Goal: Task Accomplishment & Management: Manage account settings

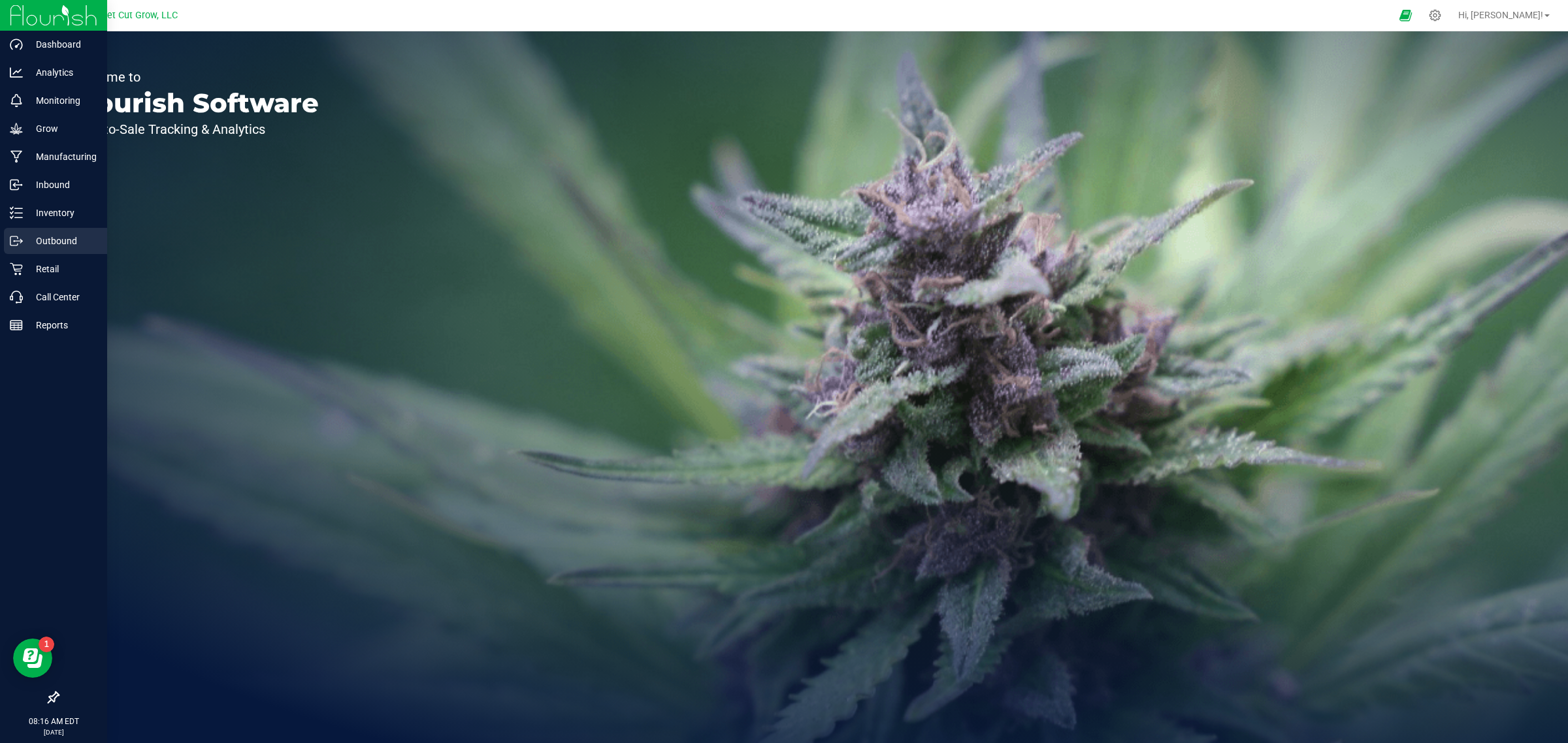
click at [41, 246] on p "Outbound" at bounding box center [62, 240] width 78 height 15
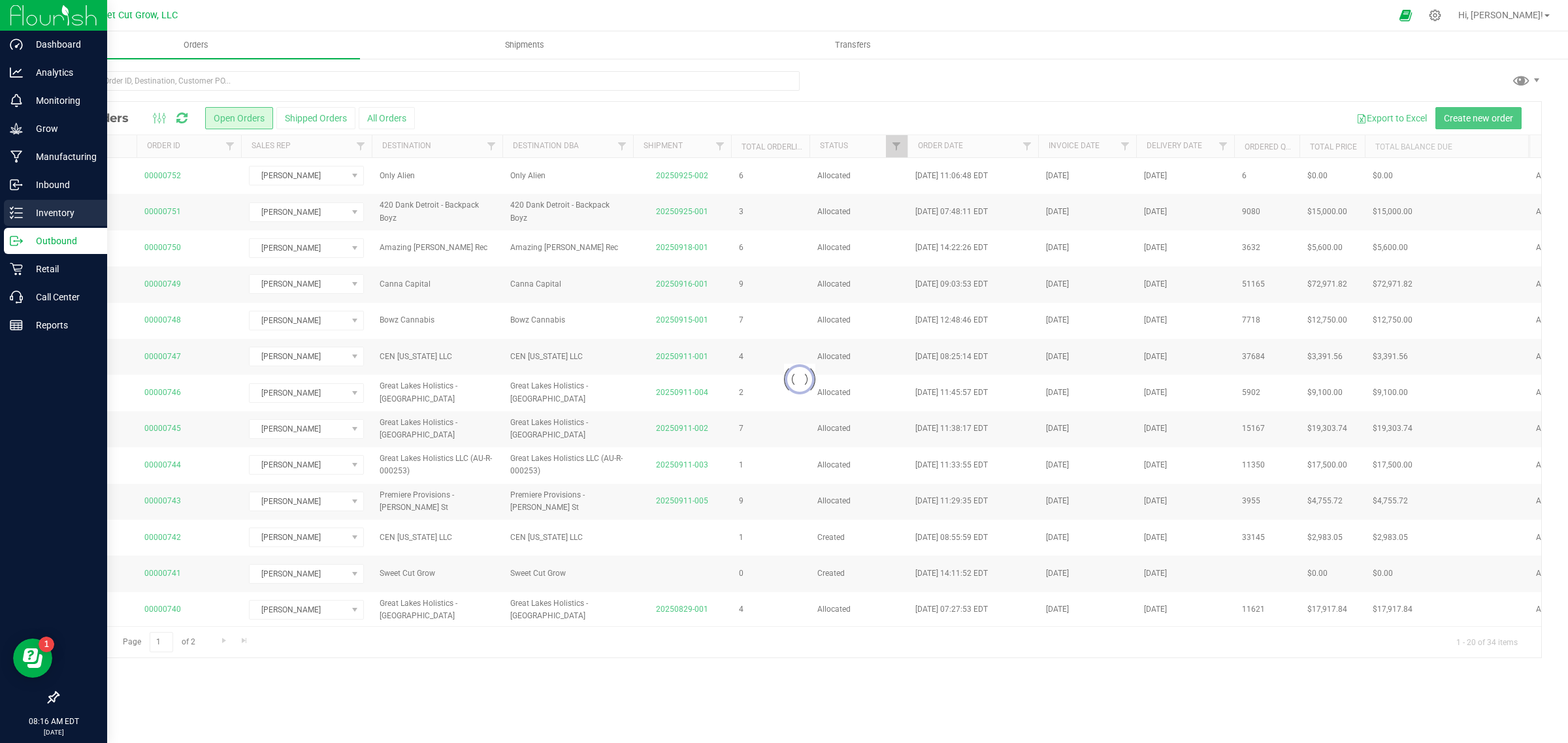
click at [50, 216] on p "Inventory" at bounding box center [62, 212] width 78 height 15
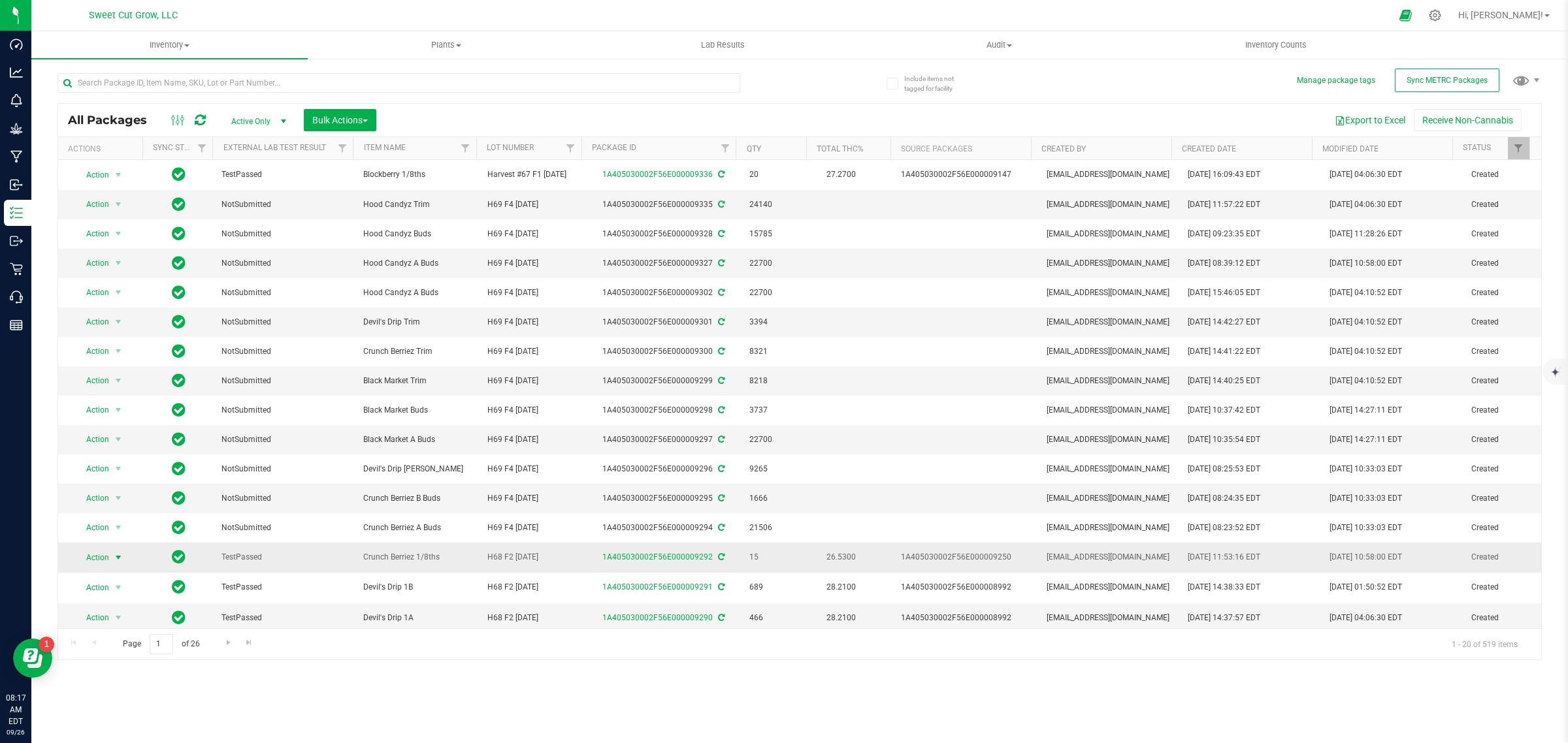
click at [103, 556] on span "Action" at bounding box center [92, 557] width 35 height 18
click at [121, 361] on li "Adjust qty" at bounding box center [117, 360] width 83 height 19
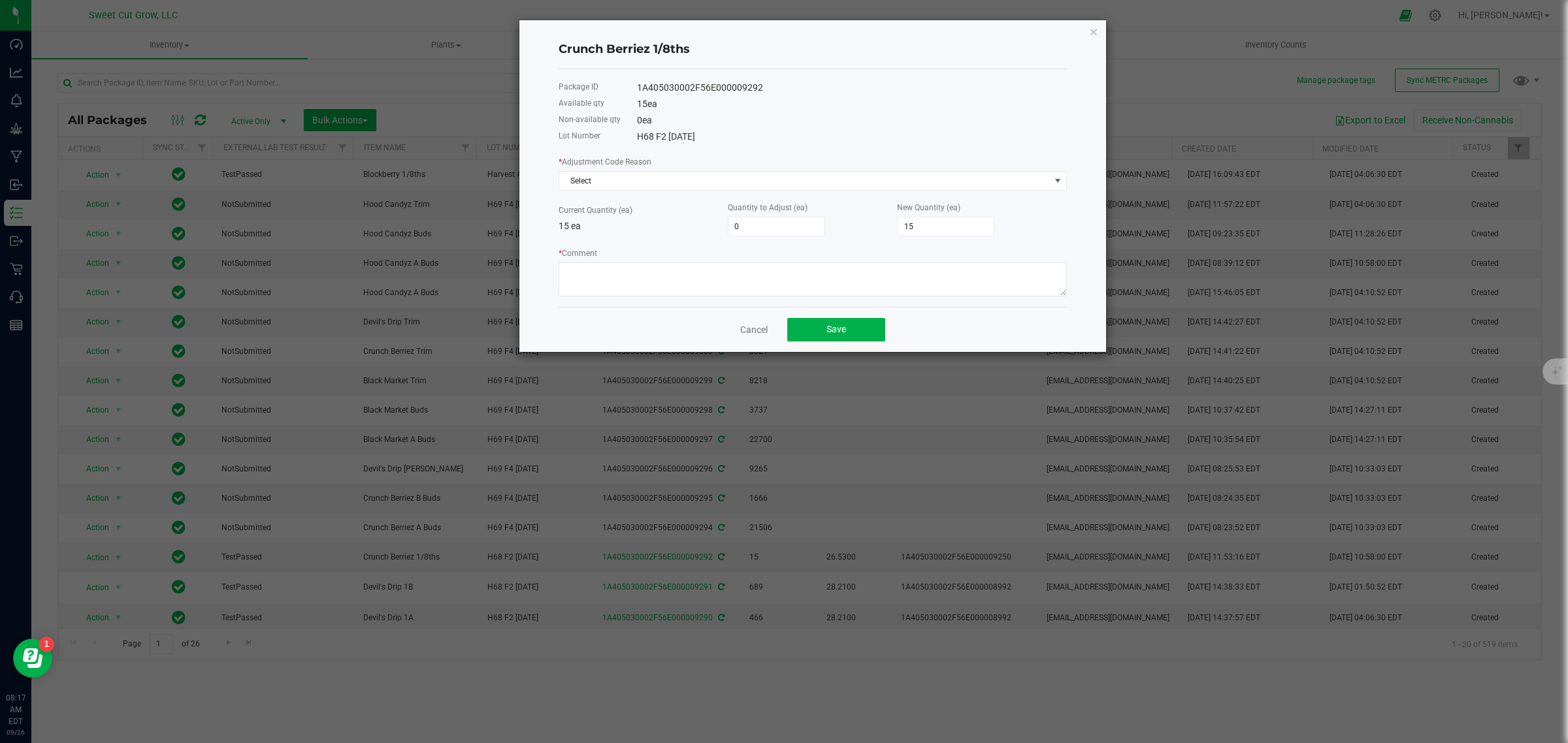
click at [121, 361] on body "Dashboard Analytics Monitoring Grow Manufacturing Inbound Inventory Outbound Re…" at bounding box center [784, 372] width 1568 height 743
click at [722, 180] on span "Select" at bounding box center [804, 181] width 490 height 18
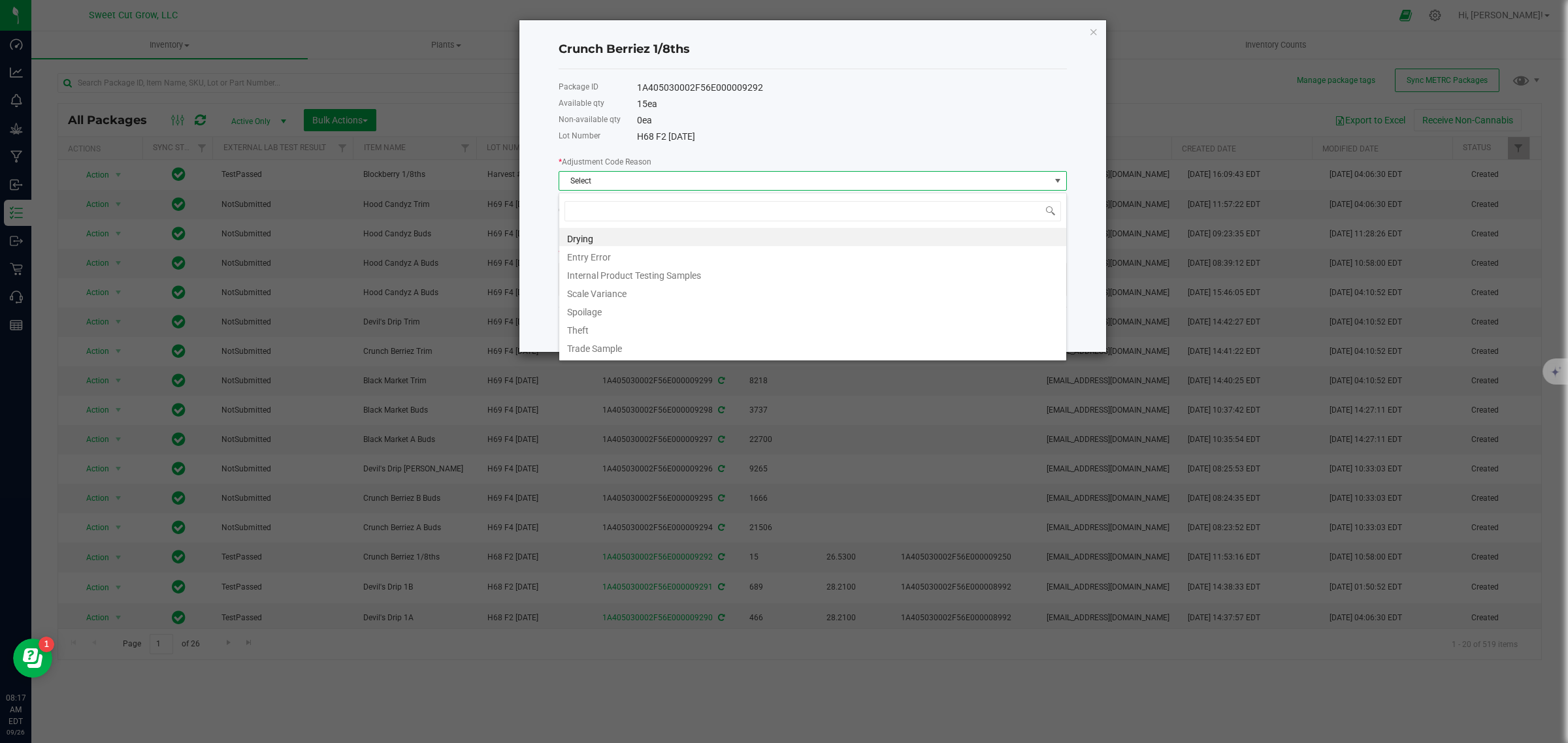
scroll to position [20, 508]
click at [658, 272] on li "Internal Product Testing Samples" at bounding box center [812, 273] width 507 height 18
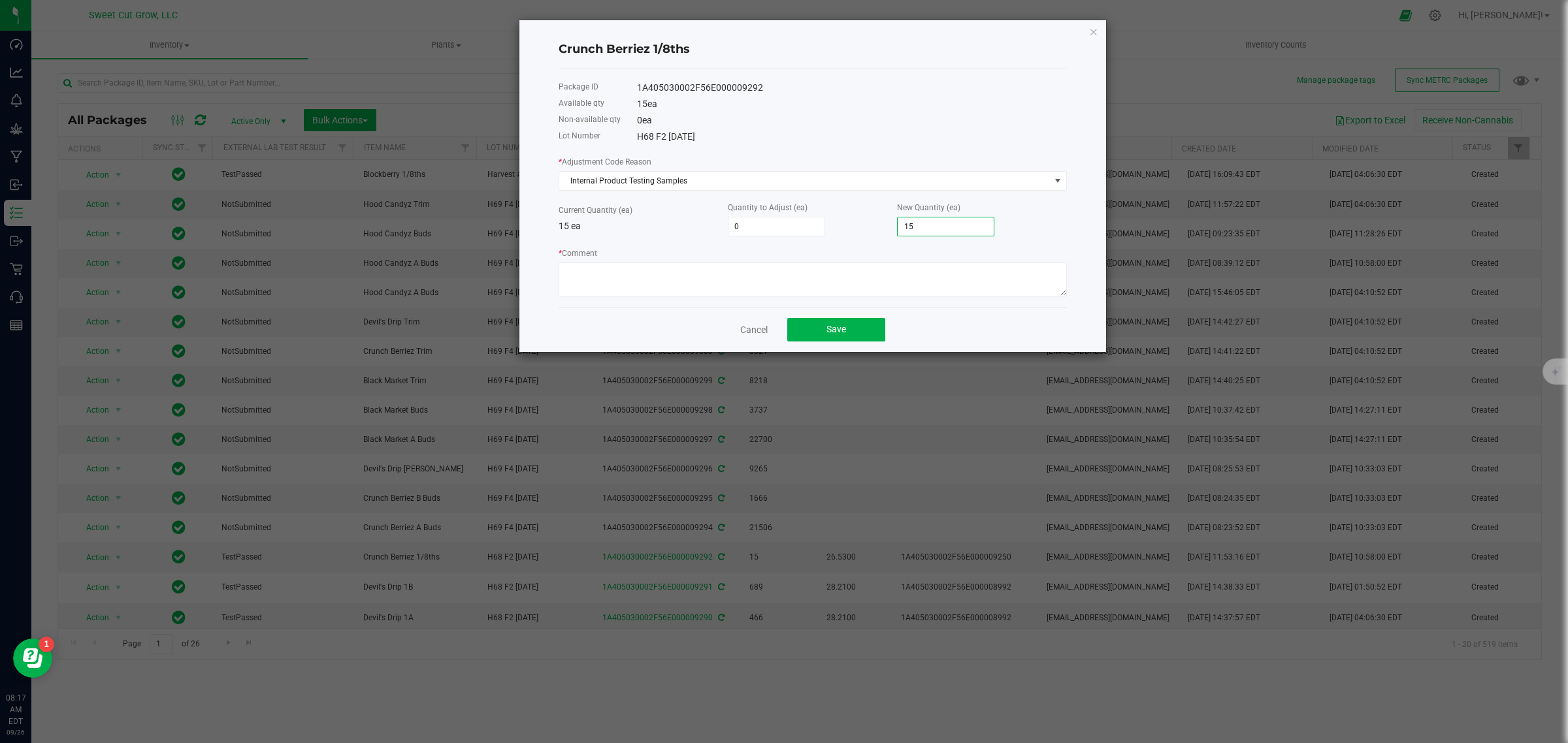
click at [940, 229] on input "15" at bounding box center [945, 226] width 96 height 18
type input "-15"
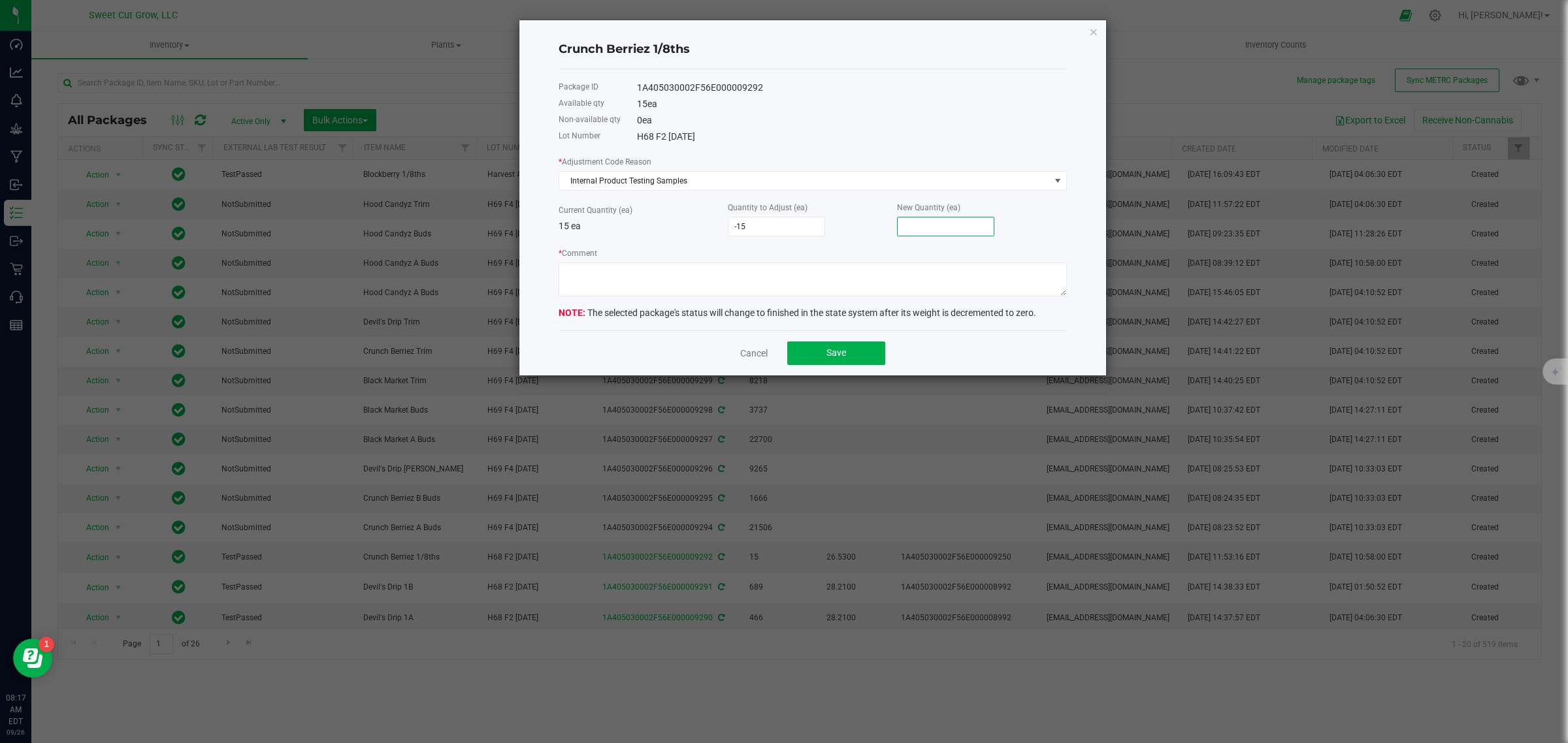
type input "-14"
type input "1"
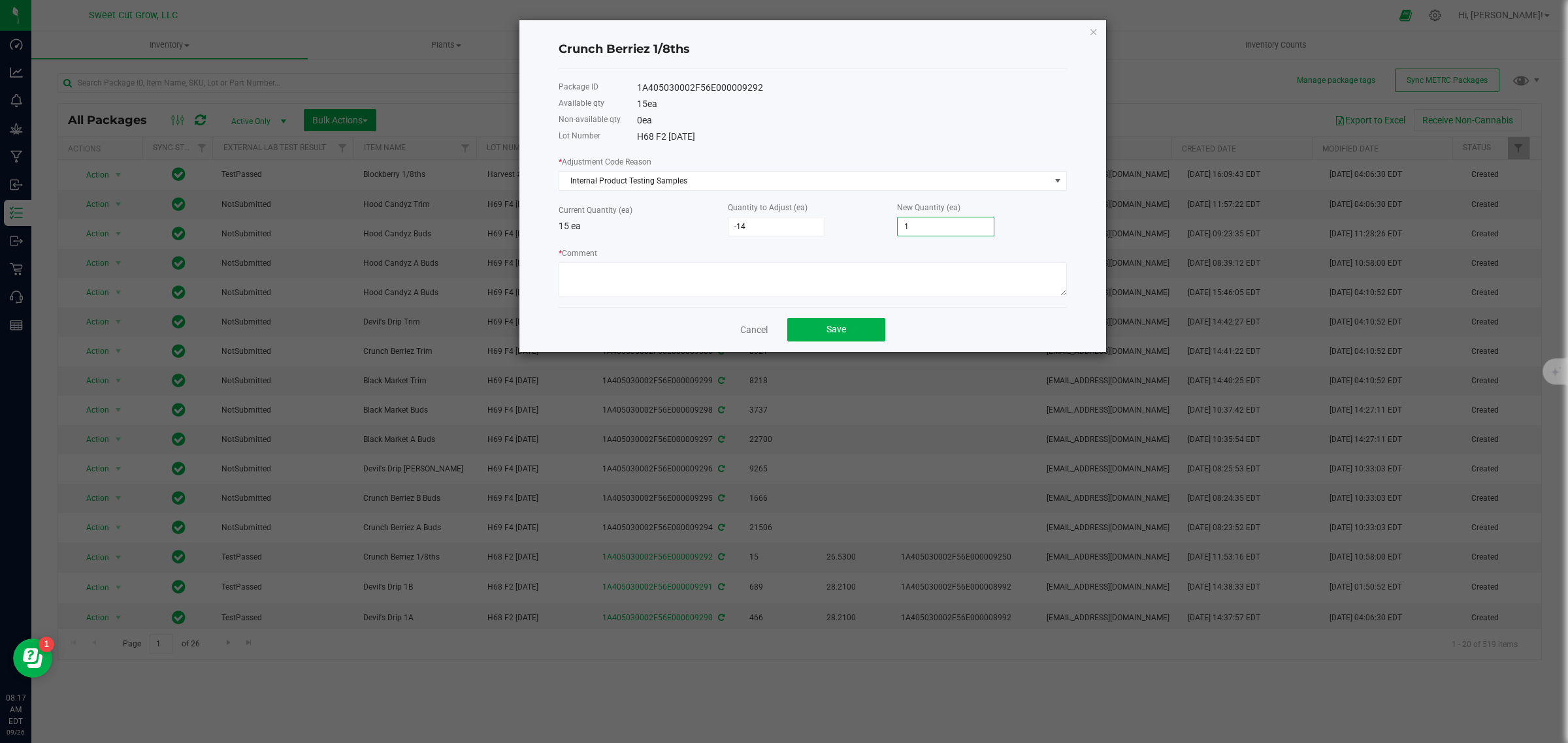
type input "-1"
type input "14"
type input "-14"
type input "1"
type input "-15"
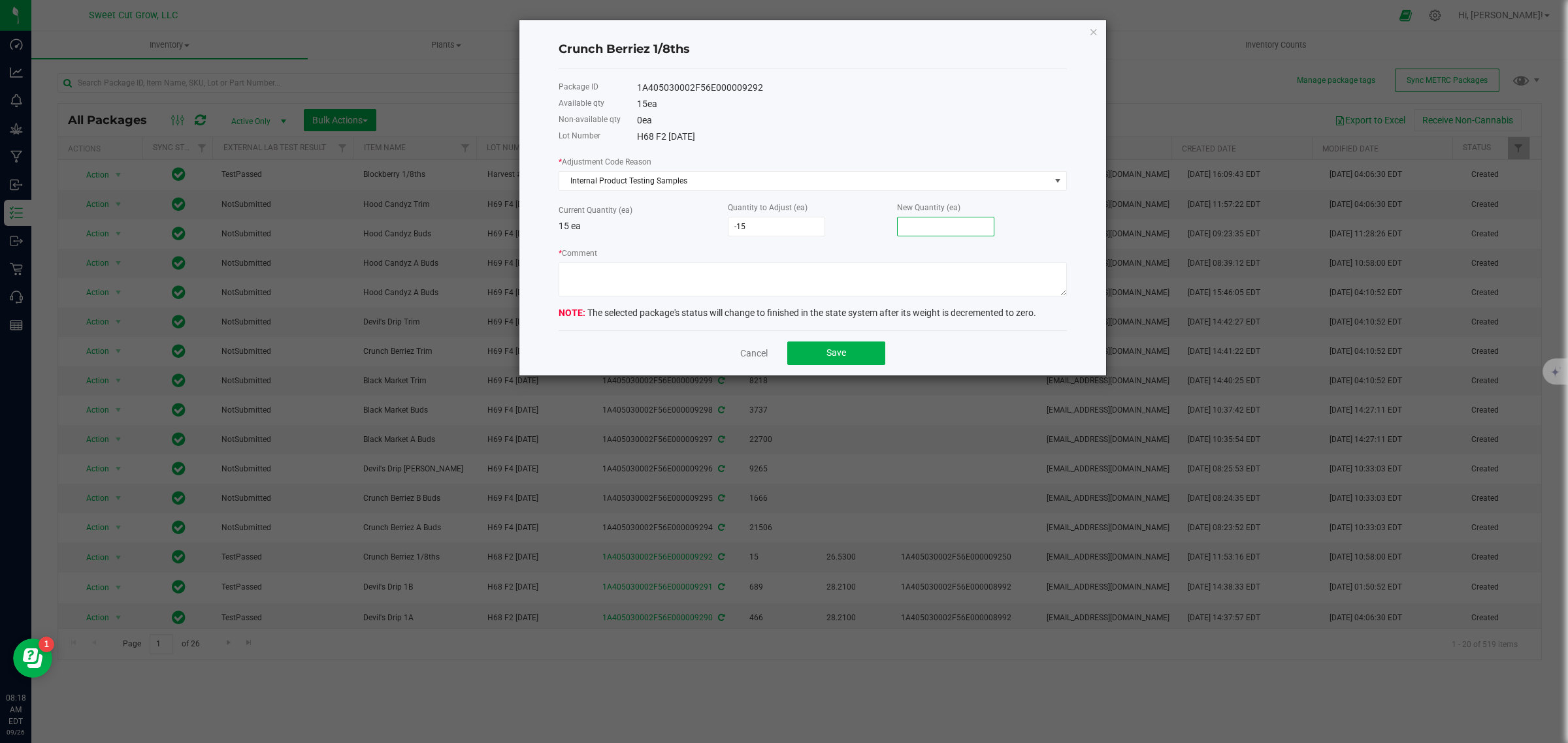
type input "-14"
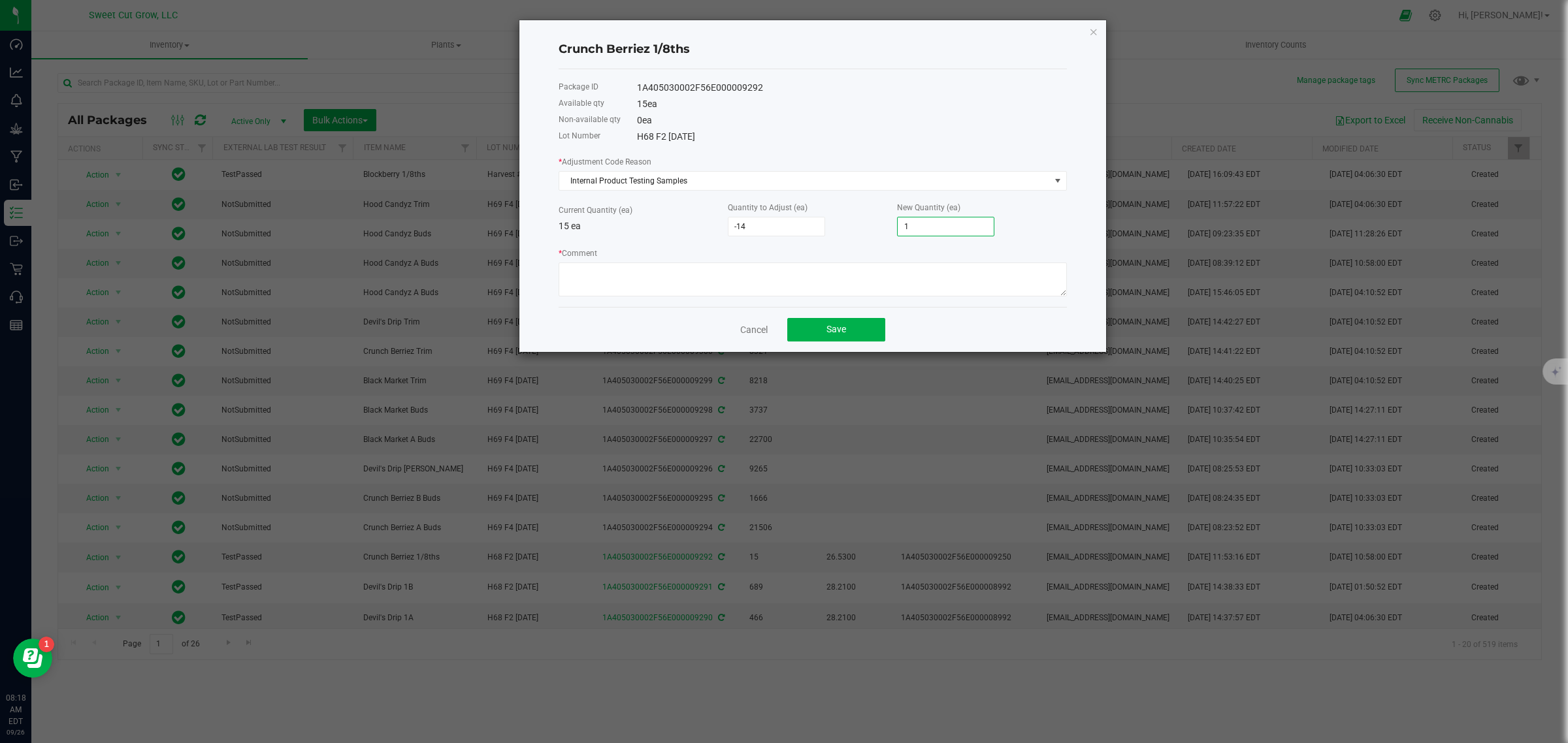
type input "1"
click at [612, 281] on textarea "* Comment" at bounding box center [812, 279] width 508 height 34
paste textarea "0320742121 [PERSON_NAME] 0823927059 [PERSON_NAME] 1115941908 [PERSON_NAME] 0602…"
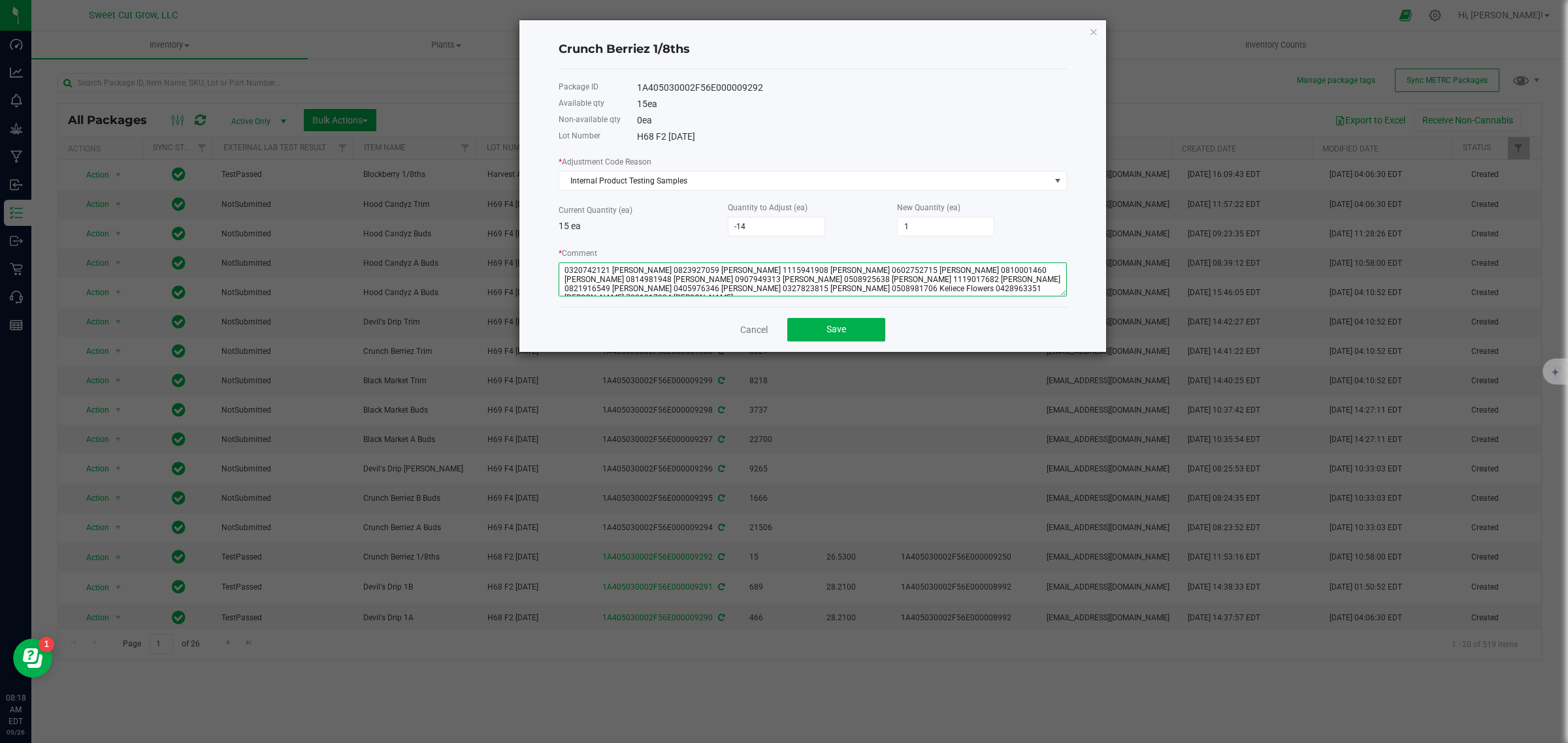
scroll to position [7, 0]
click at [579, 295] on textarea "* Comment" at bounding box center [812, 279] width 508 height 34
type textarea "0320742121 [PERSON_NAME] 0823927059 [PERSON_NAME] 1115941908 [PERSON_NAME] 0602…"
click at [828, 341] on button "Save" at bounding box center [836, 329] width 98 height 23
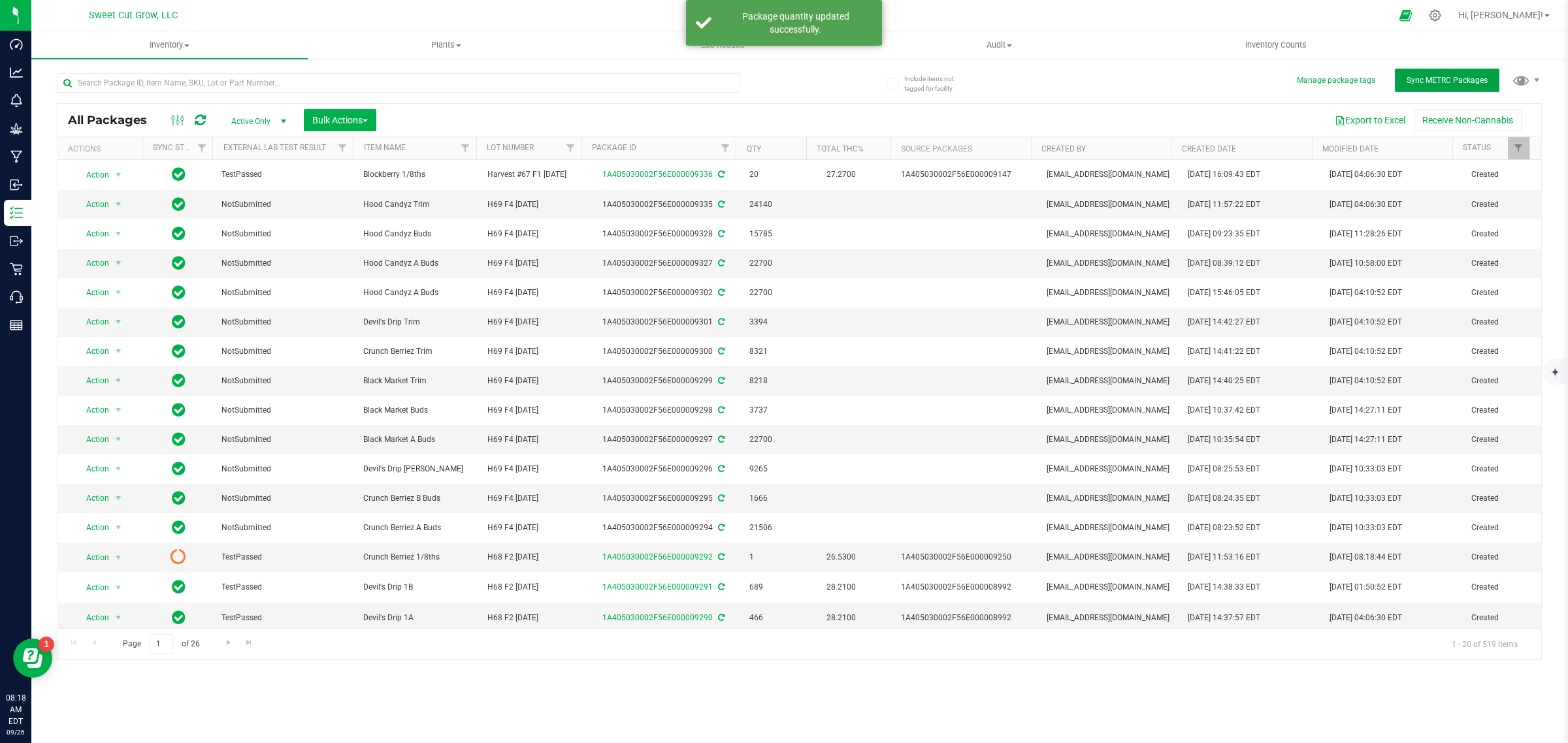
click at [1451, 86] on button "Sync METRC Packages" at bounding box center [1447, 80] width 104 height 23
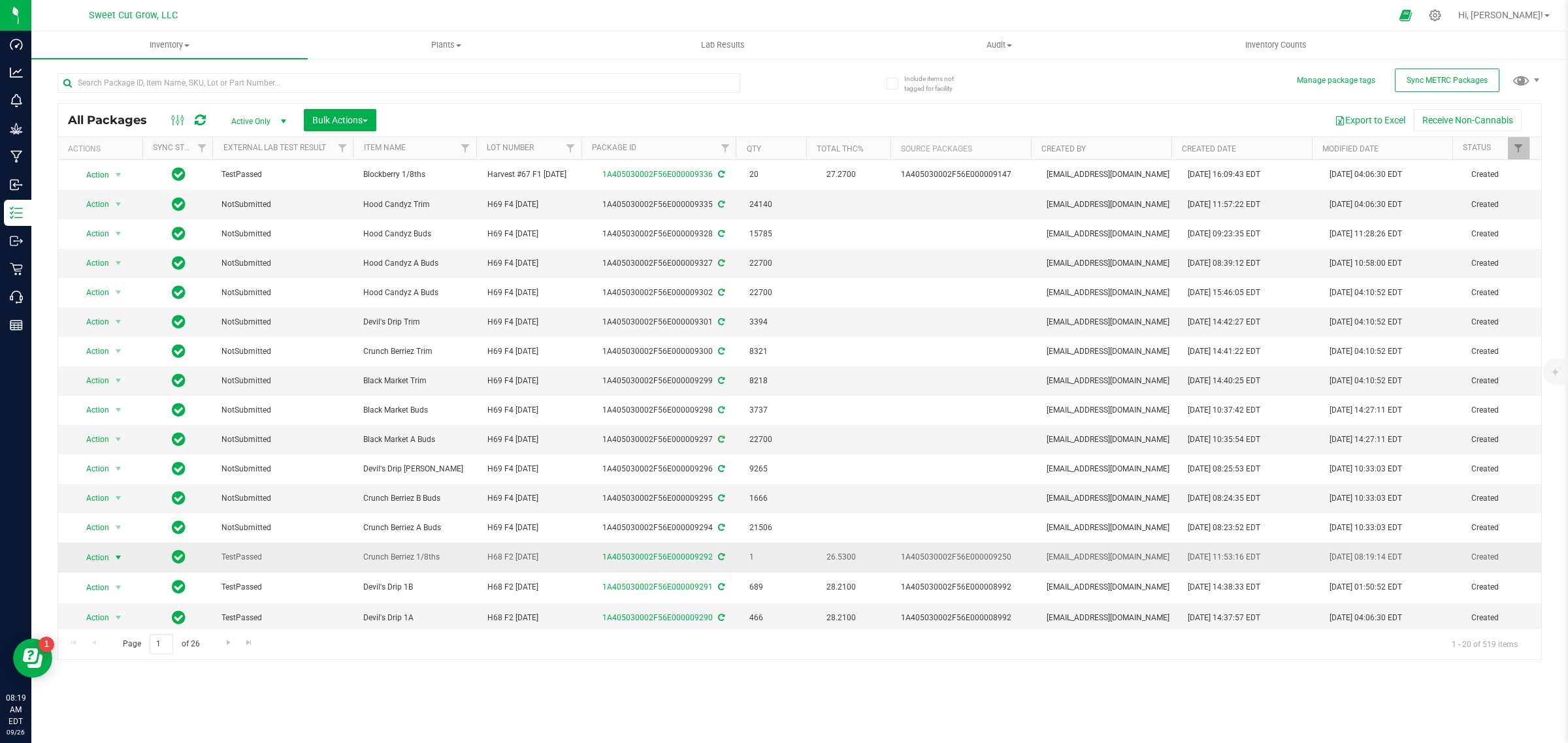
click at [99, 560] on span "Action" at bounding box center [92, 557] width 35 height 18
click at [117, 360] on li "Adjust qty" at bounding box center [117, 360] width 83 height 19
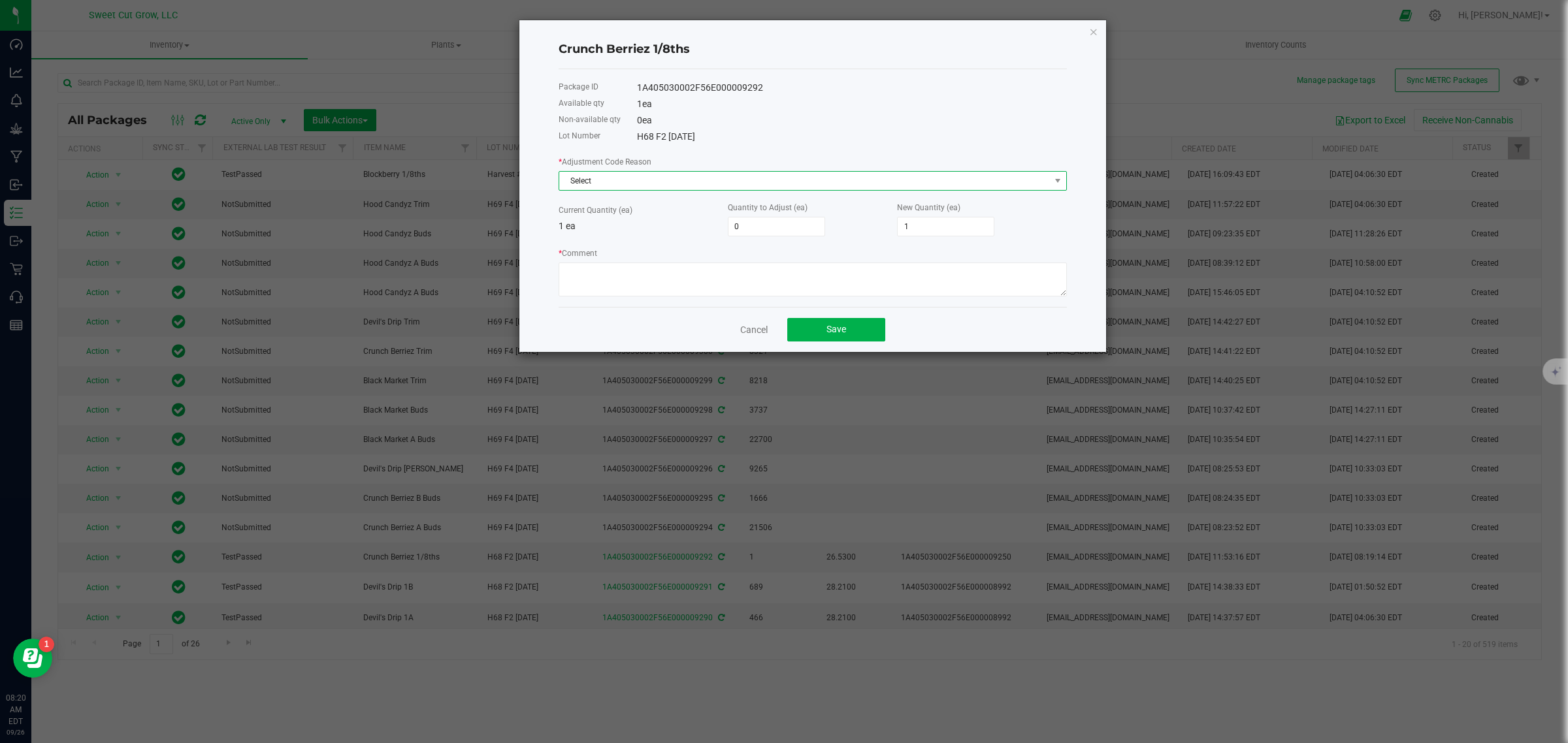
click at [648, 181] on span "Select" at bounding box center [804, 181] width 490 height 18
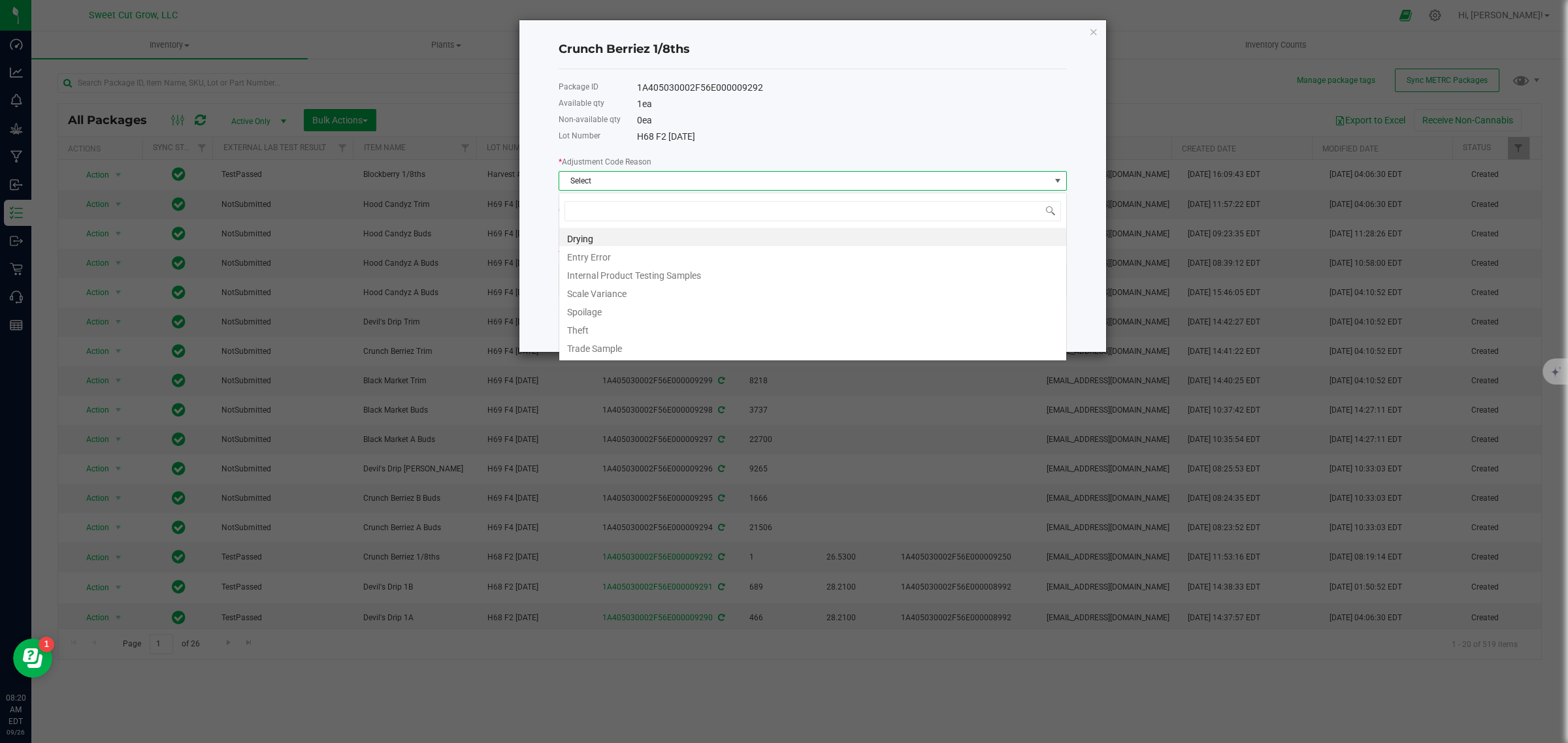
scroll to position [20, 508]
click at [637, 278] on li "Internal Product Testing Samples" at bounding box center [812, 273] width 507 height 18
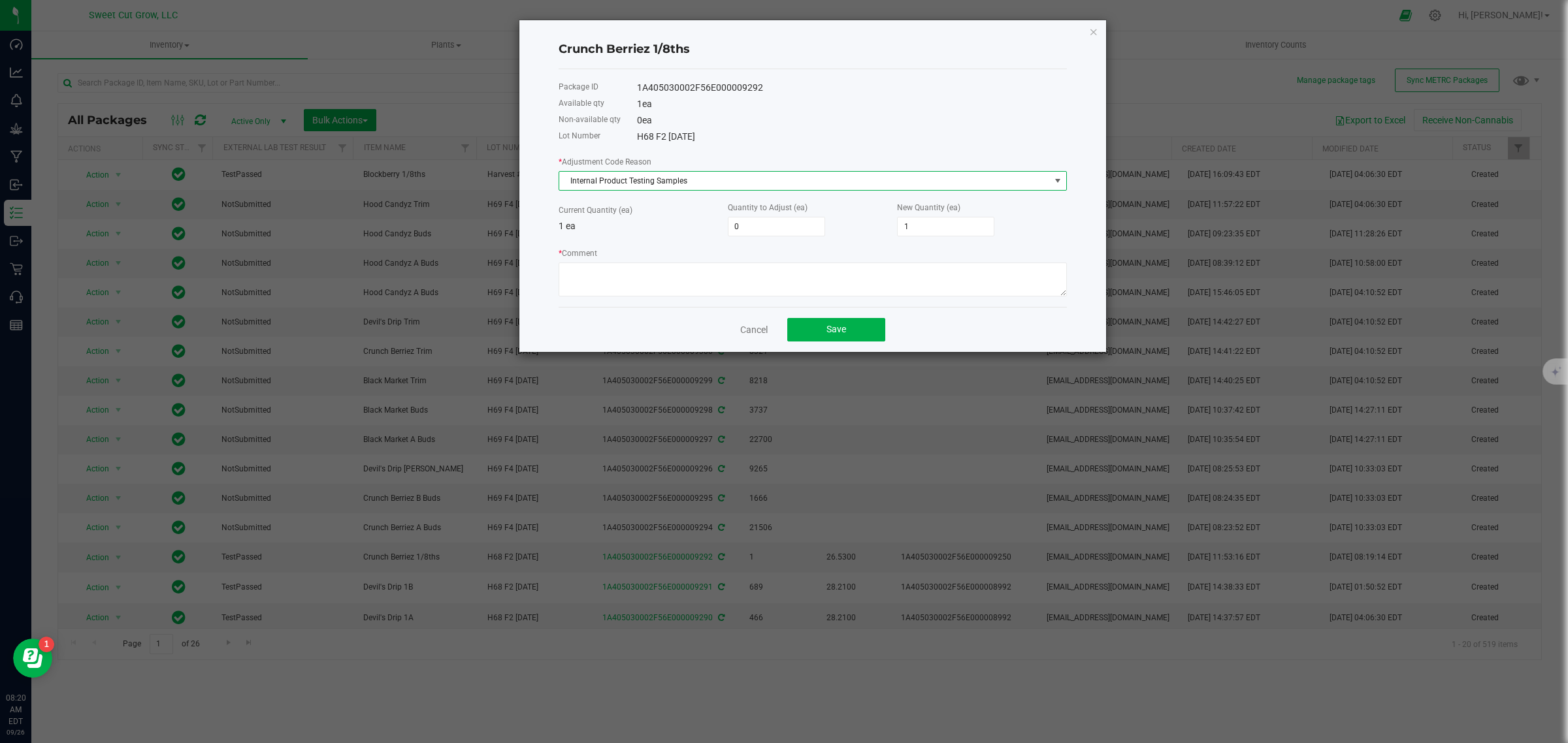
click at [629, 299] on div "Package ID 1A405030002F56E000009292 Available qty 1 ea Non-available qty 0 ea L…" at bounding box center [812, 187] width 508 height 238
click at [595, 268] on textarea "* Comment" at bounding box center [812, 279] width 508 height 34
paste textarea "0428963351‬ [PERSON_NAME]"
click at [758, 273] on textarea "* Comment" at bounding box center [812, 279] width 508 height 34
type textarea "0428963351‬ [PERSON_NAME] 3.5g [DATE]"
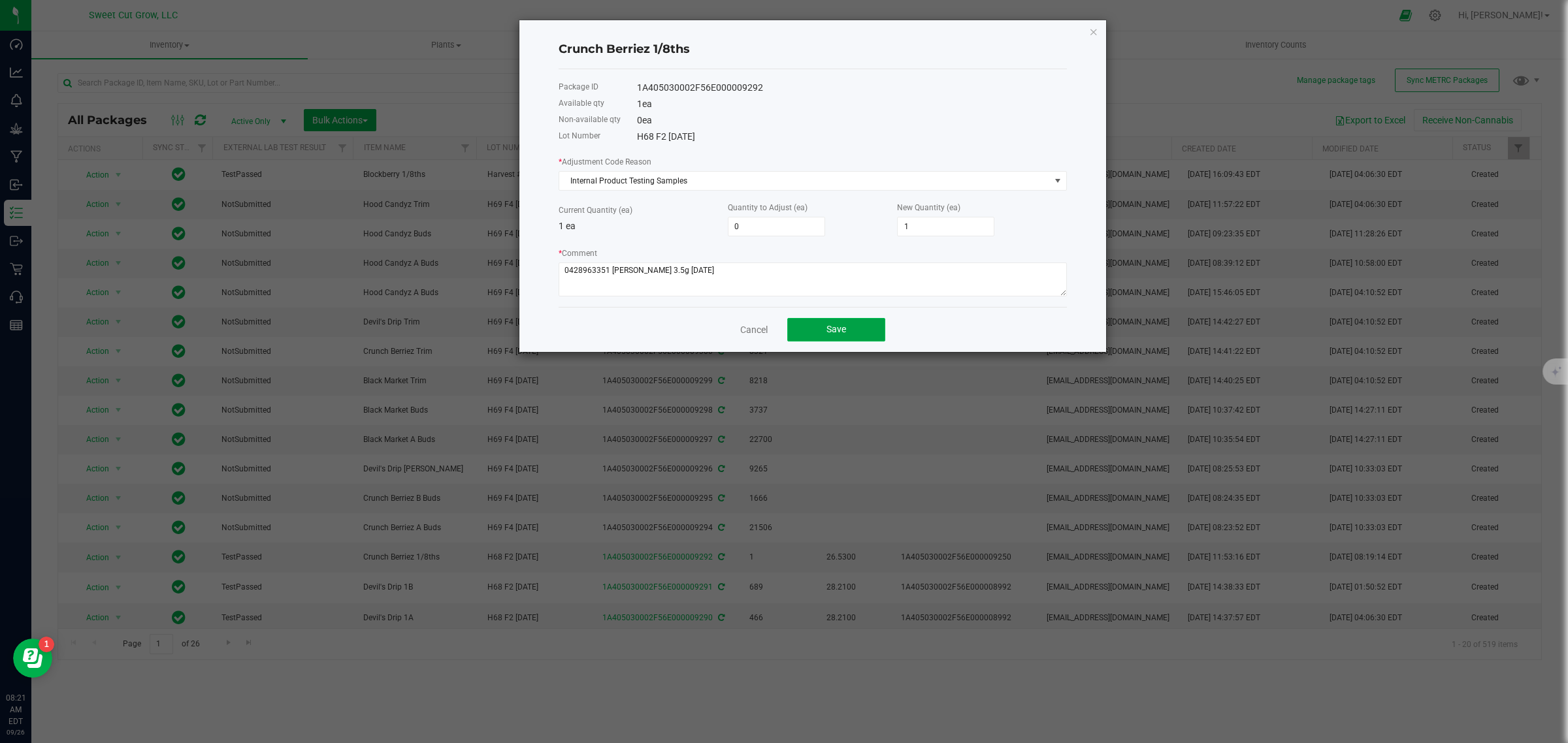
click at [820, 324] on button "Save" at bounding box center [836, 329] width 98 height 23
click at [784, 230] on input "0" at bounding box center [776, 226] width 96 height 18
type input "-1"
type input "0"
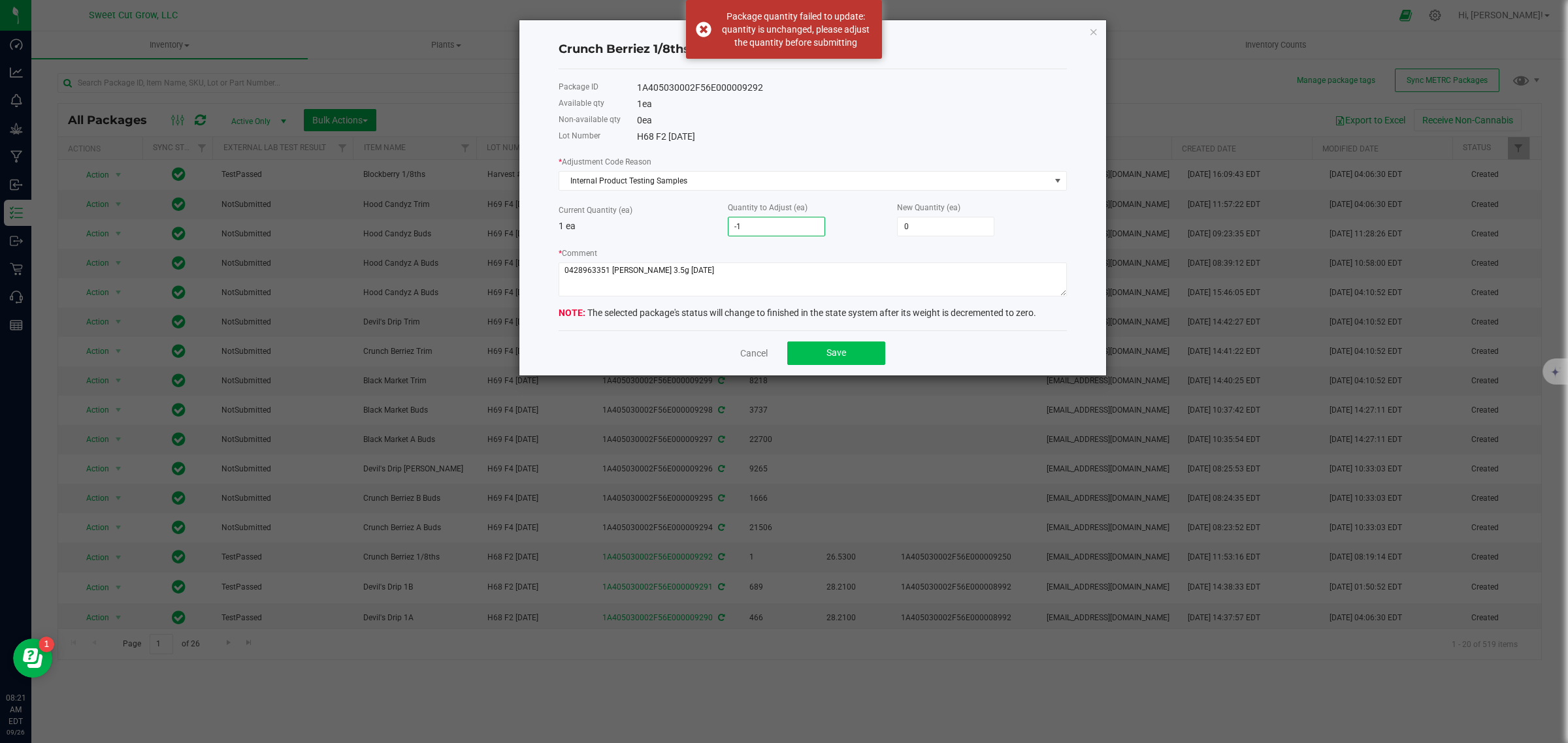
type input "-1"
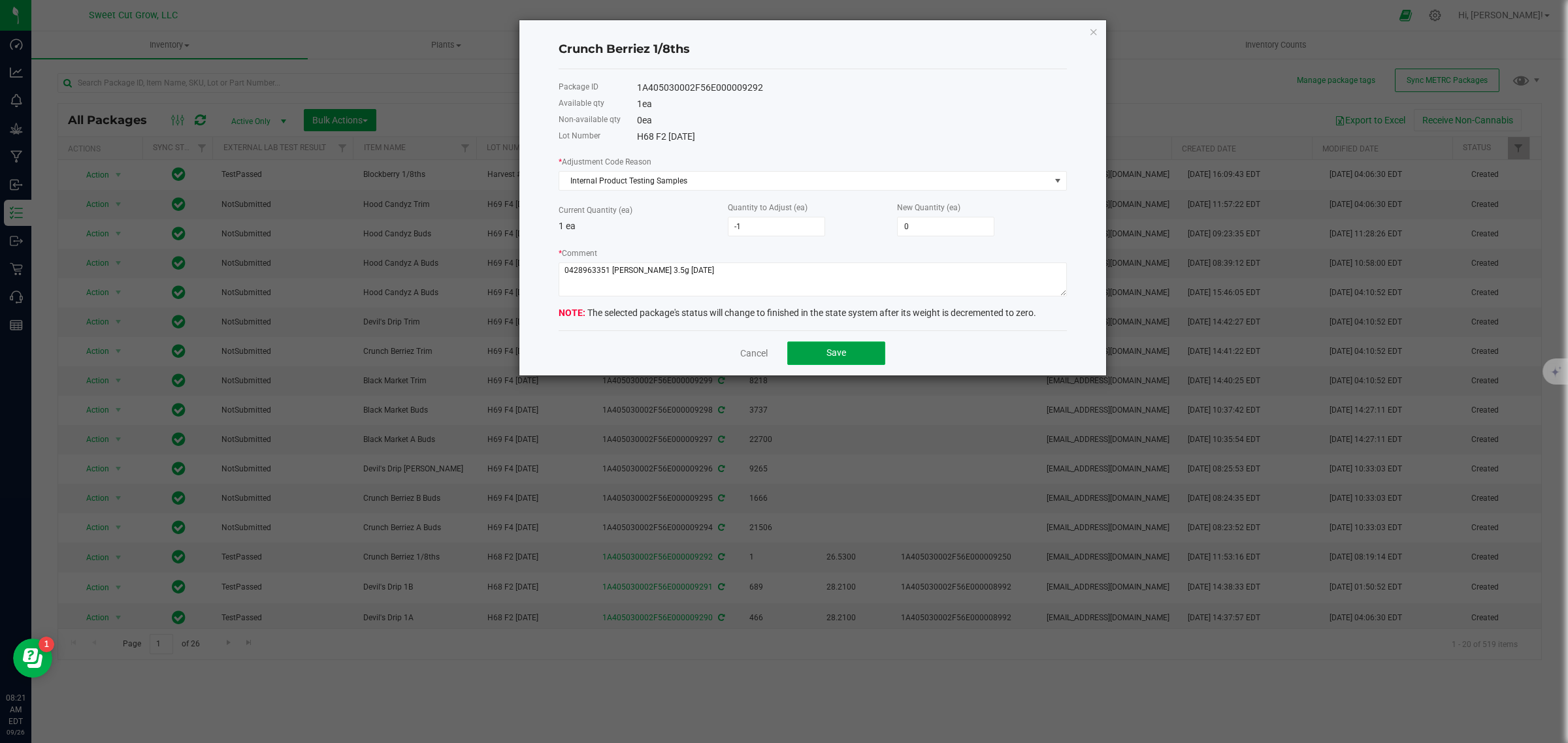
click at [815, 353] on button "Save" at bounding box center [836, 353] width 98 height 23
click at [610, 276] on textarea "* Comment" at bounding box center [812, 279] width 508 height 34
click at [867, 357] on button "Save" at bounding box center [836, 353] width 98 height 23
click at [674, 276] on textarea "* Comment" at bounding box center [812, 279] width 508 height 34
click at [814, 359] on button "Save" at bounding box center [836, 353] width 98 height 23
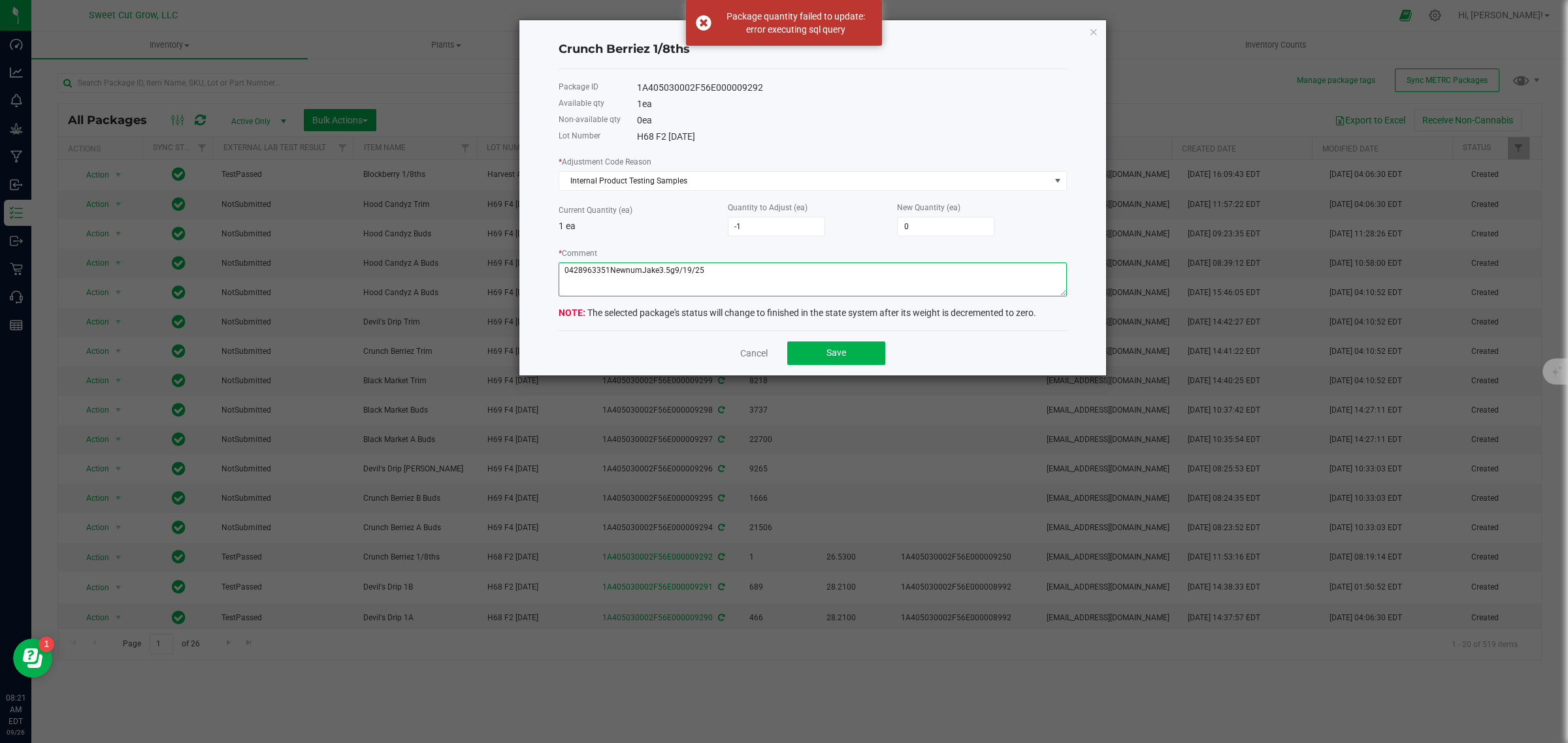
click at [567, 272] on textarea "* Comment" at bounding box center [812, 279] width 508 height 34
click at [822, 348] on button "Save" at bounding box center [836, 353] width 98 height 23
click at [575, 276] on textarea "* Comment" at bounding box center [812, 279] width 508 height 34
click at [865, 365] on button "Save" at bounding box center [836, 353] width 98 height 23
click at [581, 275] on textarea "* Comment" at bounding box center [812, 279] width 508 height 34
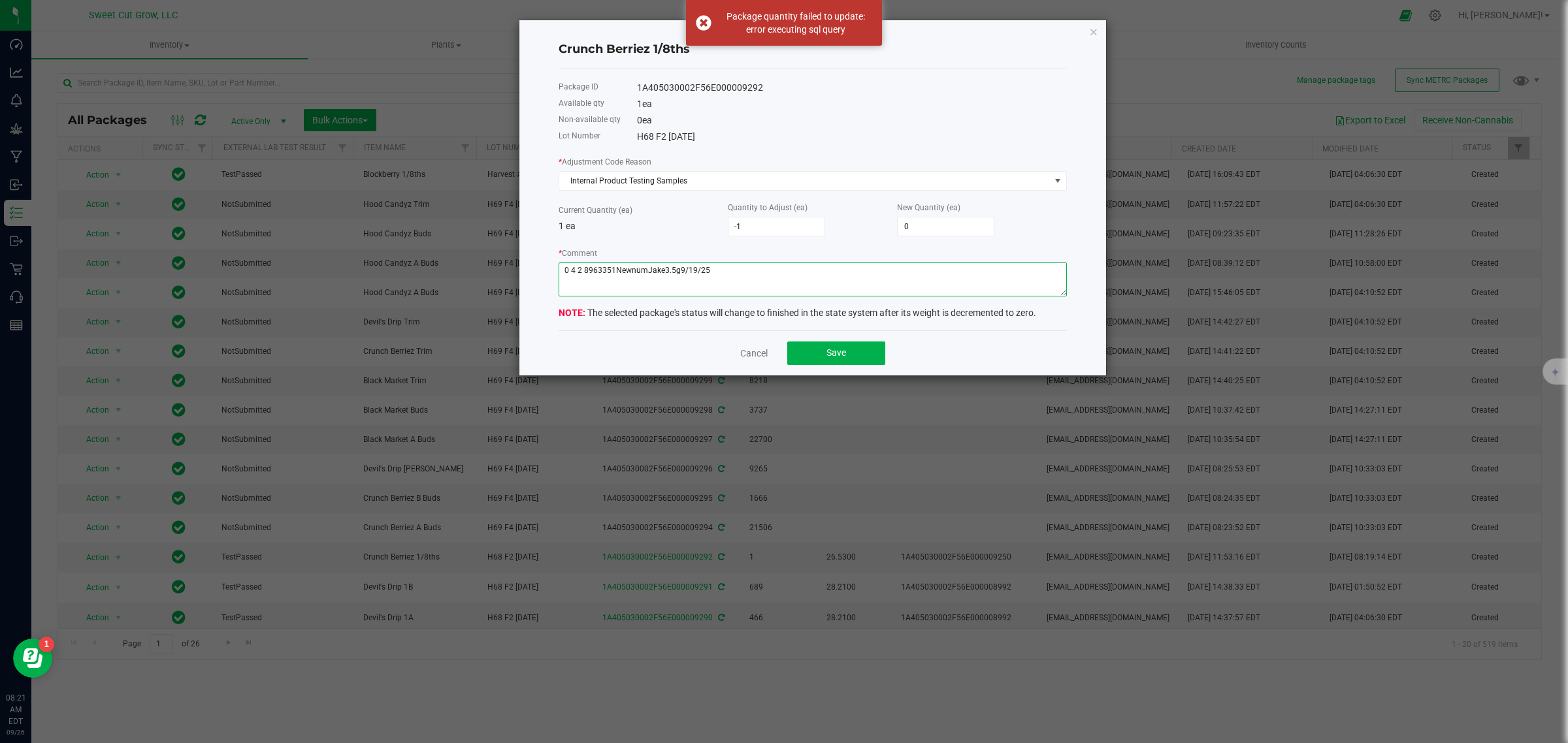
click at [586, 276] on textarea "* Comment" at bounding box center [812, 279] width 508 height 34
click at [804, 357] on button "Save" at bounding box center [836, 353] width 98 height 23
click at [658, 272] on textarea "* Comment" at bounding box center [812, 279] width 508 height 34
click at [796, 353] on button "Save" at bounding box center [836, 353] width 98 height 23
click at [626, 276] on textarea "* Comment" at bounding box center [812, 279] width 508 height 34
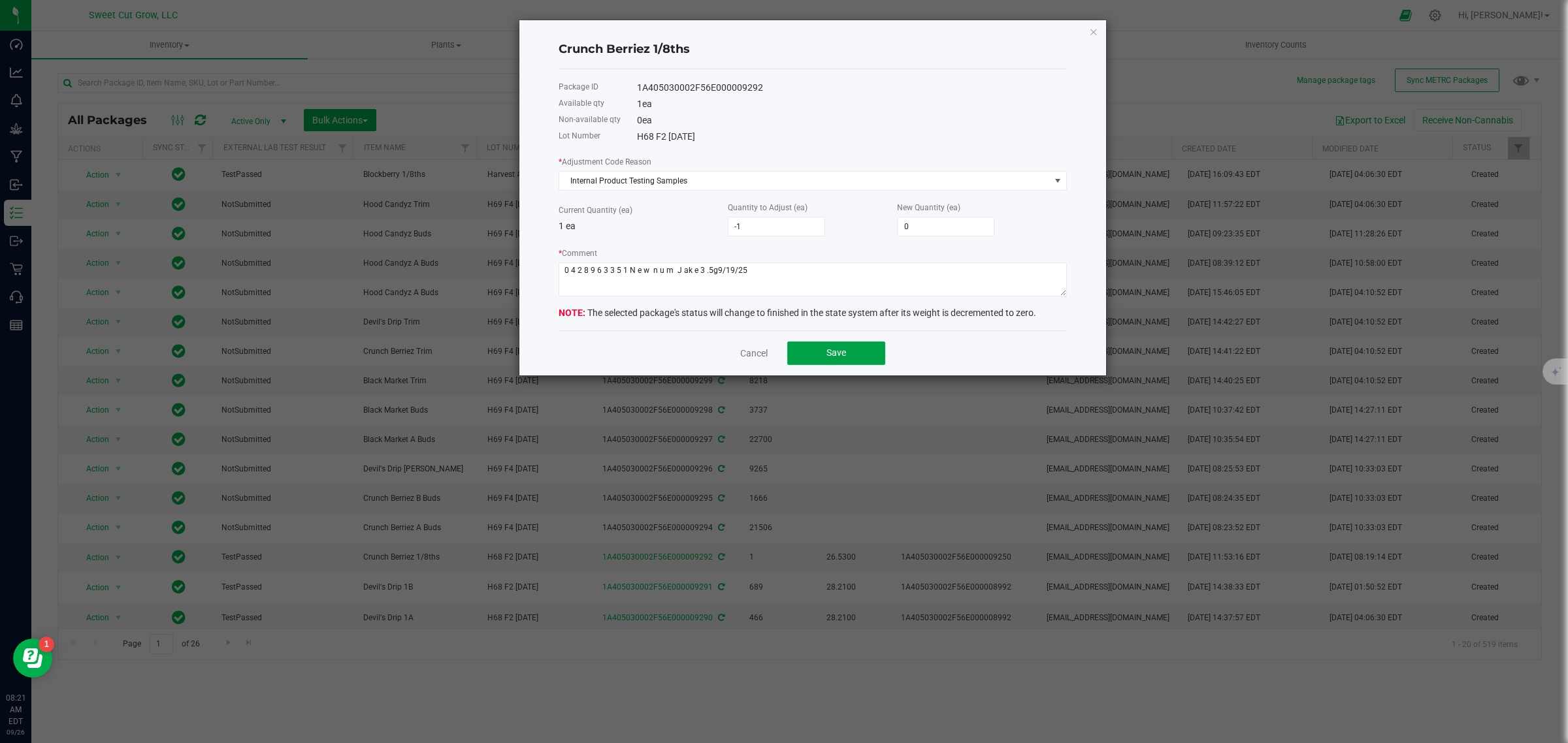
click at [827, 357] on span "Save" at bounding box center [836, 353] width 19 height 11
click at [758, 284] on textarea "* Comment" at bounding box center [812, 279] width 508 height 34
click at [714, 278] on textarea "* Comment" at bounding box center [812, 279] width 508 height 34
click at [816, 354] on button "Save" at bounding box center [836, 353] width 98 height 23
click at [683, 274] on textarea "* Comment" at bounding box center [812, 279] width 508 height 34
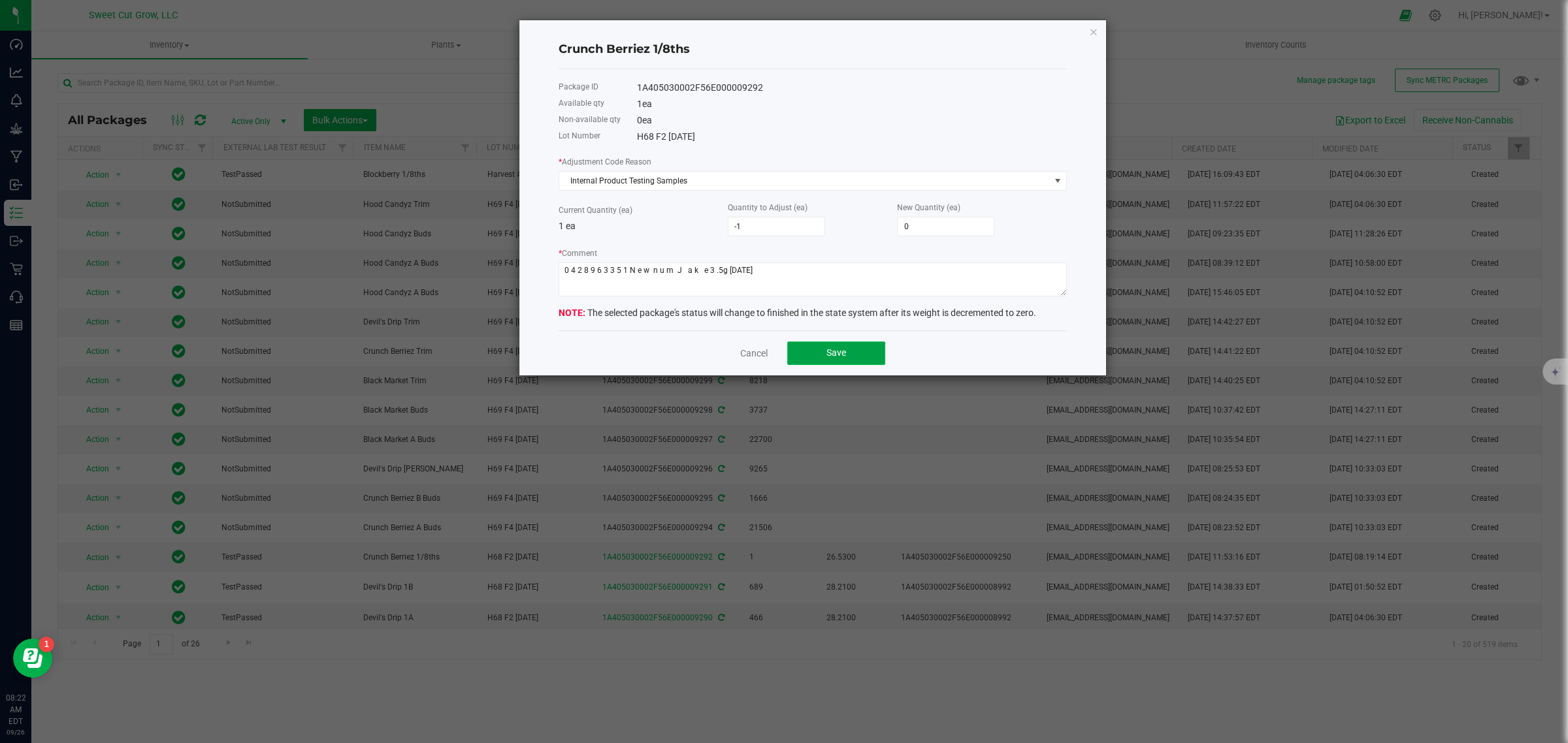
click at [828, 354] on span "Save" at bounding box center [836, 353] width 19 height 11
click at [706, 270] on textarea "* Comment" at bounding box center [812, 279] width 508 height 34
click at [823, 357] on button "Save" at bounding box center [836, 353] width 98 height 23
click at [717, 272] on textarea "* Comment" at bounding box center [812, 279] width 508 height 34
click at [729, 272] on textarea "* Comment" at bounding box center [812, 279] width 508 height 34
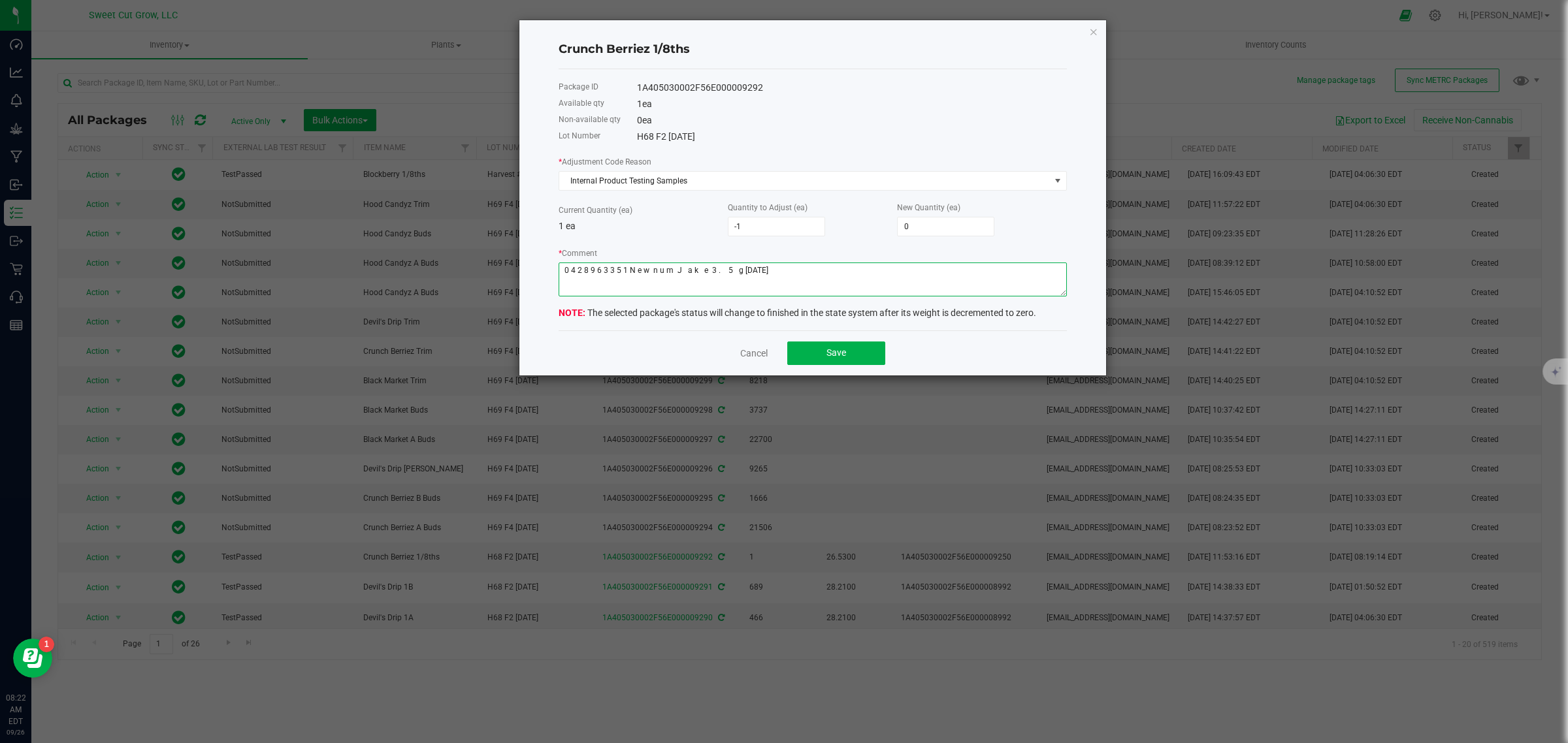
click at [745, 271] on textarea "* Comment" at bounding box center [812, 279] width 508 height 34
click at [801, 347] on button "Save" at bounding box center [836, 353] width 98 height 23
click at [807, 285] on textarea "* Comment" at bounding box center [812, 279] width 508 height 34
type textarea "0"
paste textarea "0428963351‬ [PERSON_NAME]"
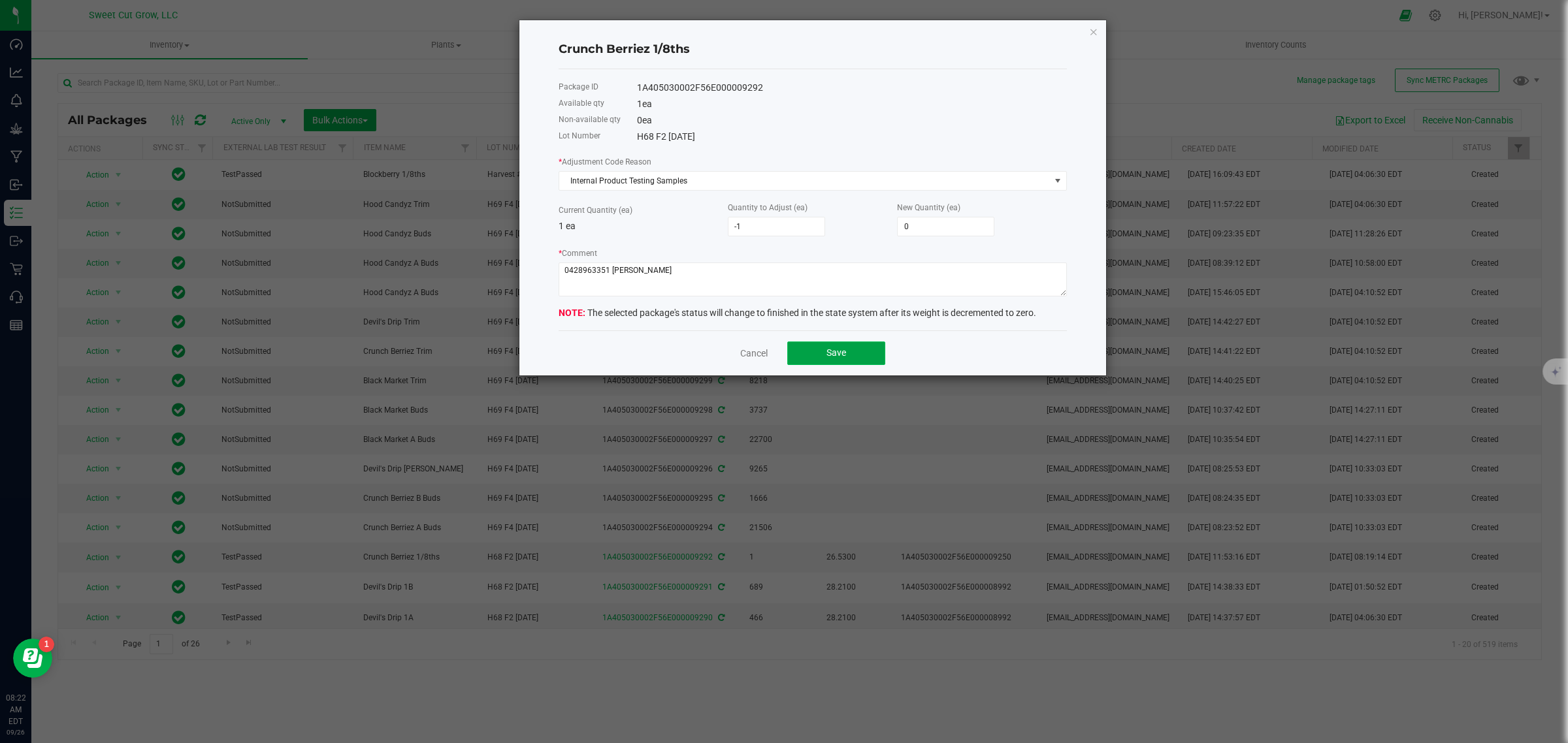
click at [821, 357] on button "Save" at bounding box center [836, 353] width 98 height 23
click at [644, 276] on textarea "* Comment" at bounding box center [812, 279] width 508 height 34
click at [863, 357] on button "Save" at bounding box center [836, 353] width 98 height 23
click at [726, 269] on textarea "* Comment" at bounding box center [812, 279] width 508 height 34
click at [810, 365] on button "Save" at bounding box center [836, 353] width 98 height 23
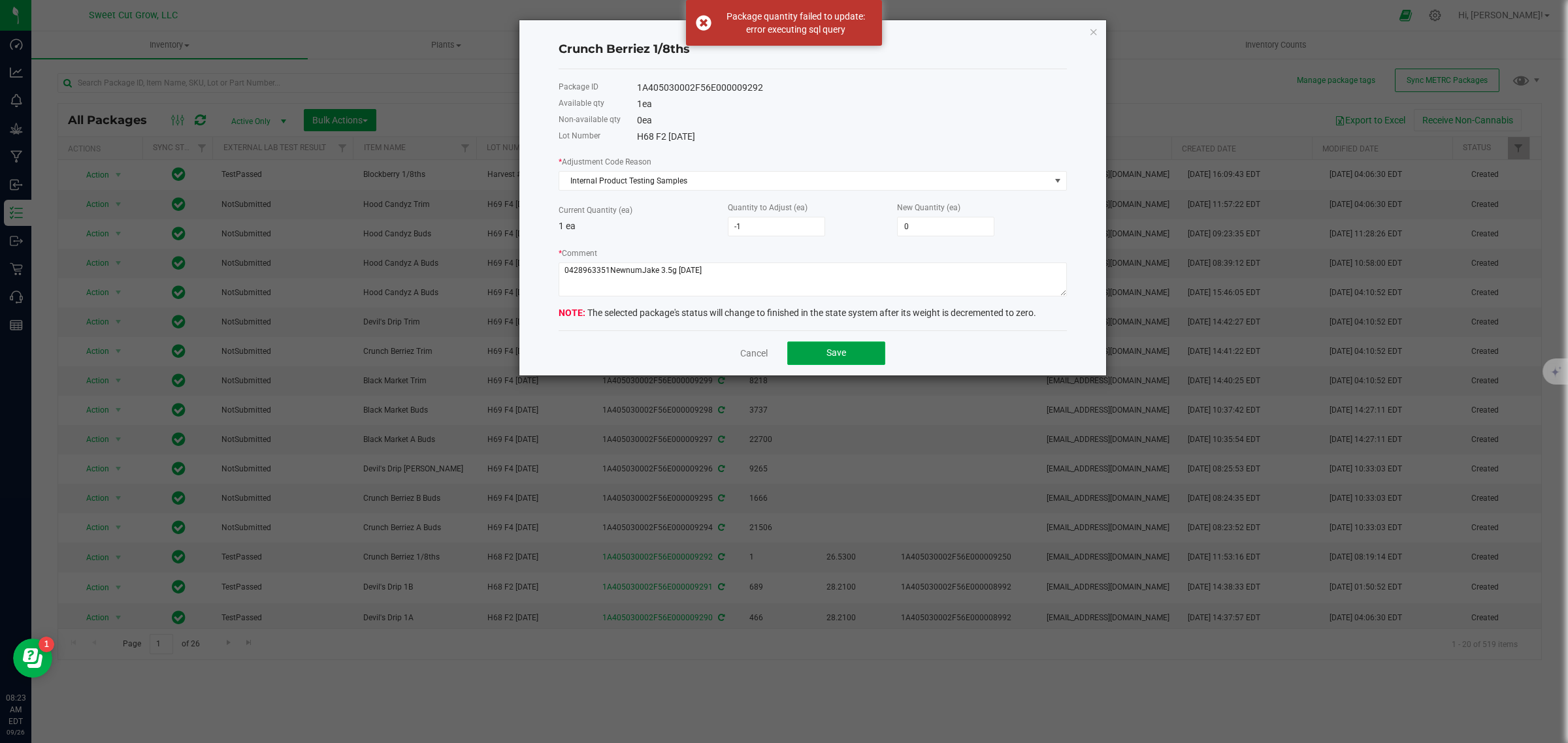
click at [810, 365] on button "Save" at bounding box center [836, 353] width 98 height 23
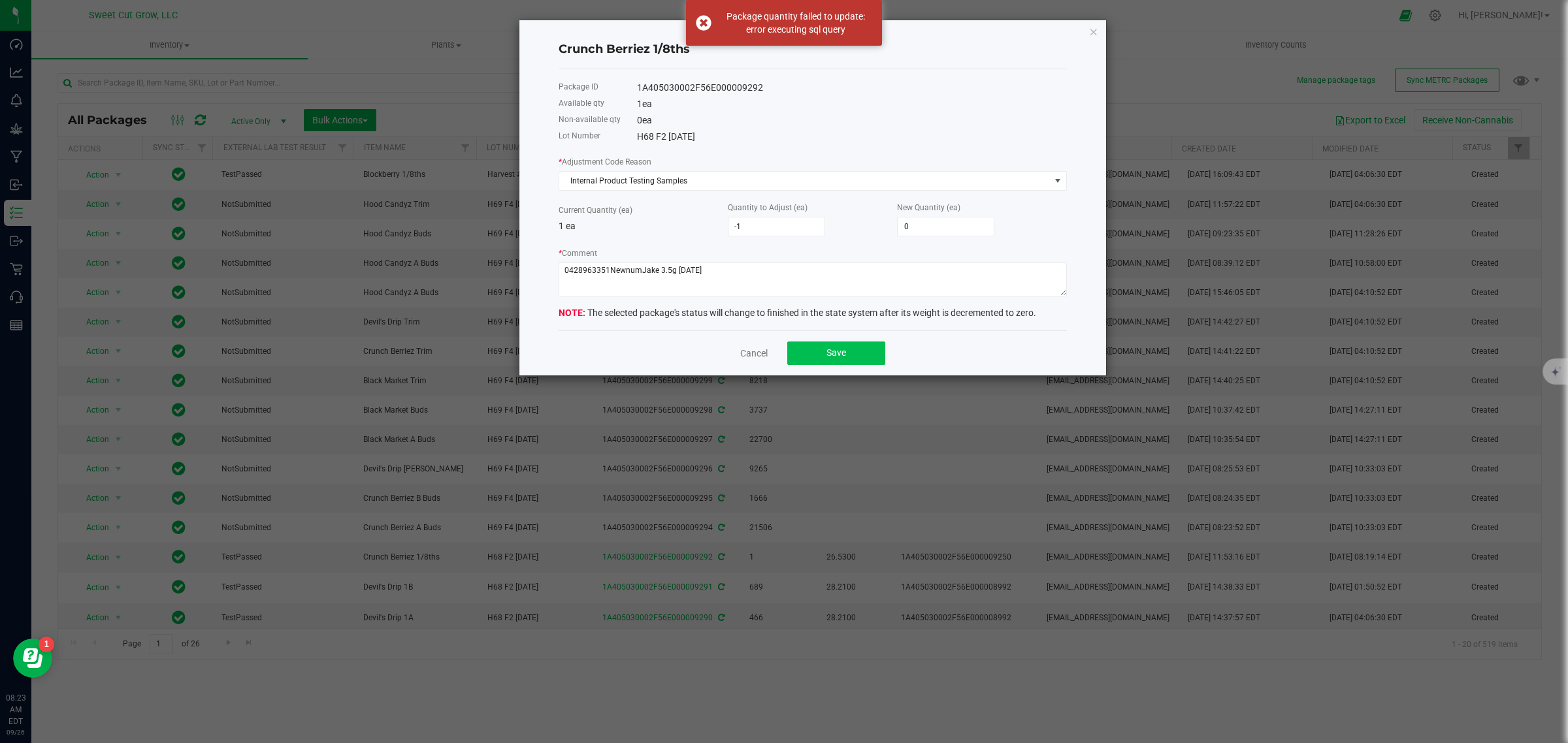
click at [810, 365] on button "Save" at bounding box center [836, 353] width 98 height 23
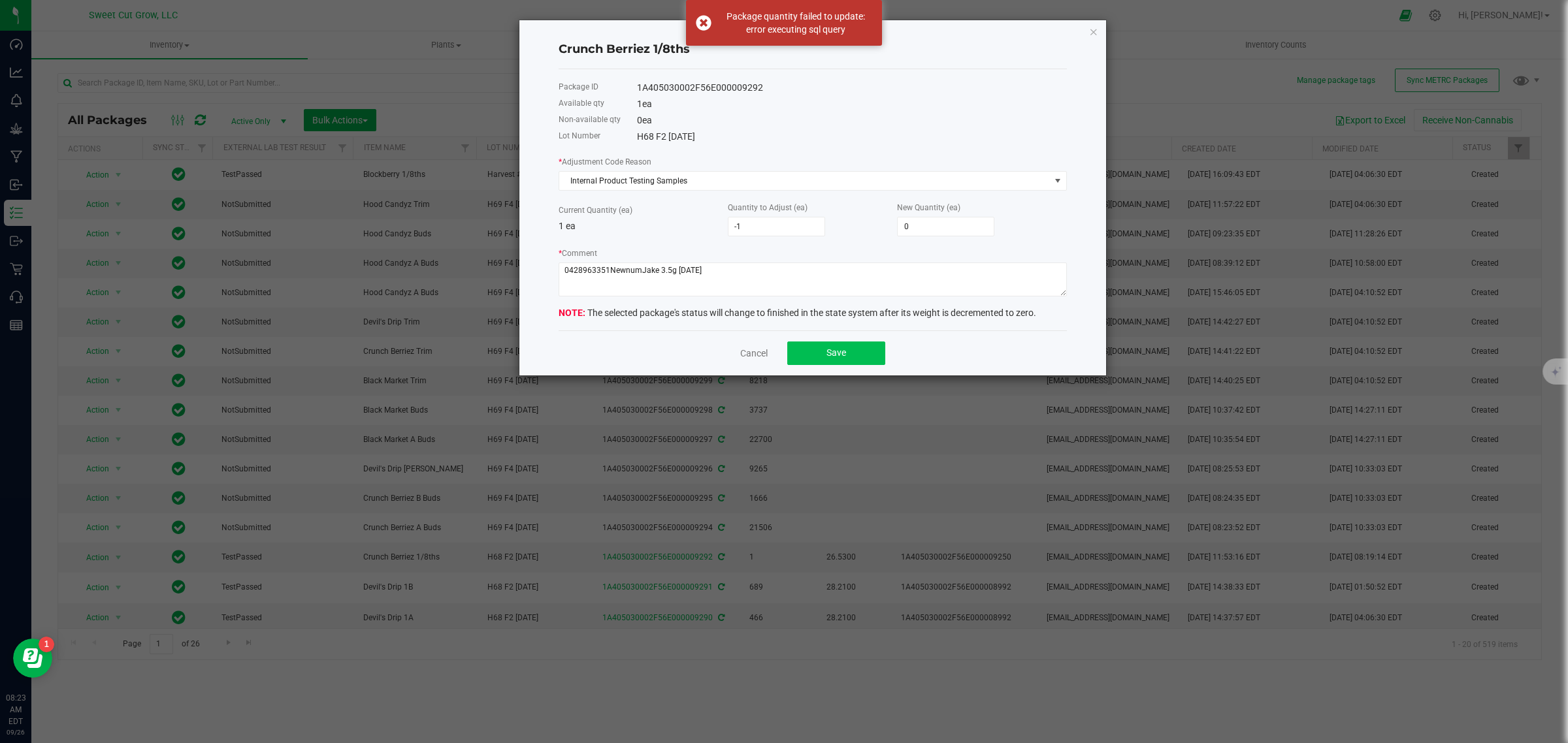
click at [810, 365] on button "Save" at bounding box center [836, 353] width 98 height 23
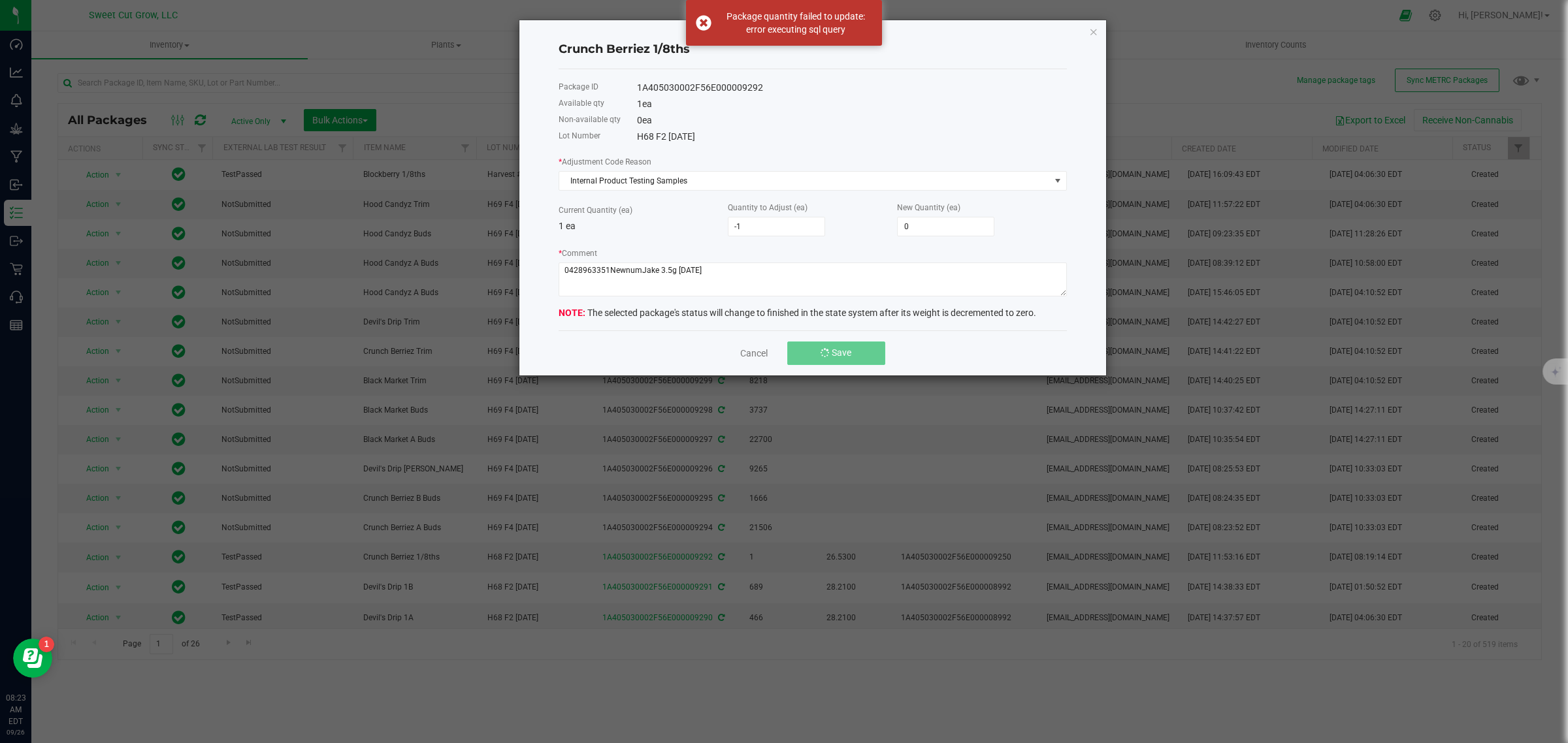
click at [810, 365] on button "Save" at bounding box center [836, 353] width 98 height 23
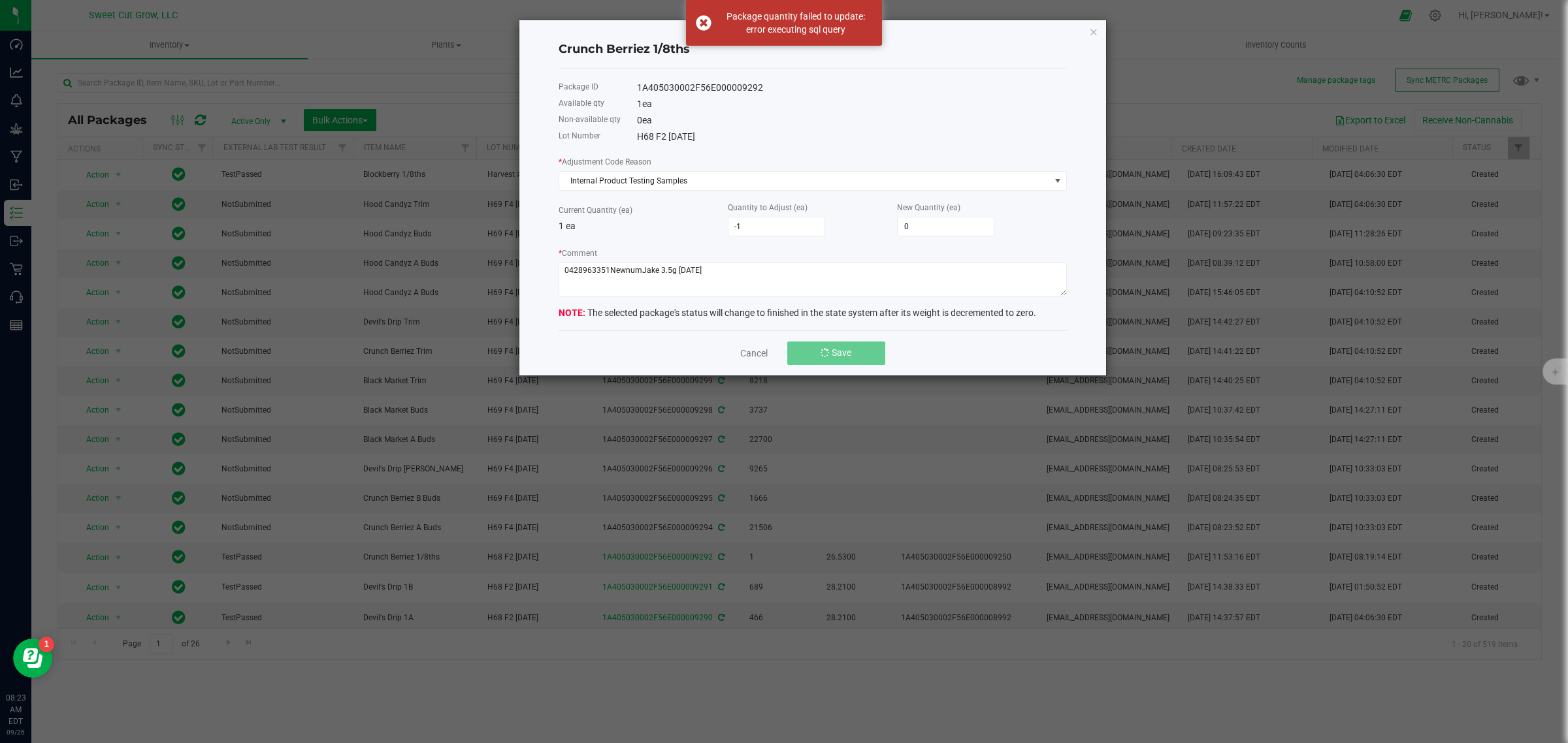
click at [810, 365] on button "Save" at bounding box center [836, 353] width 98 height 23
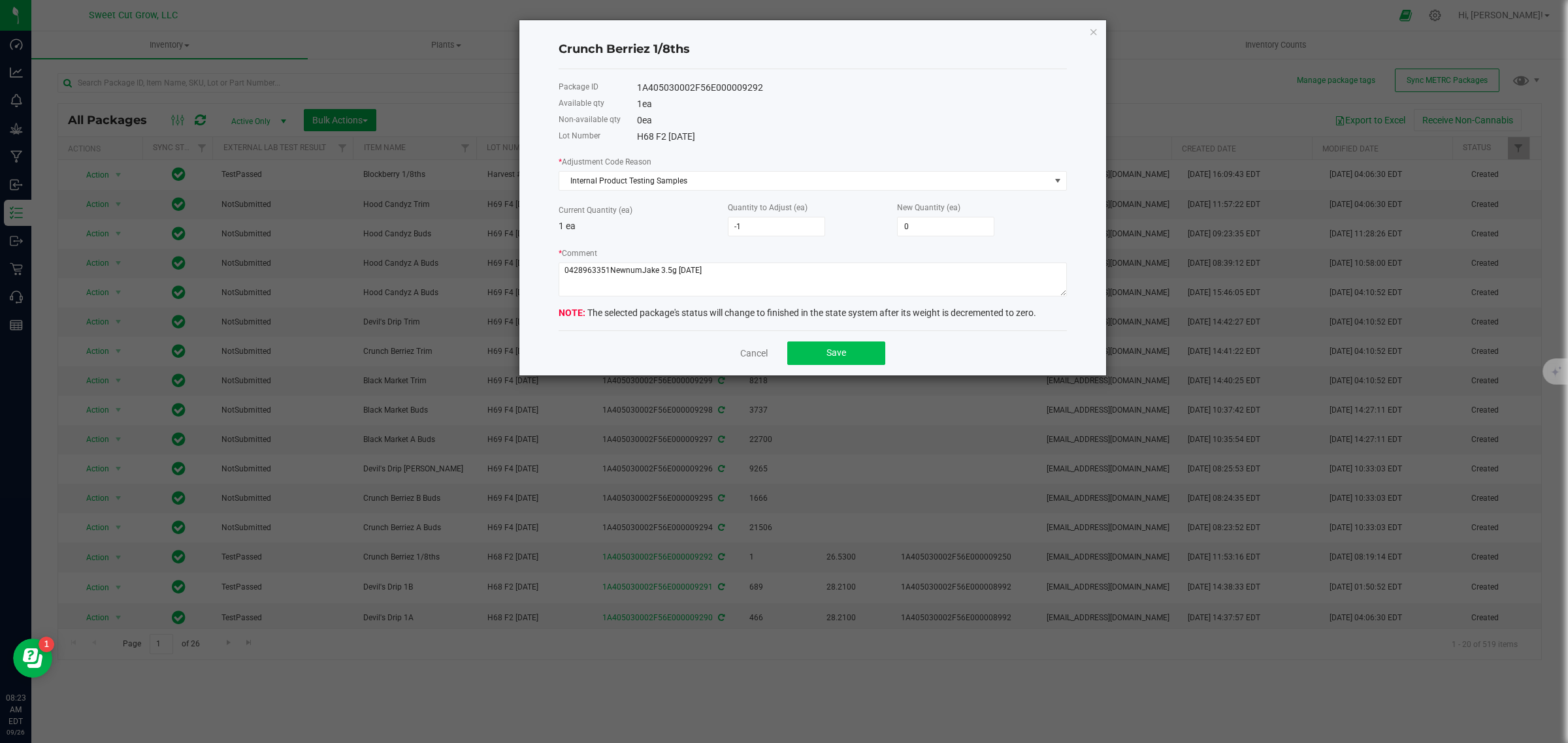
click at [810, 365] on button "Save" at bounding box center [836, 353] width 98 height 23
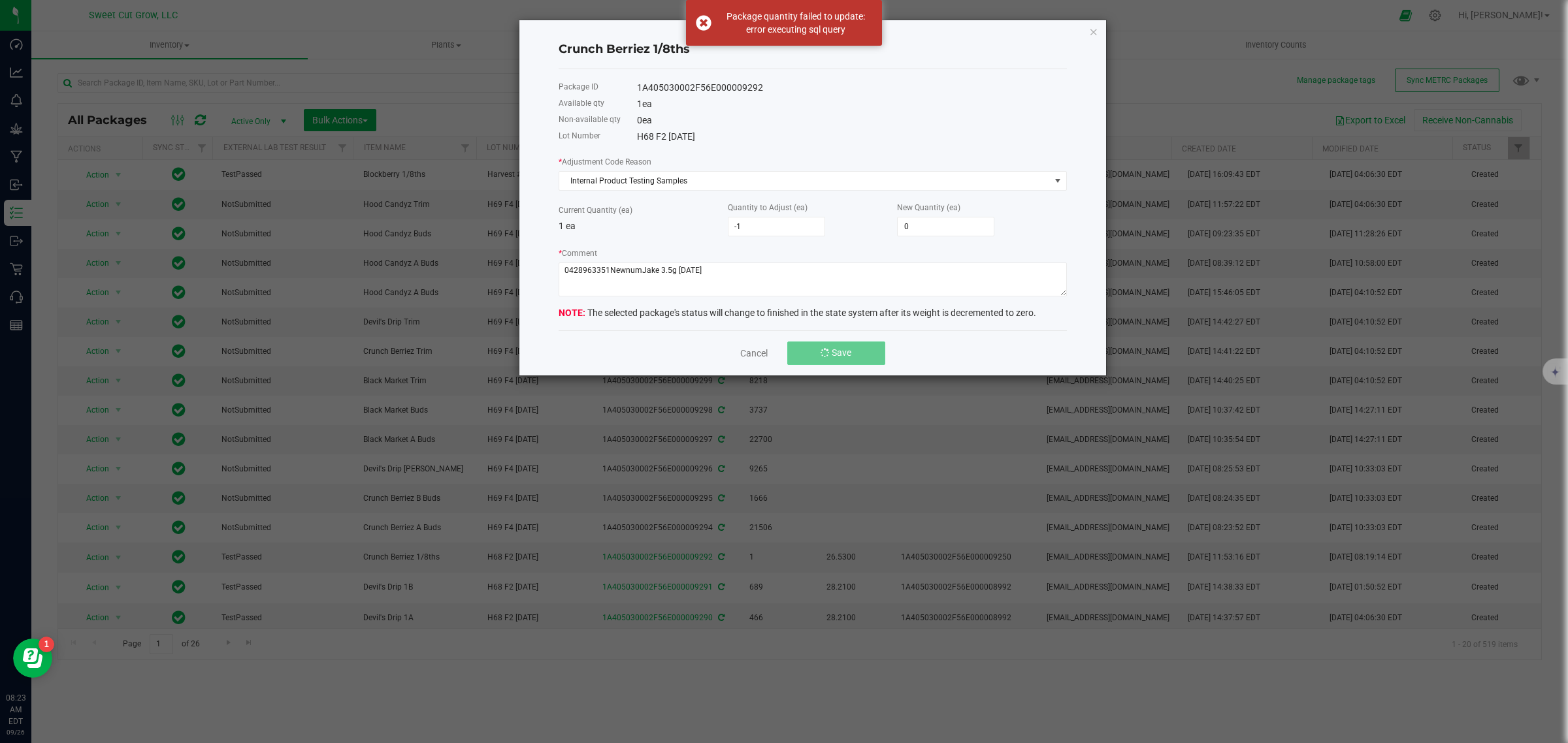
click at [810, 365] on button "Save" at bounding box center [836, 353] width 98 height 23
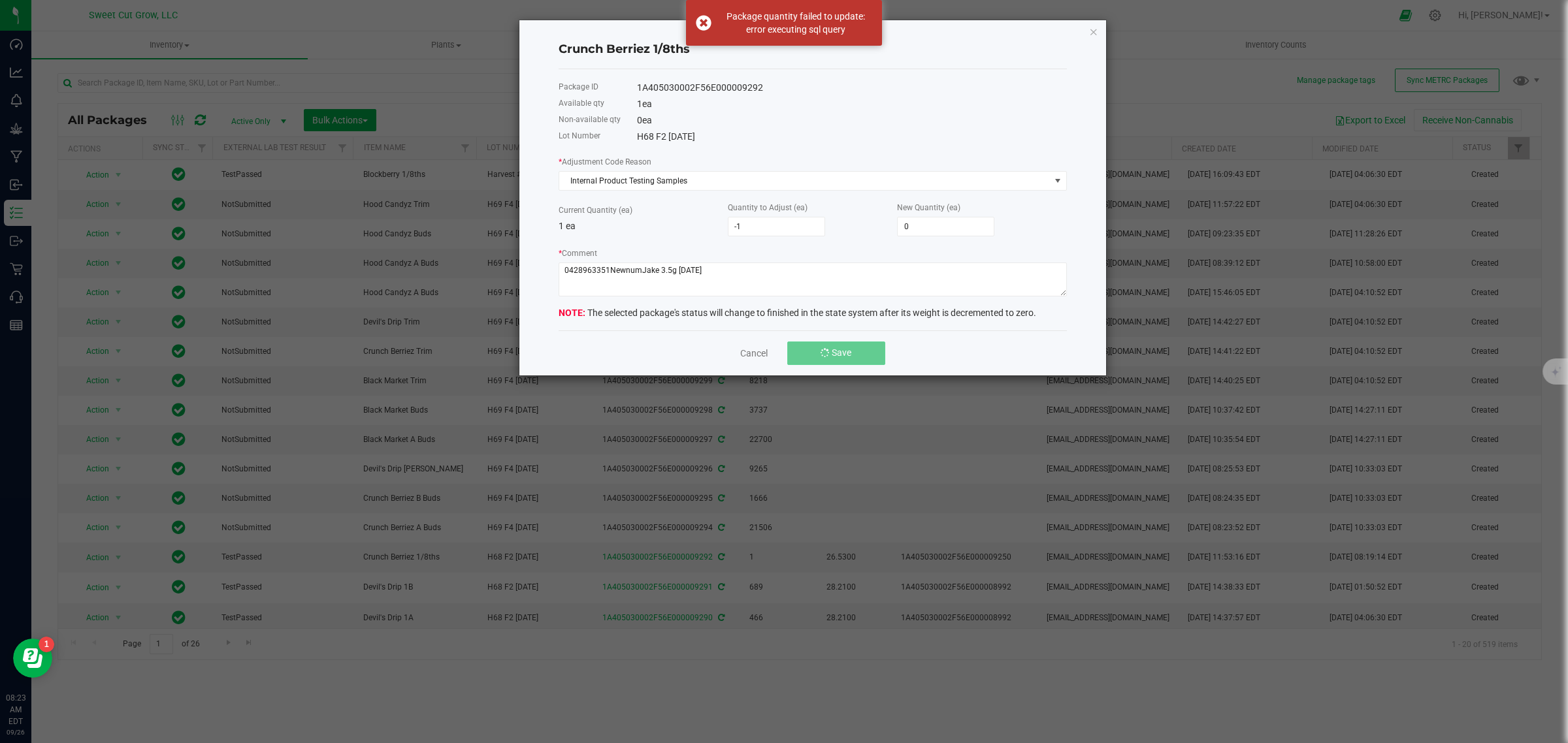
click at [810, 365] on button "Save" at bounding box center [836, 353] width 98 height 23
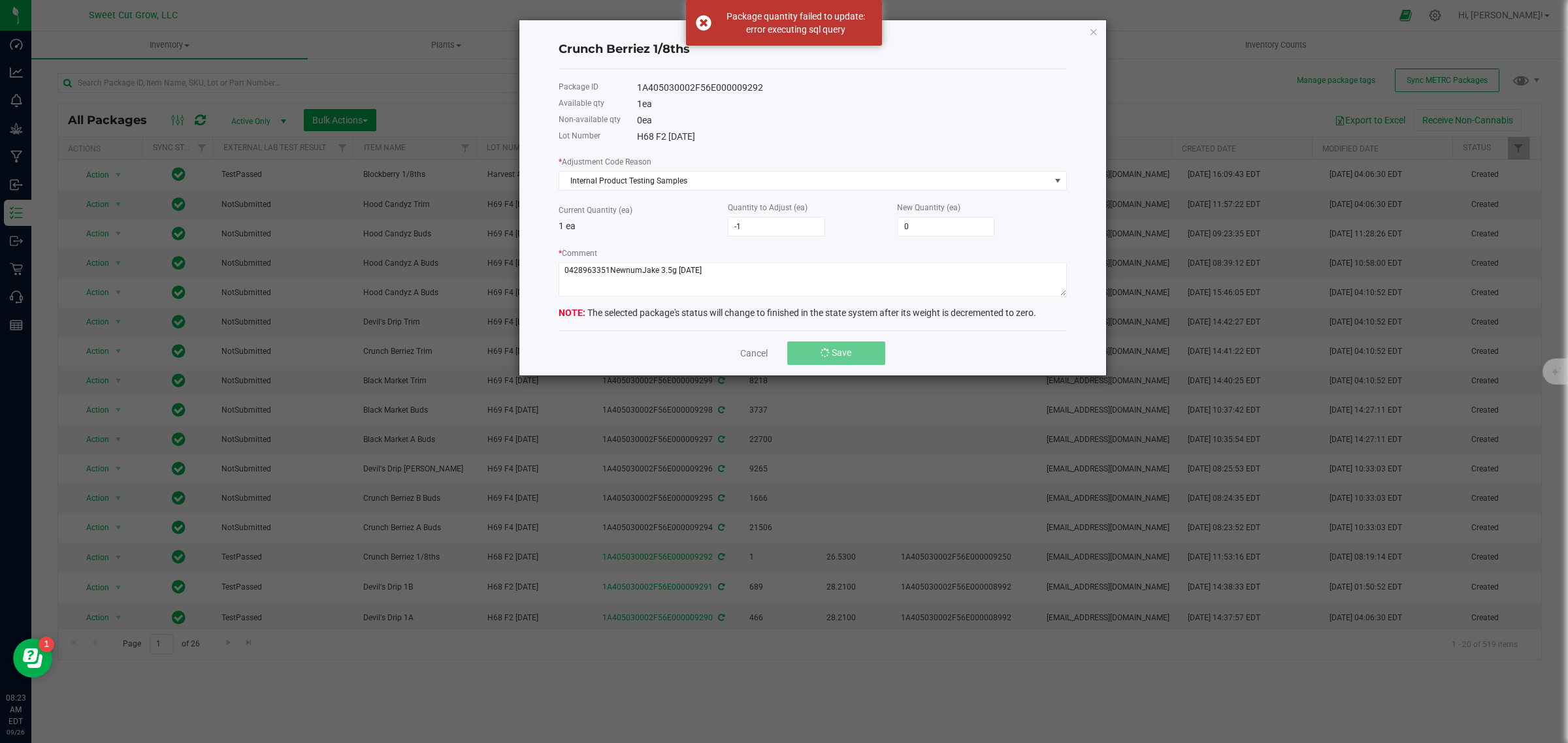
click at [810, 365] on button "Save" at bounding box center [836, 353] width 98 height 23
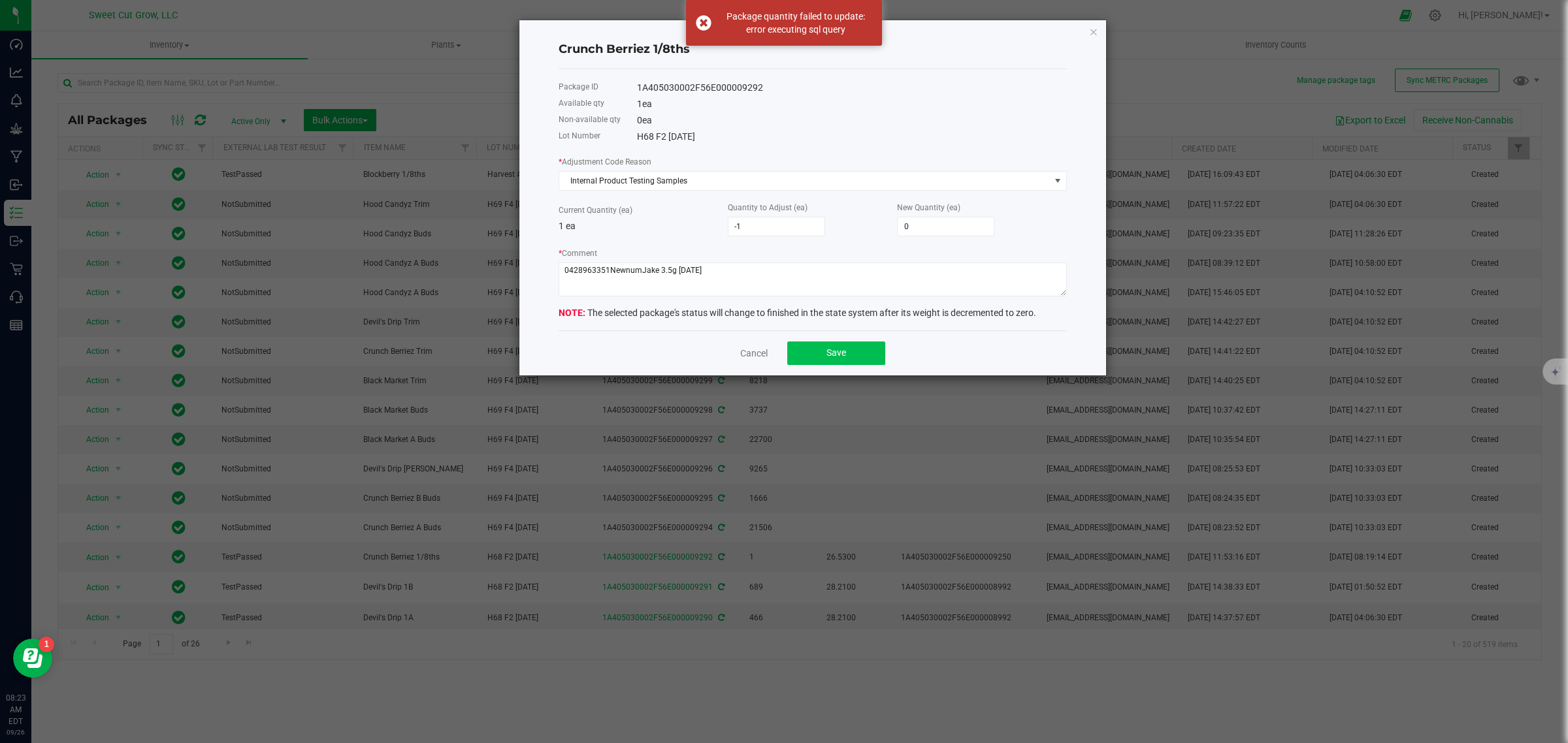
click at [810, 365] on button "Save" at bounding box center [836, 353] width 98 height 23
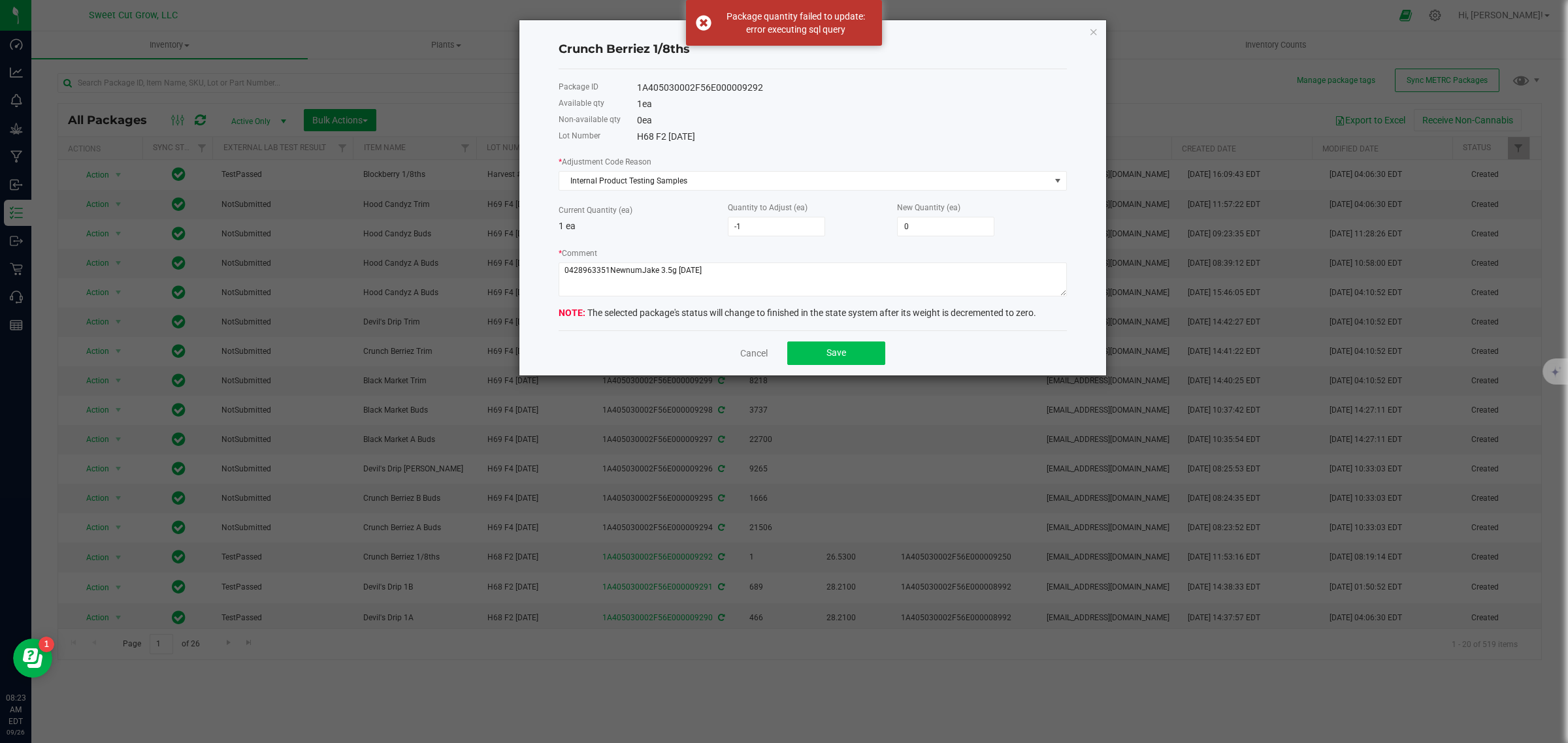
click at [810, 365] on button "Save" at bounding box center [836, 353] width 98 height 23
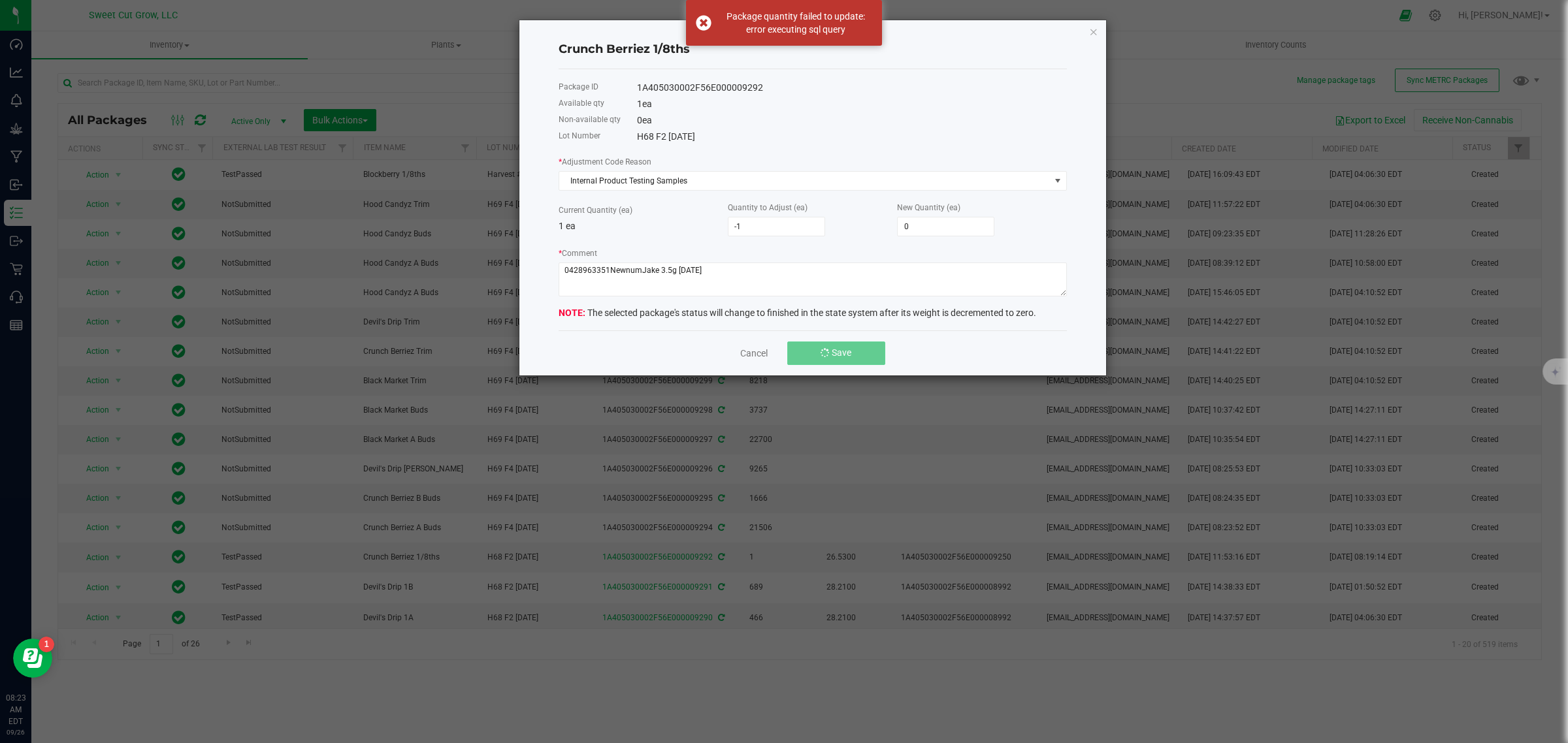
click at [810, 365] on button "Save" at bounding box center [836, 353] width 98 height 23
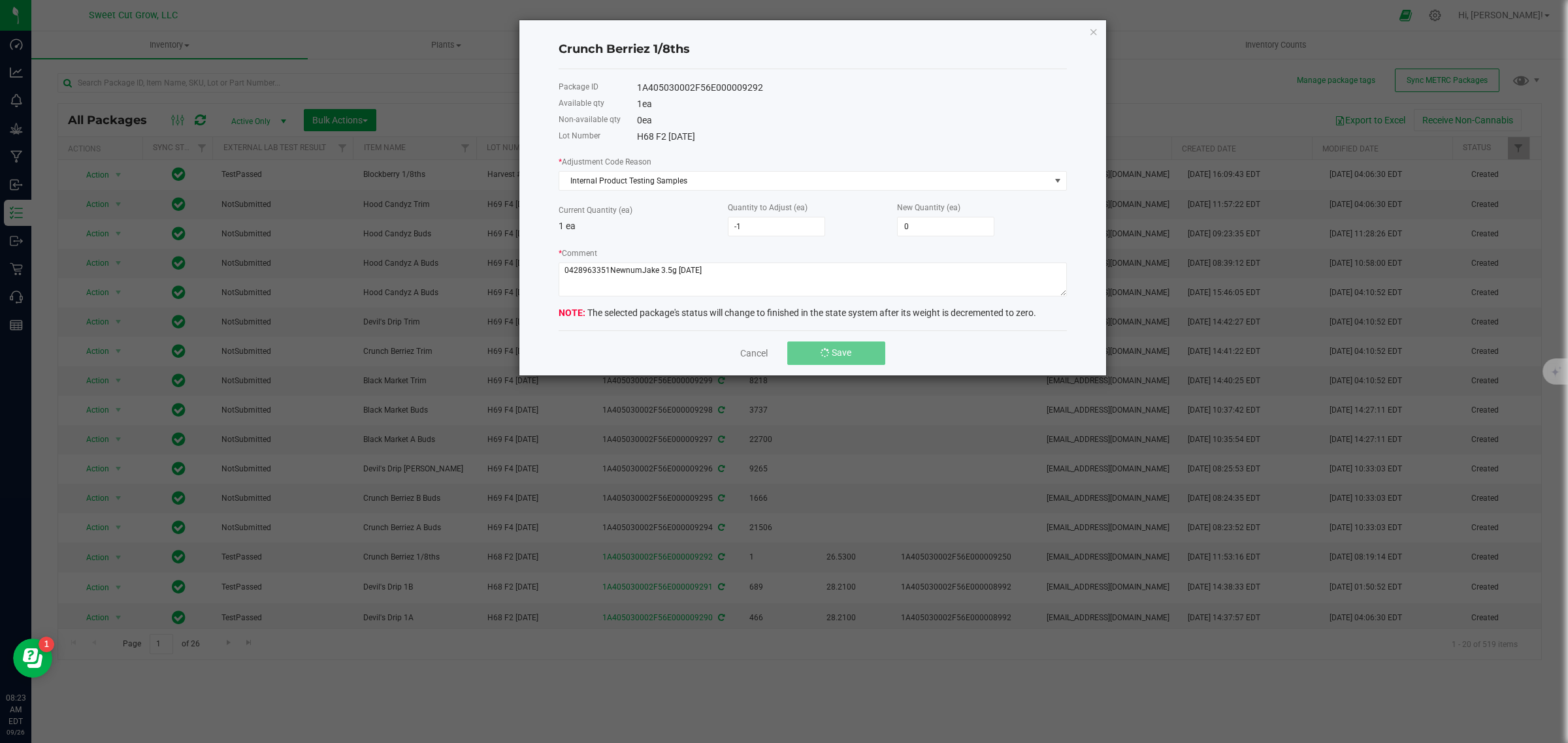
click at [810, 365] on button "Save" at bounding box center [836, 353] width 98 height 23
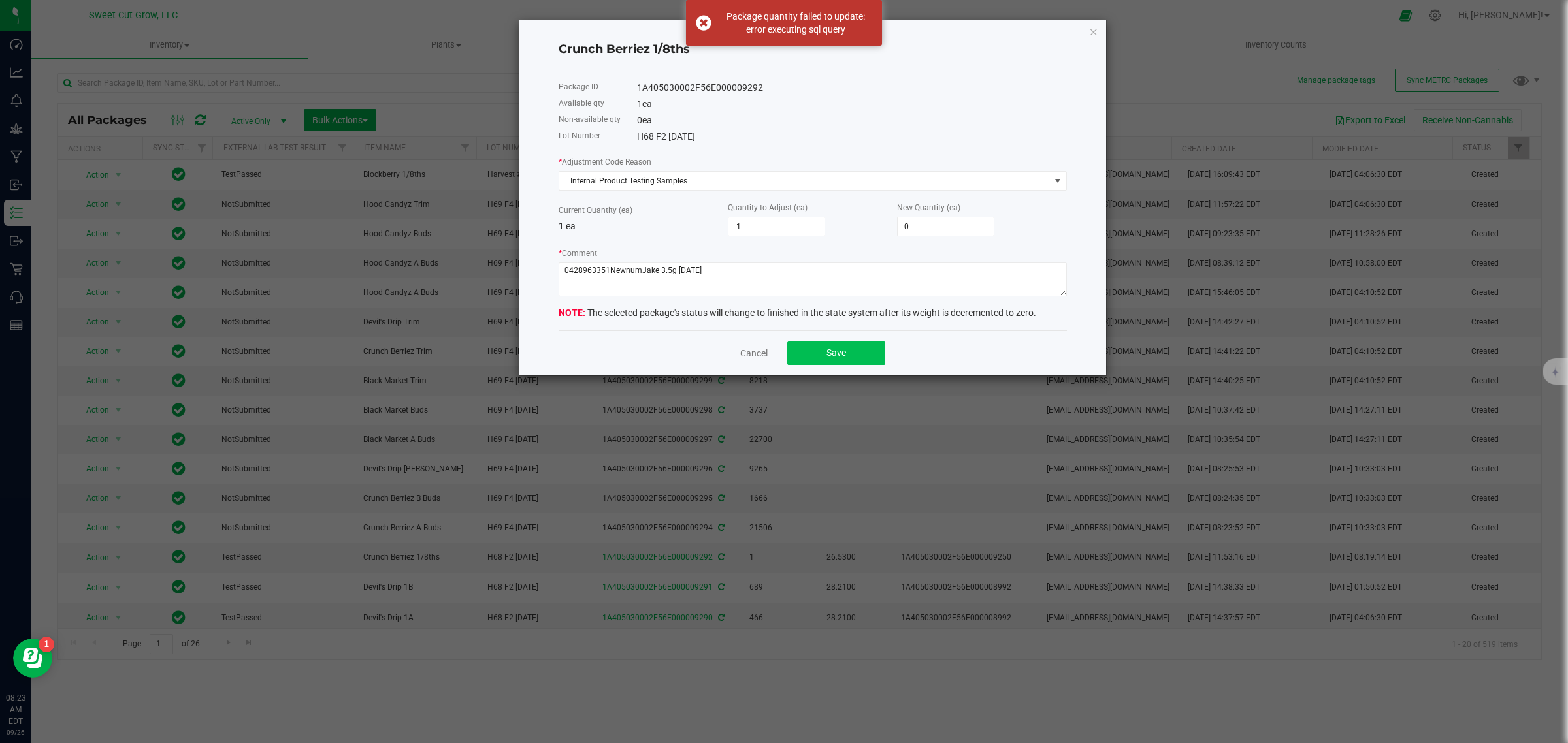
click at [810, 365] on button "Save" at bounding box center [836, 353] width 98 height 23
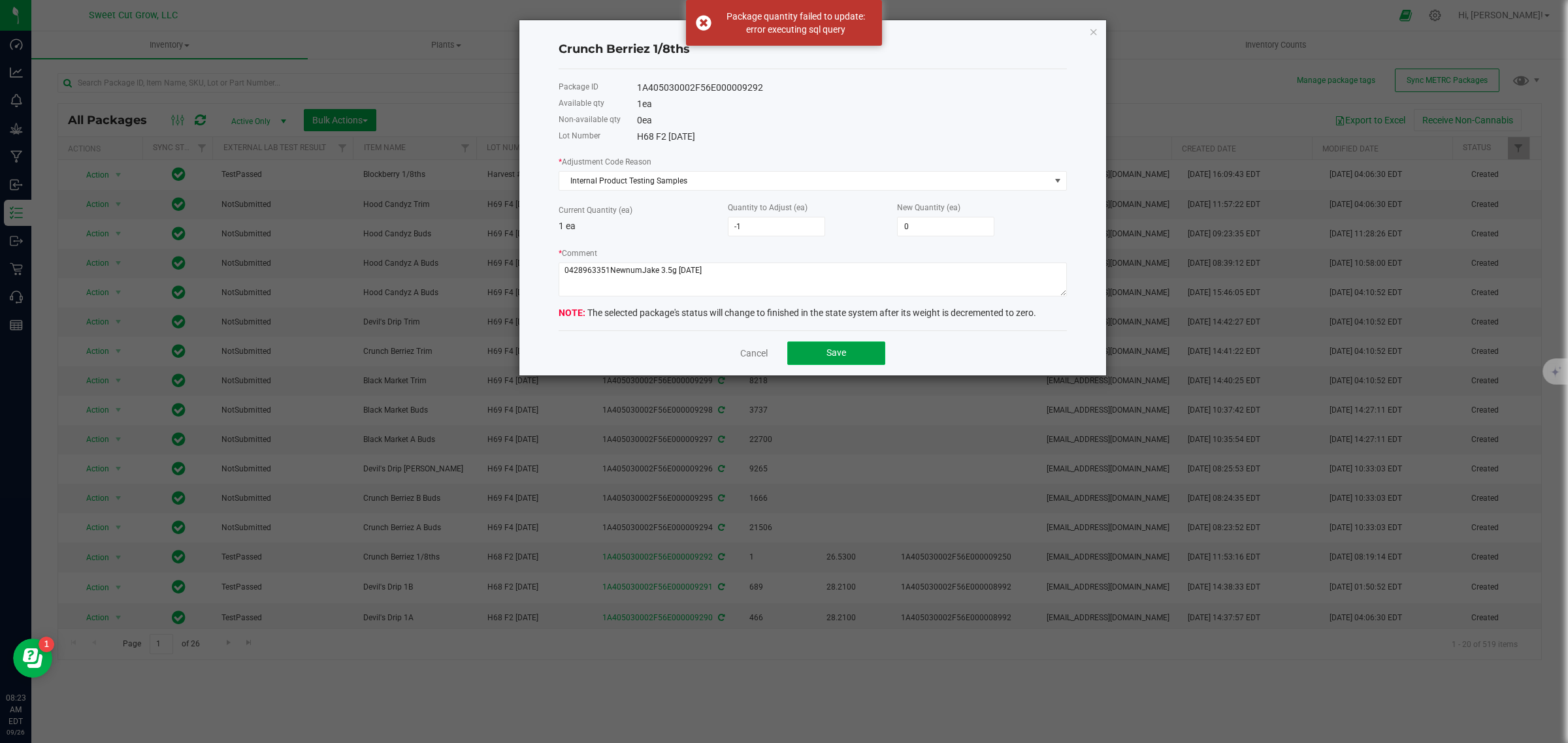
click at [810, 365] on button "Save" at bounding box center [836, 353] width 98 height 23
click at [605, 276] on textarea "* Comment" at bounding box center [812, 279] width 508 height 34
click at [563, 276] on textarea "* Comment" at bounding box center [812, 279] width 508 height 34
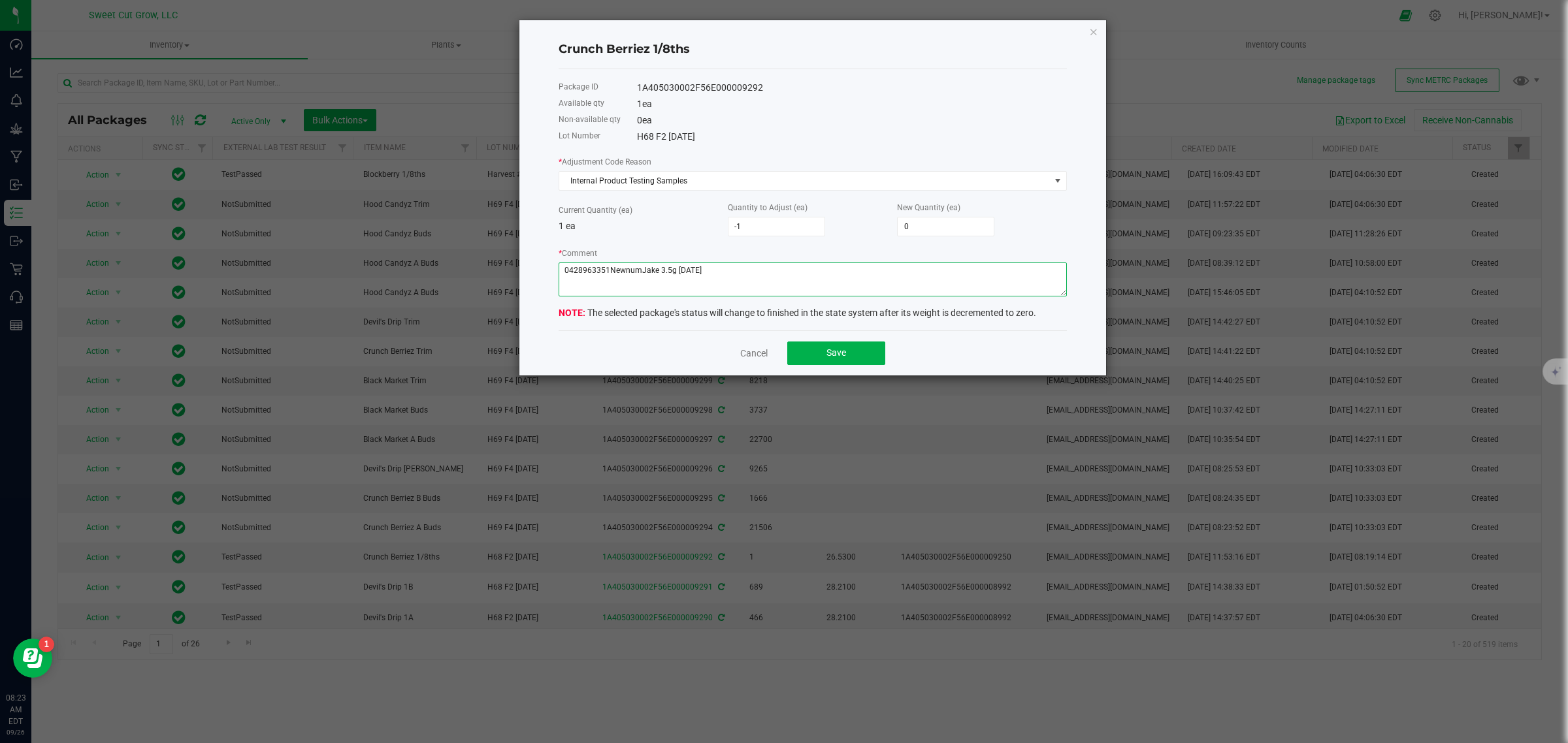
click at [609, 278] on textarea "* Comment" at bounding box center [812, 279] width 508 height 34
click at [848, 354] on button "Save" at bounding box center [836, 353] width 98 height 23
click at [614, 280] on textarea "* Comment" at bounding box center [812, 279] width 508 height 34
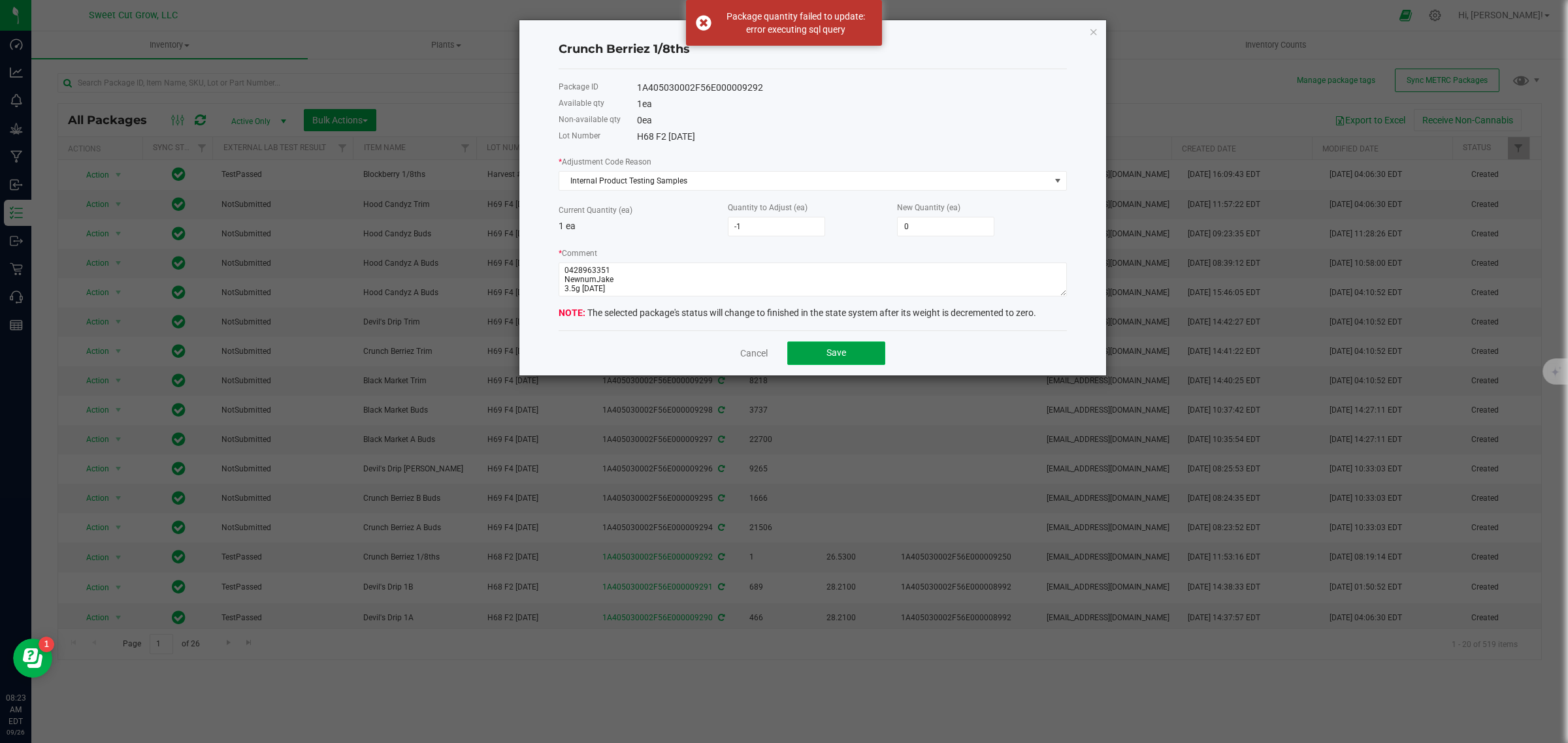
click at [847, 349] on button "Save" at bounding box center [836, 353] width 98 height 23
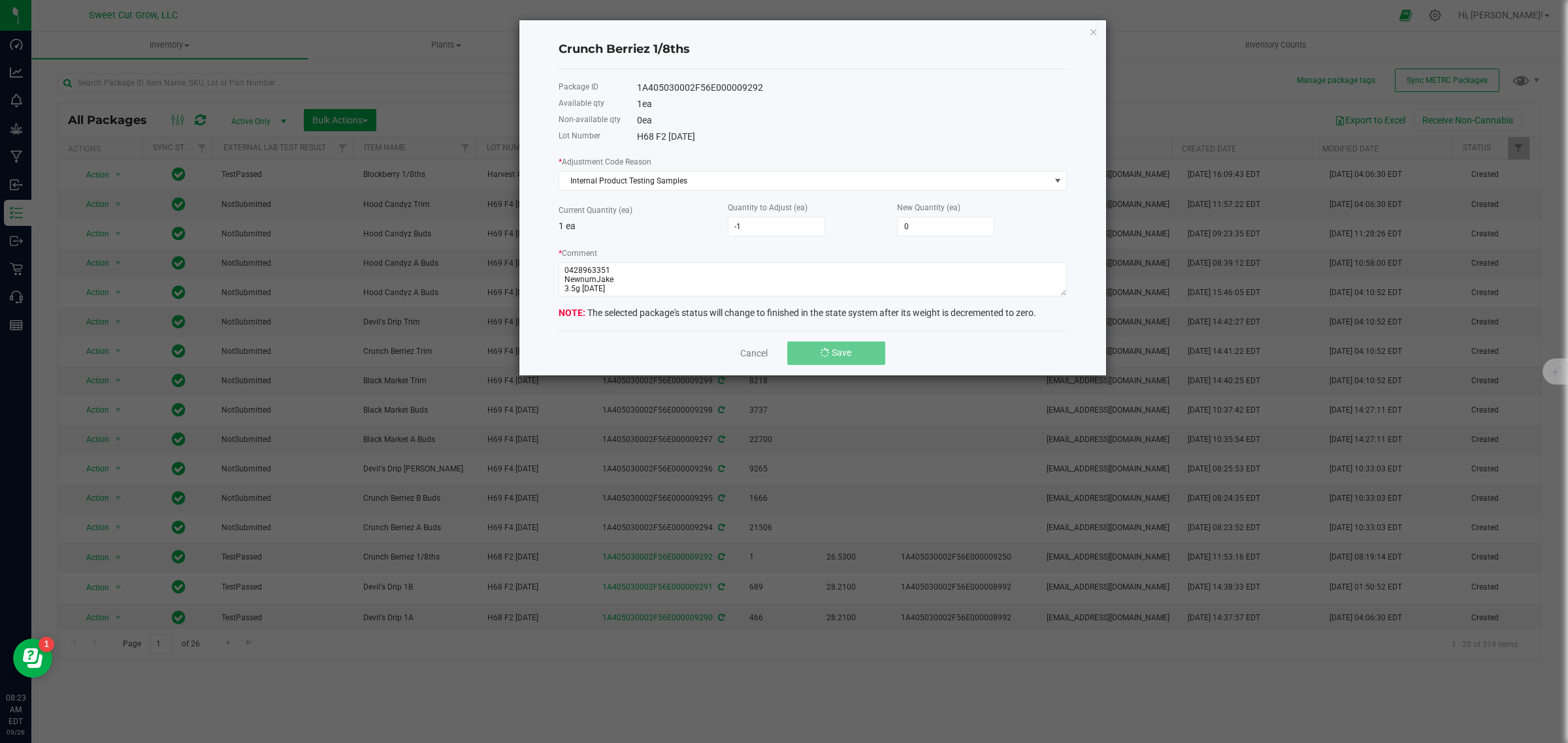
click at [847, 349] on button "Save" at bounding box center [836, 353] width 98 height 23
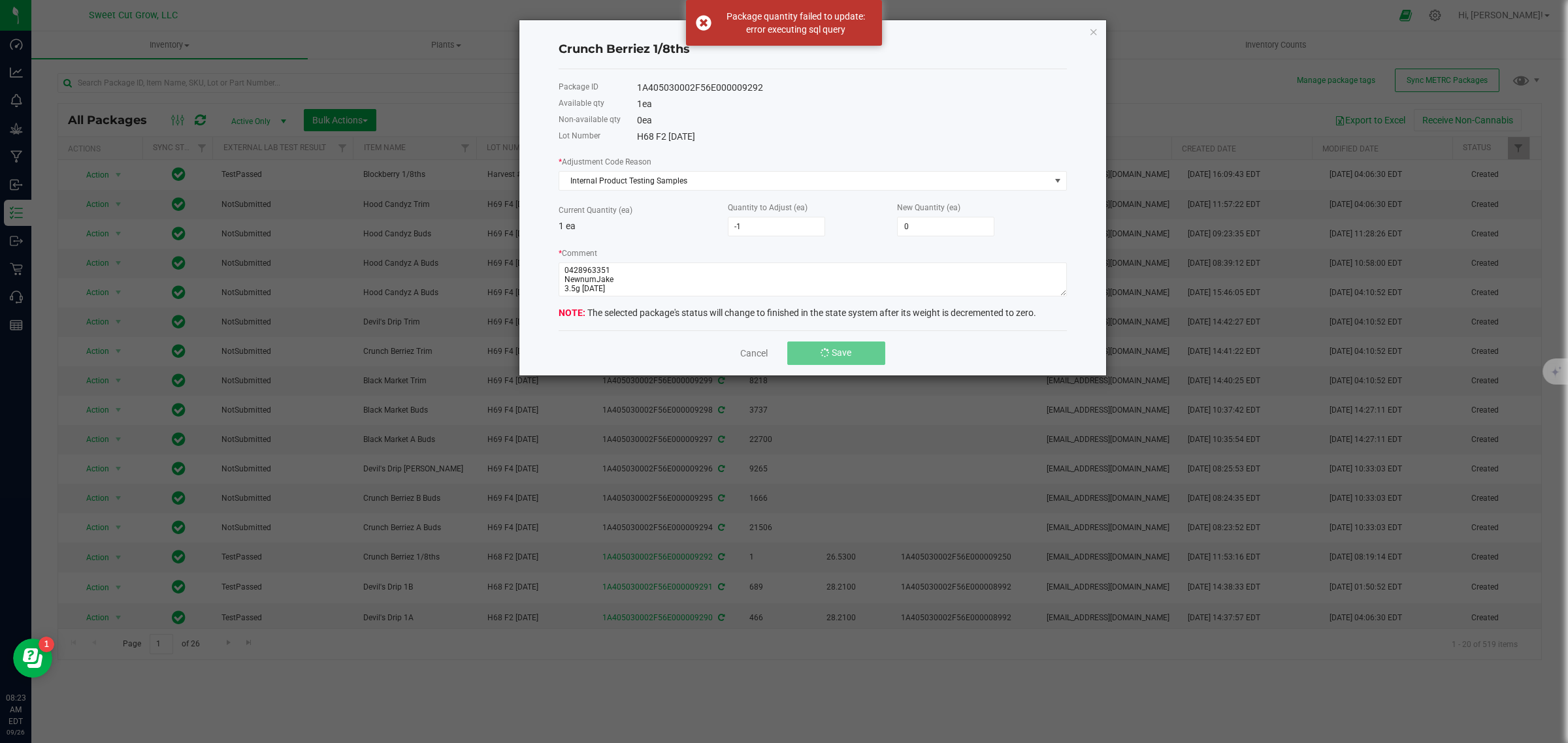
click at [847, 349] on button "Save" at bounding box center [836, 353] width 98 height 23
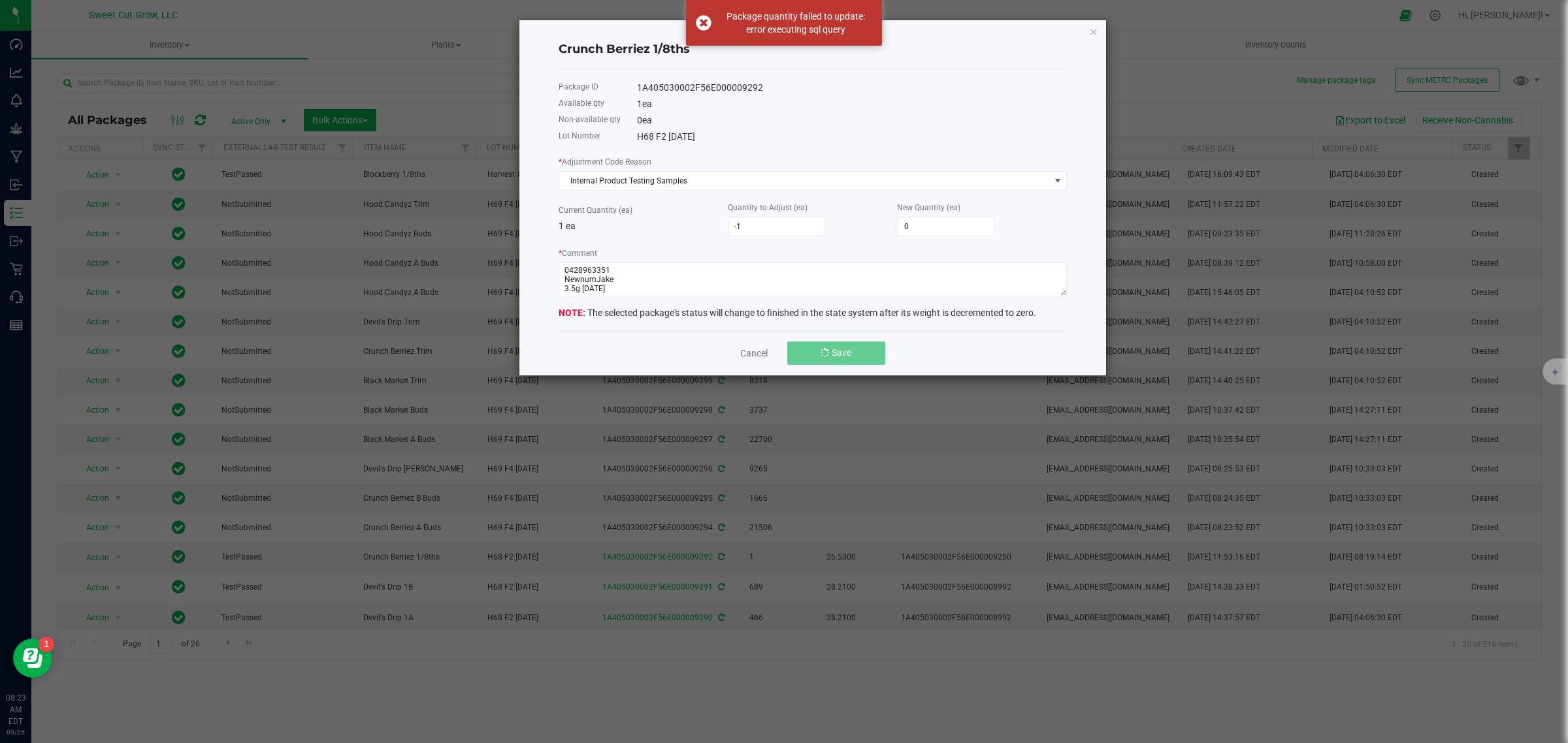
click at [847, 349] on button "Save" at bounding box center [836, 353] width 98 height 23
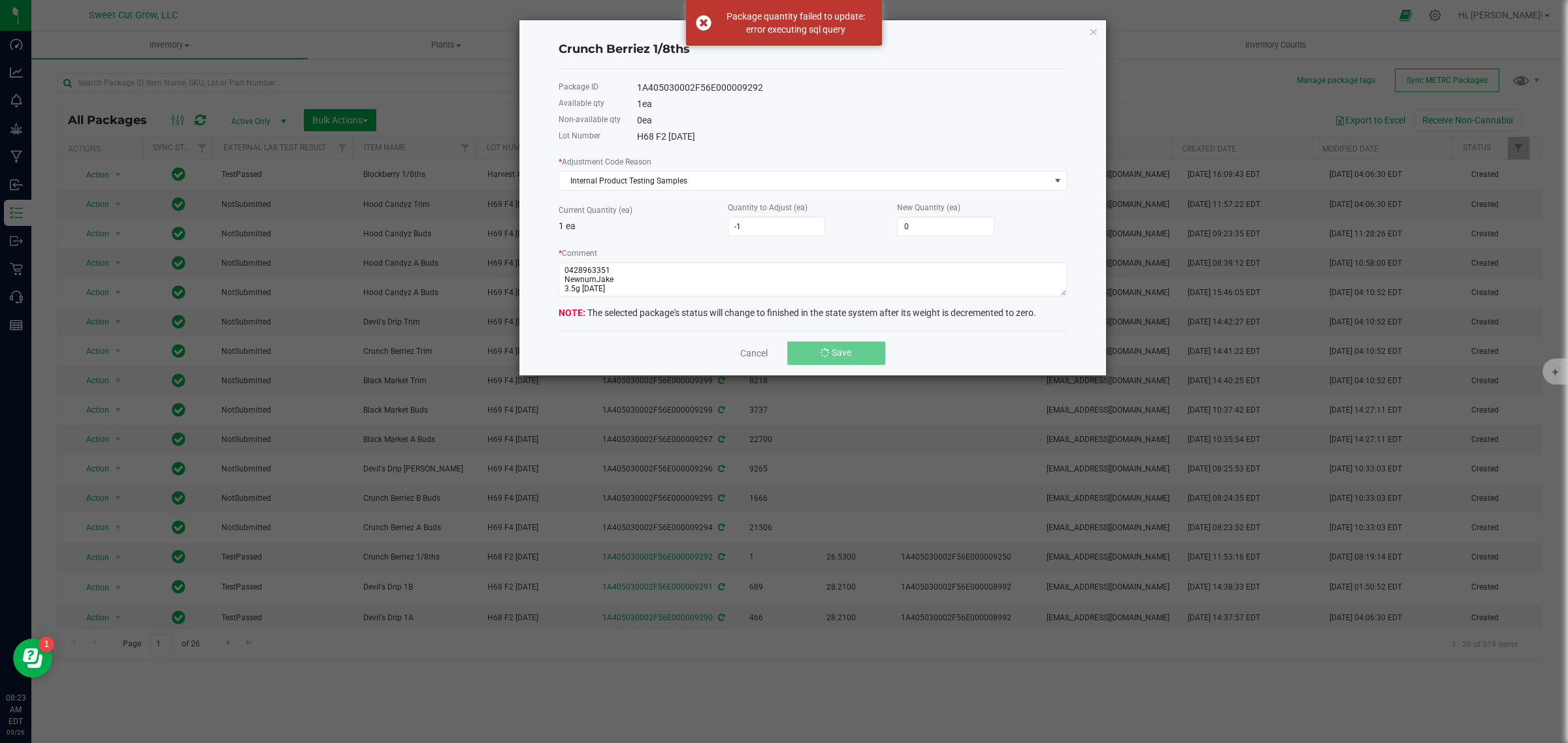
click at [847, 349] on button "Save" at bounding box center [836, 353] width 98 height 23
click at [612, 276] on textarea "* Comment" at bounding box center [812, 279] width 508 height 34
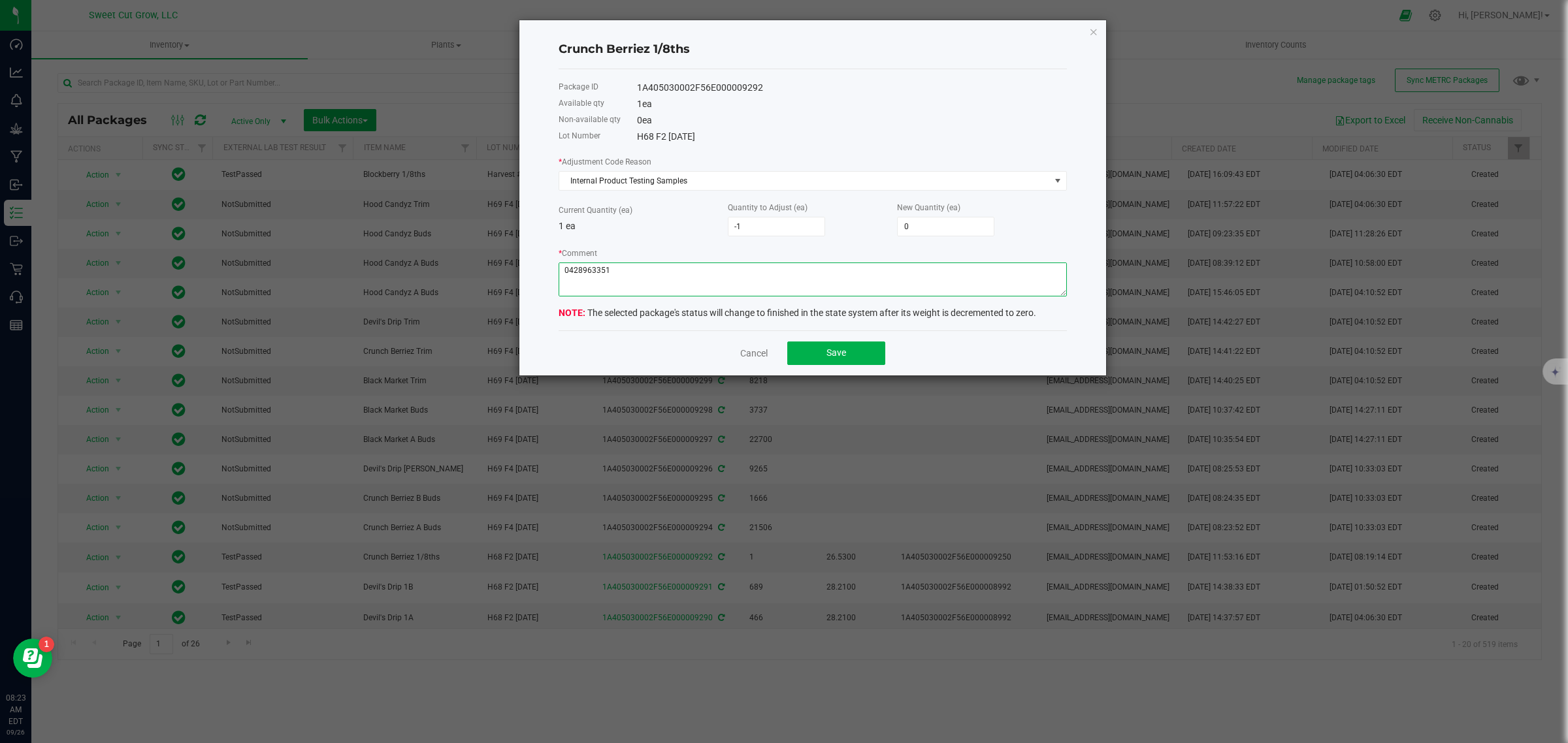
scroll to position [7, 0]
click at [829, 357] on span "Save" at bounding box center [836, 353] width 19 height 11
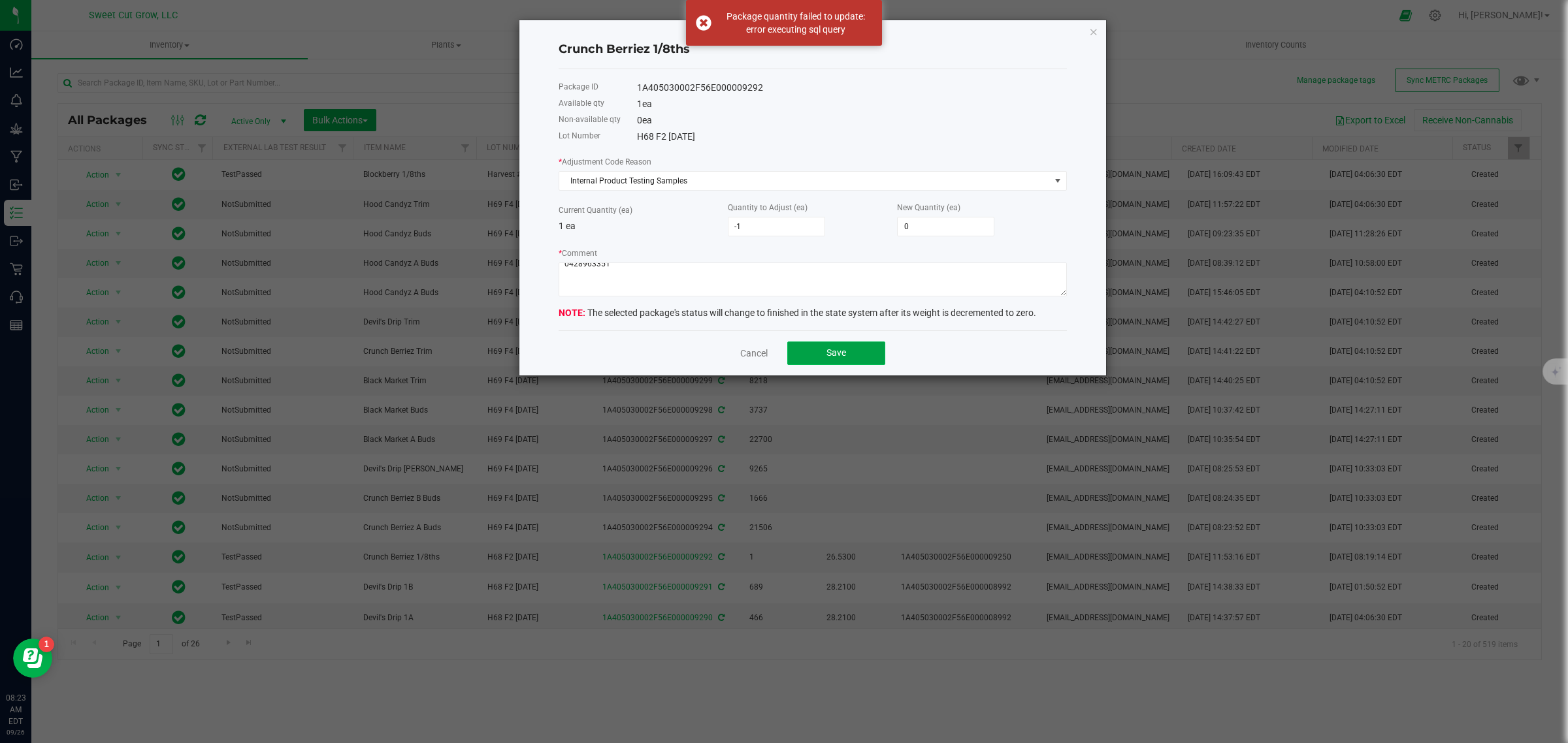
click at [829, 357] on span "Save" at bounding box center [836, 353] width 19 height 11
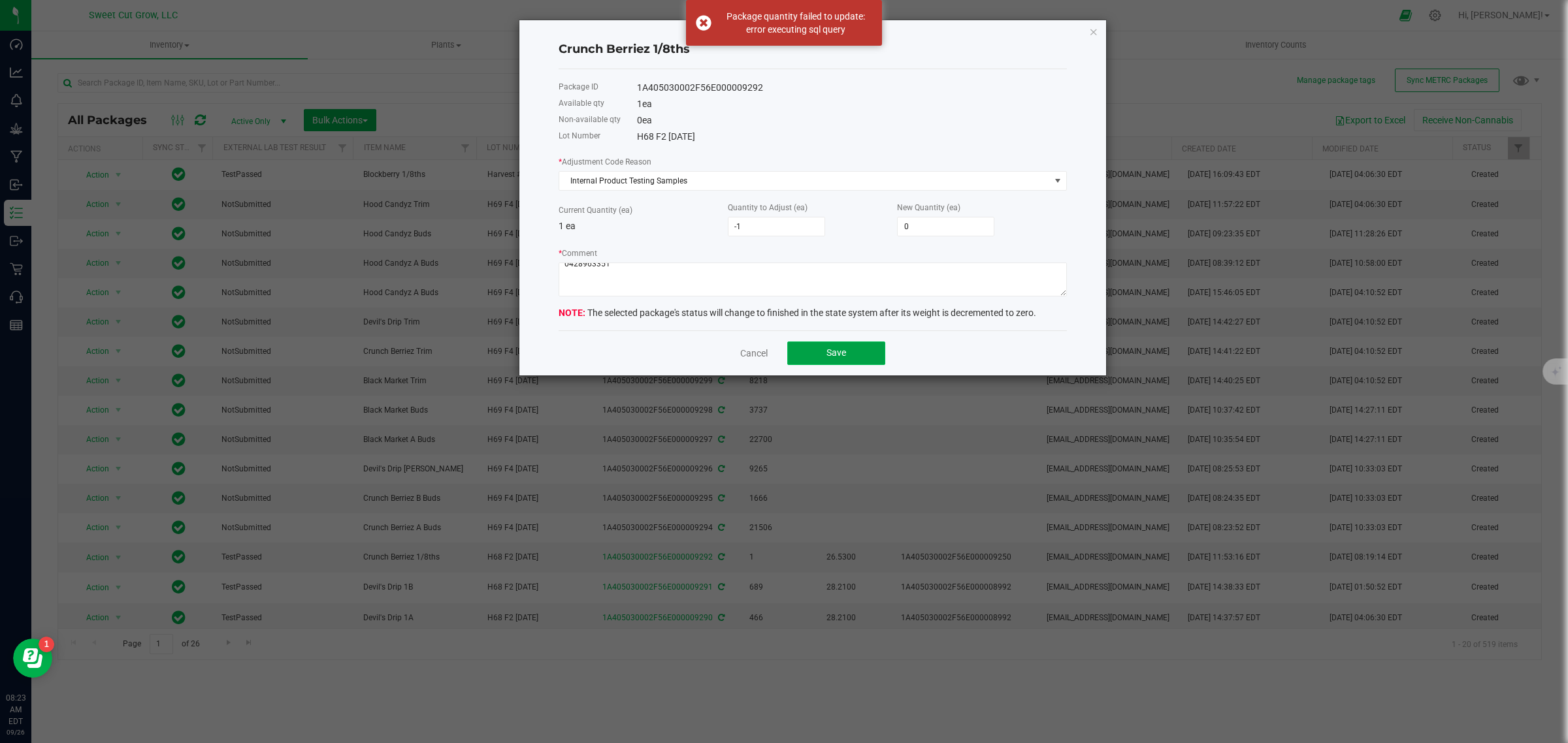
click at [829, 357] on span "Save" at bounding box center [836, 353] width 19 height 11
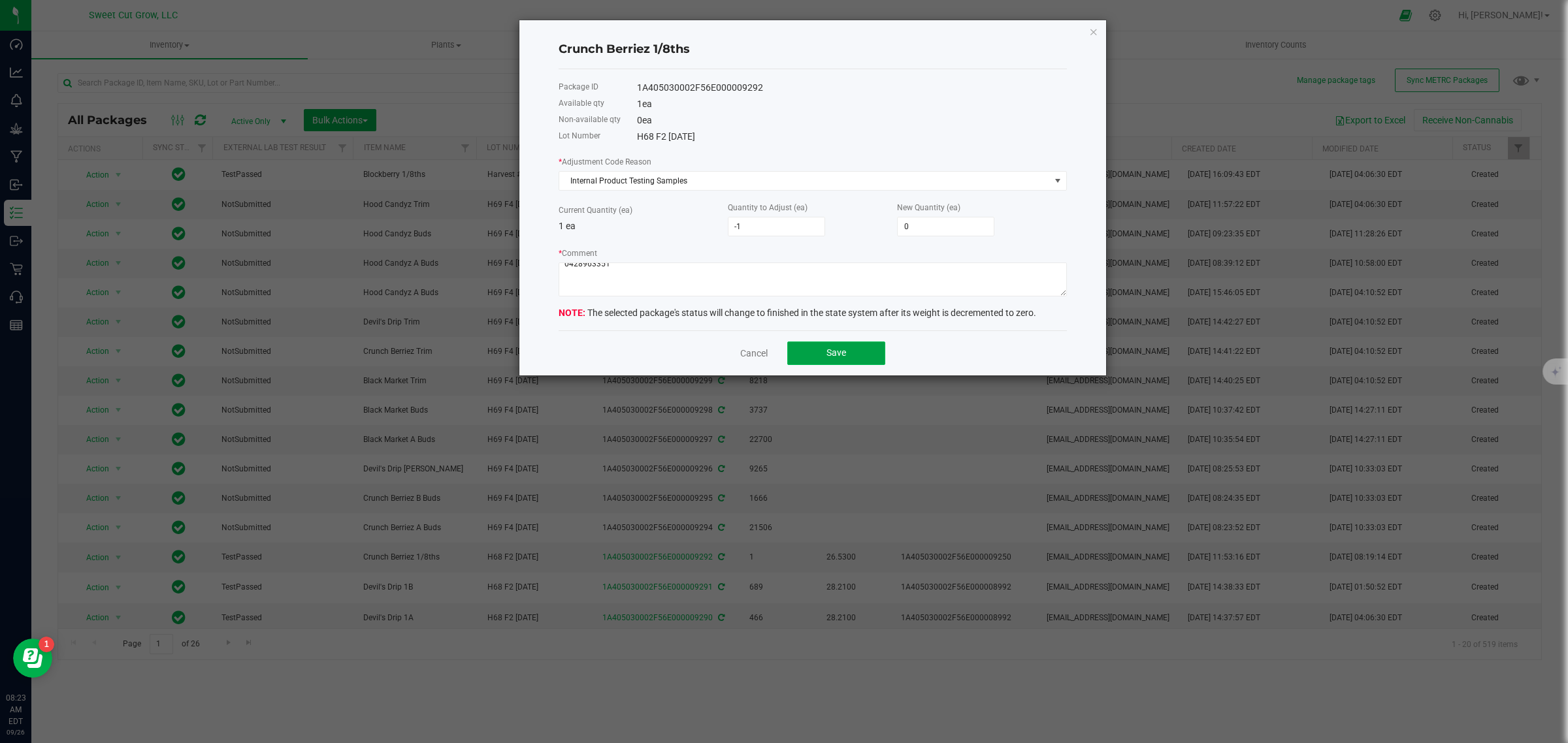
click at [829, 357] on span "Save" at bounding box center [836, 353] width 19 height 11
click at [648, 289] on textarea "* Comment" at bounding box center [812, 279] width 508 height 34
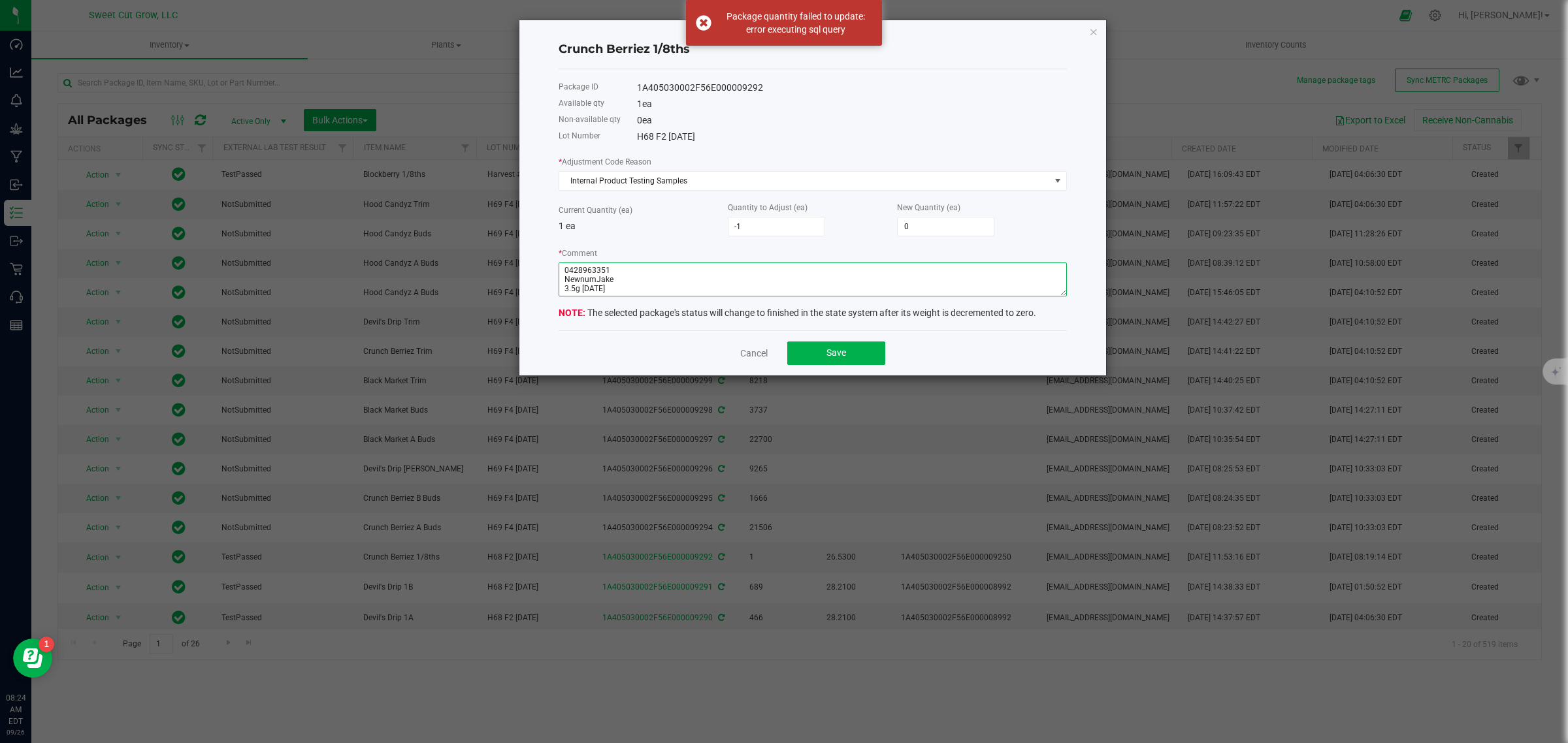
scroll to position [0, 0]
click at [844, 346] on button "Save" at bounding box center [836, 353] width 98 height 23
click at [618, 273] on textarea "* Comment" at bounding box center [812, 279] width 508 height 34
click at [596, 284] on textarea "* Comment" at bounding box center [812, 279] width 508 height 34
click at [838, 365] on button "Save" at bounding box center [836, 353] width 98 height 23
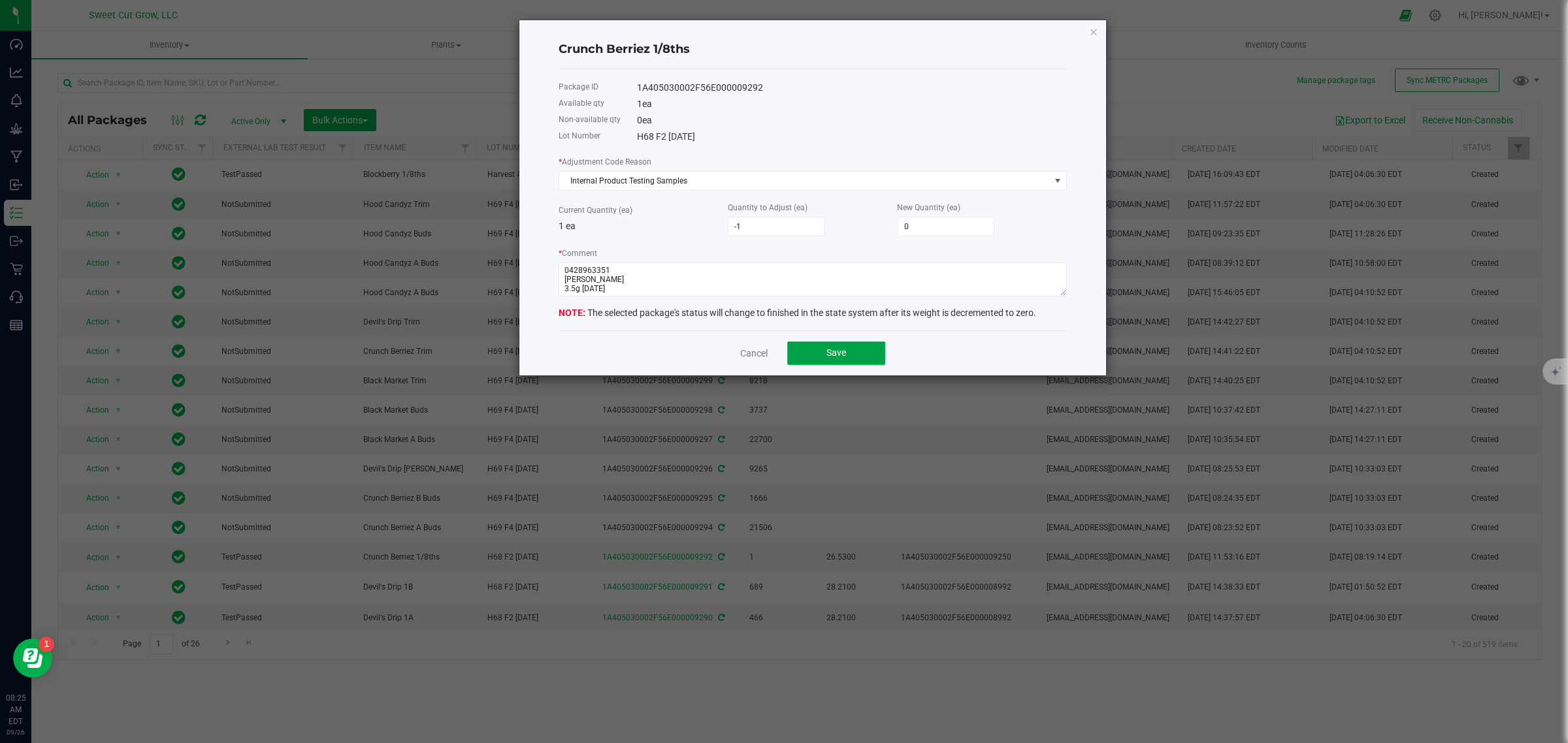
click at [818, 346] on button "Save" at bounding box center [836, 353] width 98 height 23
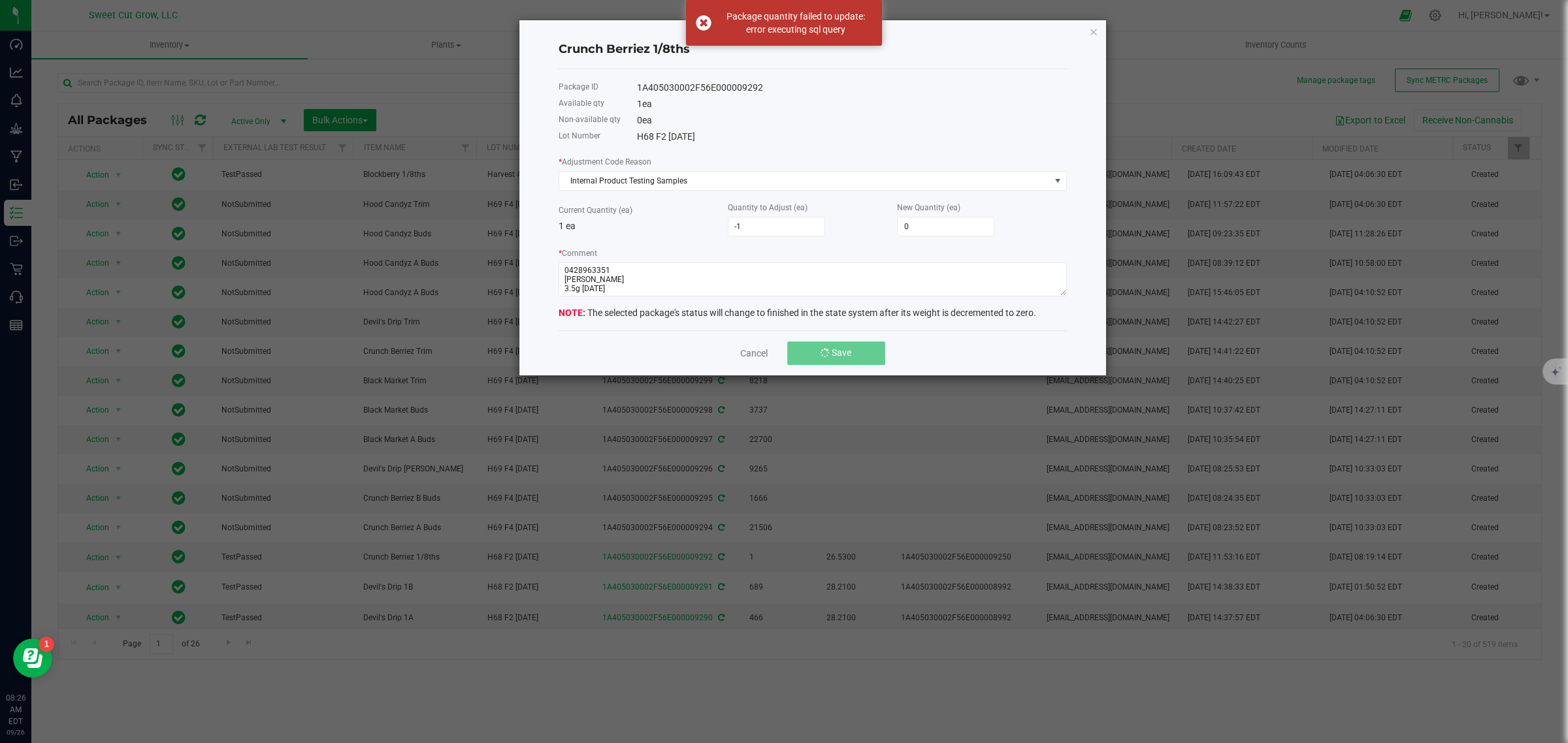
click at [818, 346] on button "Save" at bounding box center [836, 353] width 98 height 23
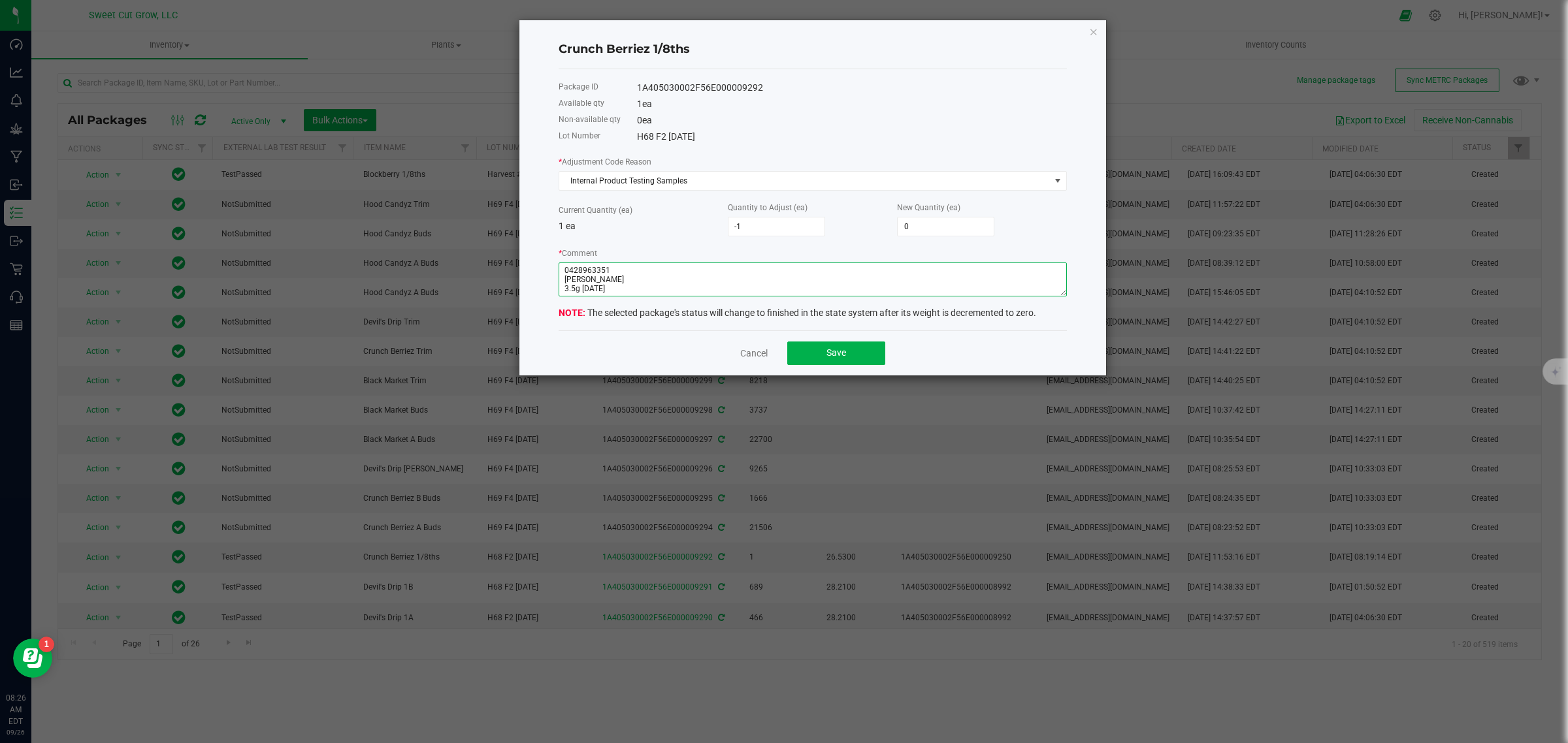
click at [616, 272] on textarea "* Comment" at bounding box center [812, 279] width 508 height 34
click at [827, 354] on span "Save" at bounding box center [836, 353] width 19 height 11
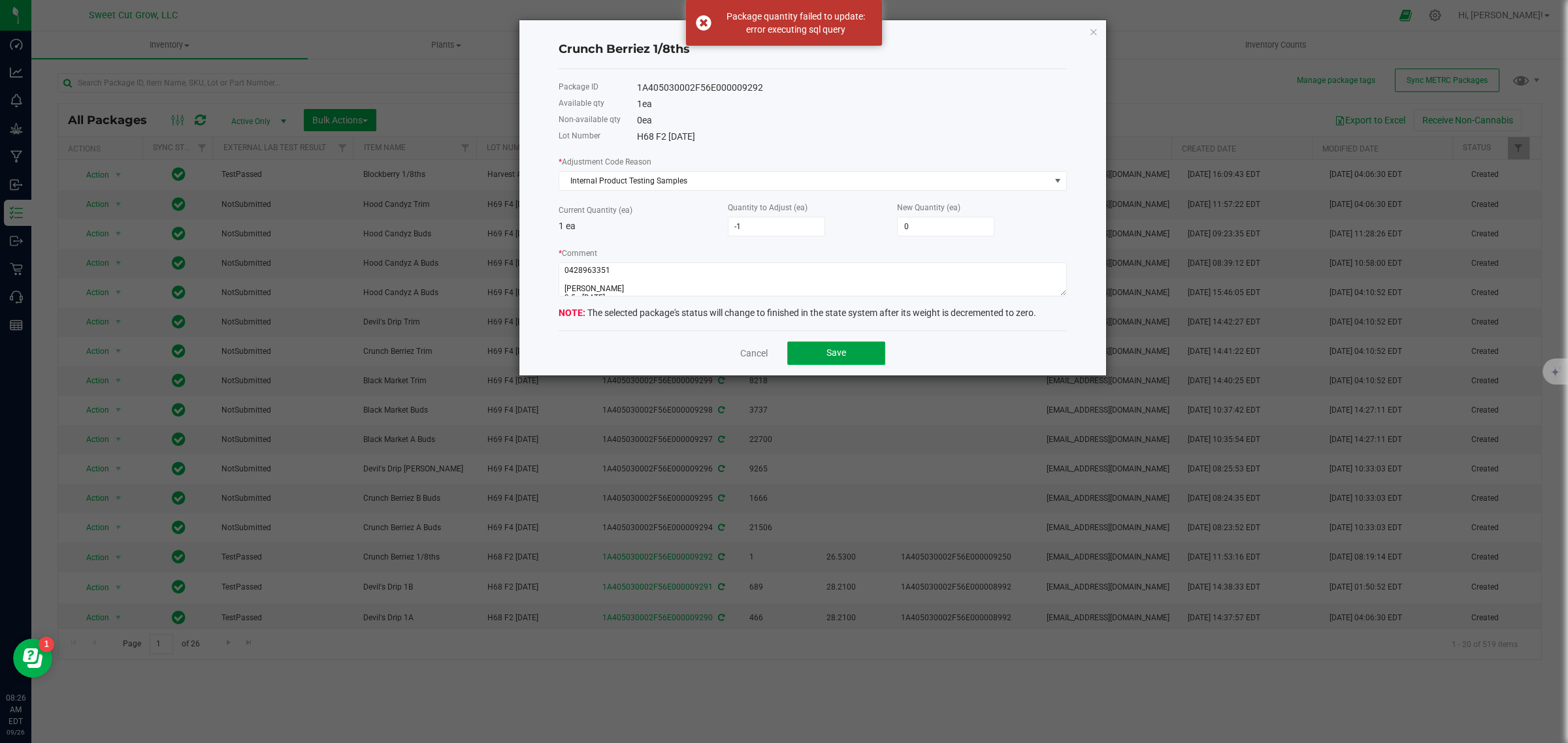
click at [827, 354] on span "Save" at bounding box center [836, 353] width 19 height 11
click at [620, 288] on textarea "* Comment" at bounding box center [812, 279] width 508 height 34
click at [867, 353] on button "Save" at bounding box center [836, 353] width 98 height 23
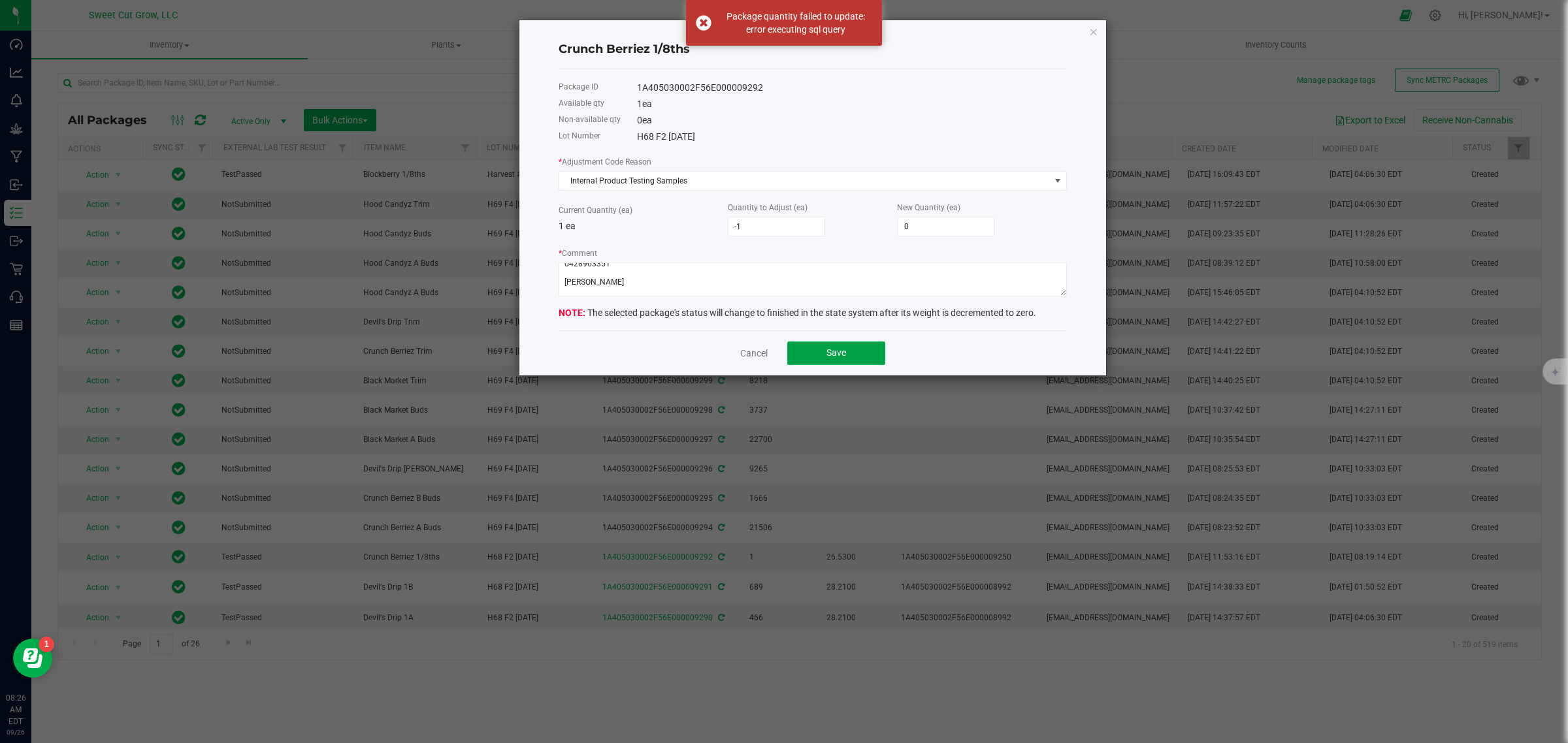
click at [867, 353] on button "Save" at bounding box center [836, 353] width 98 height 23
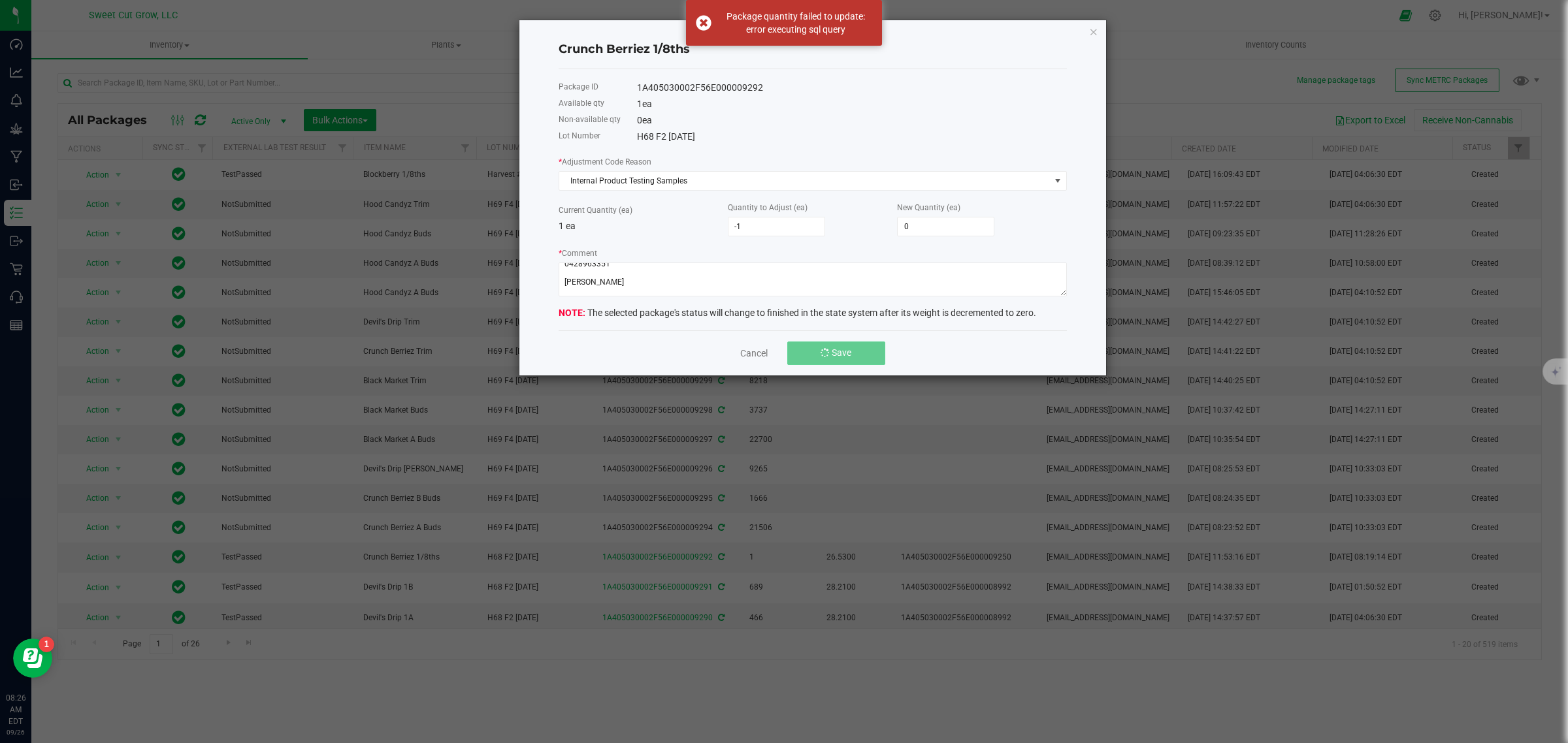
click at [867, 353] on button "Save" at bounding box center [836, 353] width 98 height 23
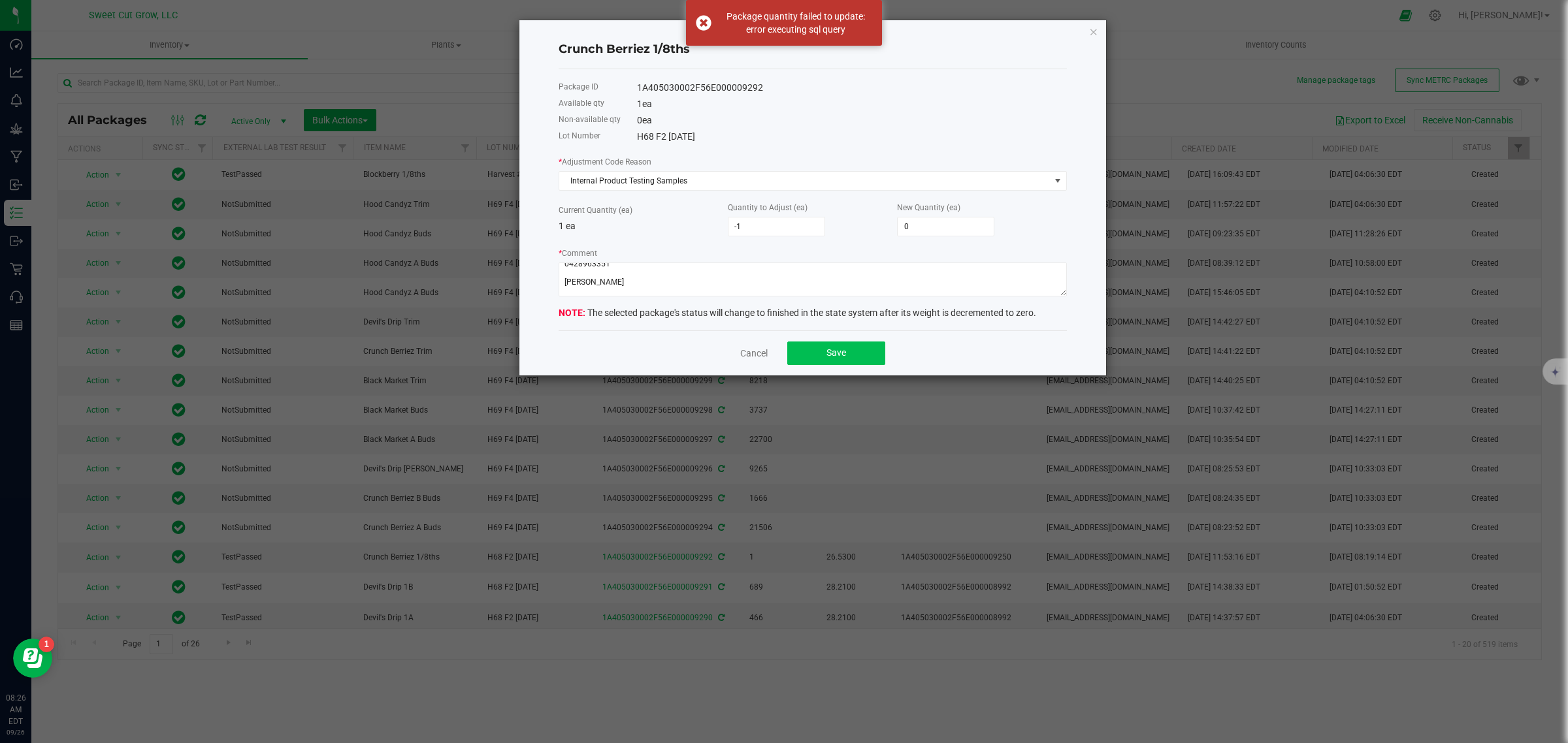
click at [867, 353] on button "Save" at bounding box center [836, 353] width 98 height 23
click at [590, 294] on textarea "* Comment" at bounding box center [812, 279] width 508 height 34
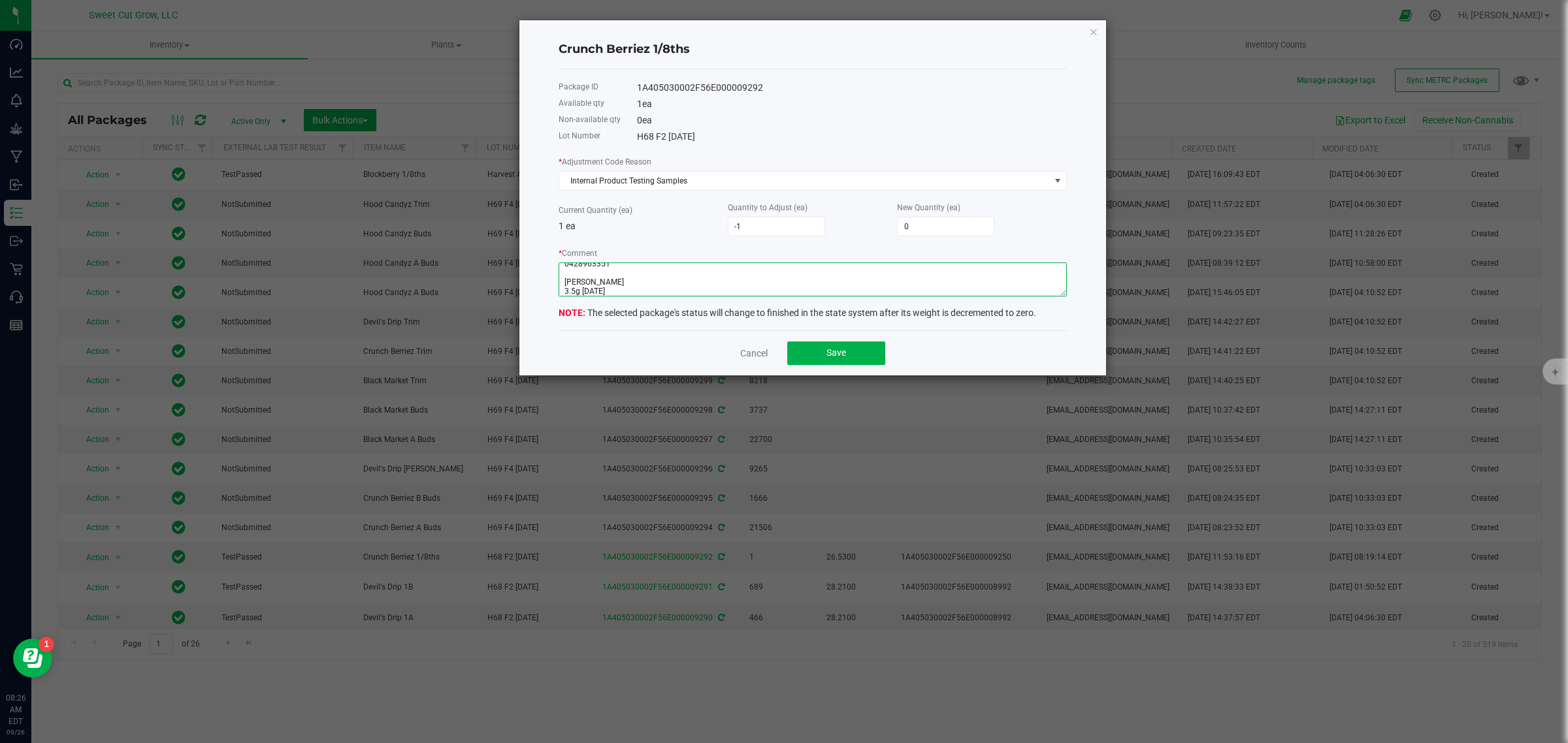
click at [563, 295] on textarea "* Comment" at bounding box center [812, 279] width 508 height 34
click at [837, 351] on span "Save" at bounding box center [836, 353] width 19 height 11
click at [560, 294] on textarea "* Comment" at bounding box center [812, 279] width 508 height 34
click at [863, 353] on button "Save" at bounding box center [836, 353] width 98 height 23
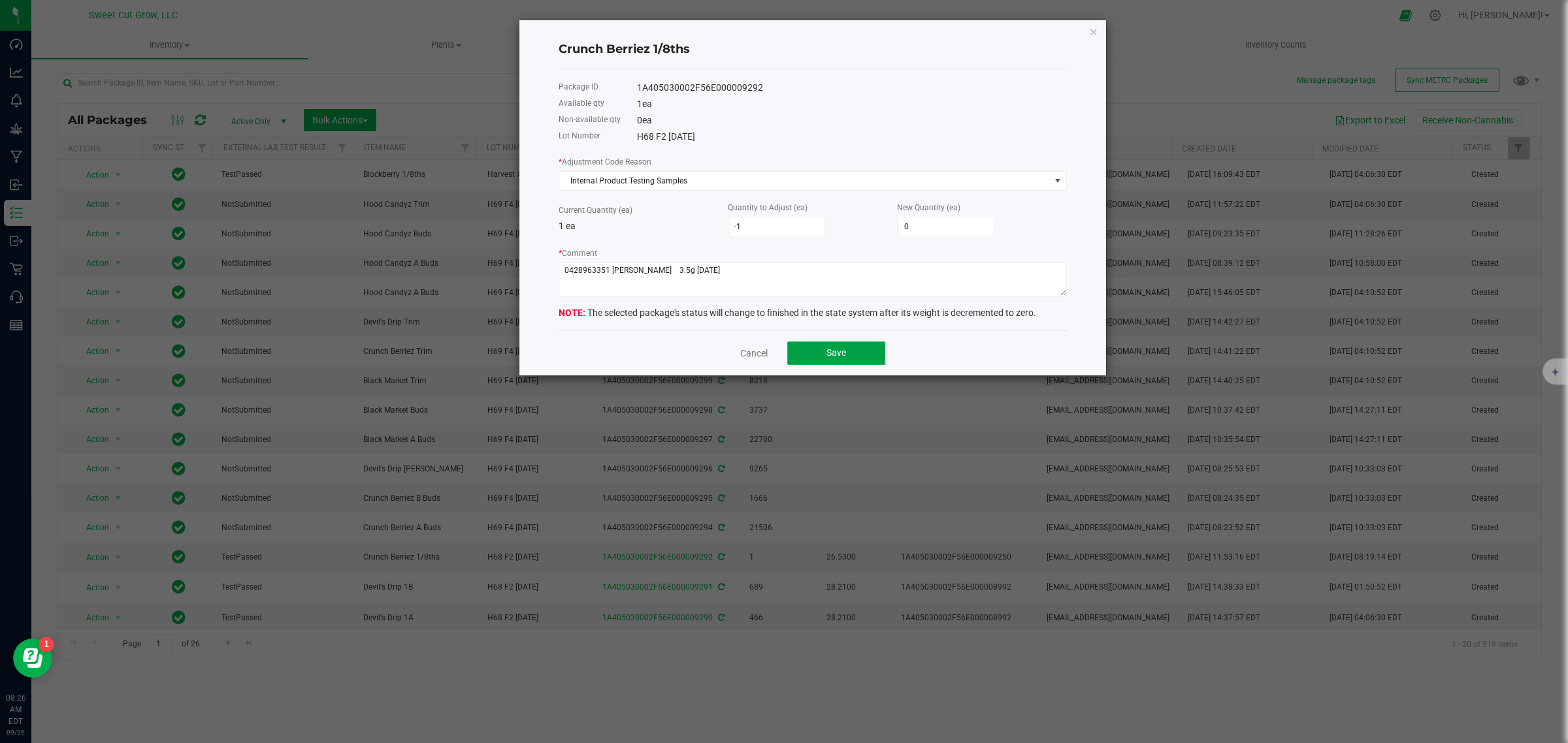
click at [829, 344] on button "Save" at bounding box center [836, 353] width 98 height 23
click at [835, 363] on button "Save" at bounding box center [836, 353] width 98 height 23
click at [841, 353] on span "Save" at bounding box center [836, 353] width 19 height 11
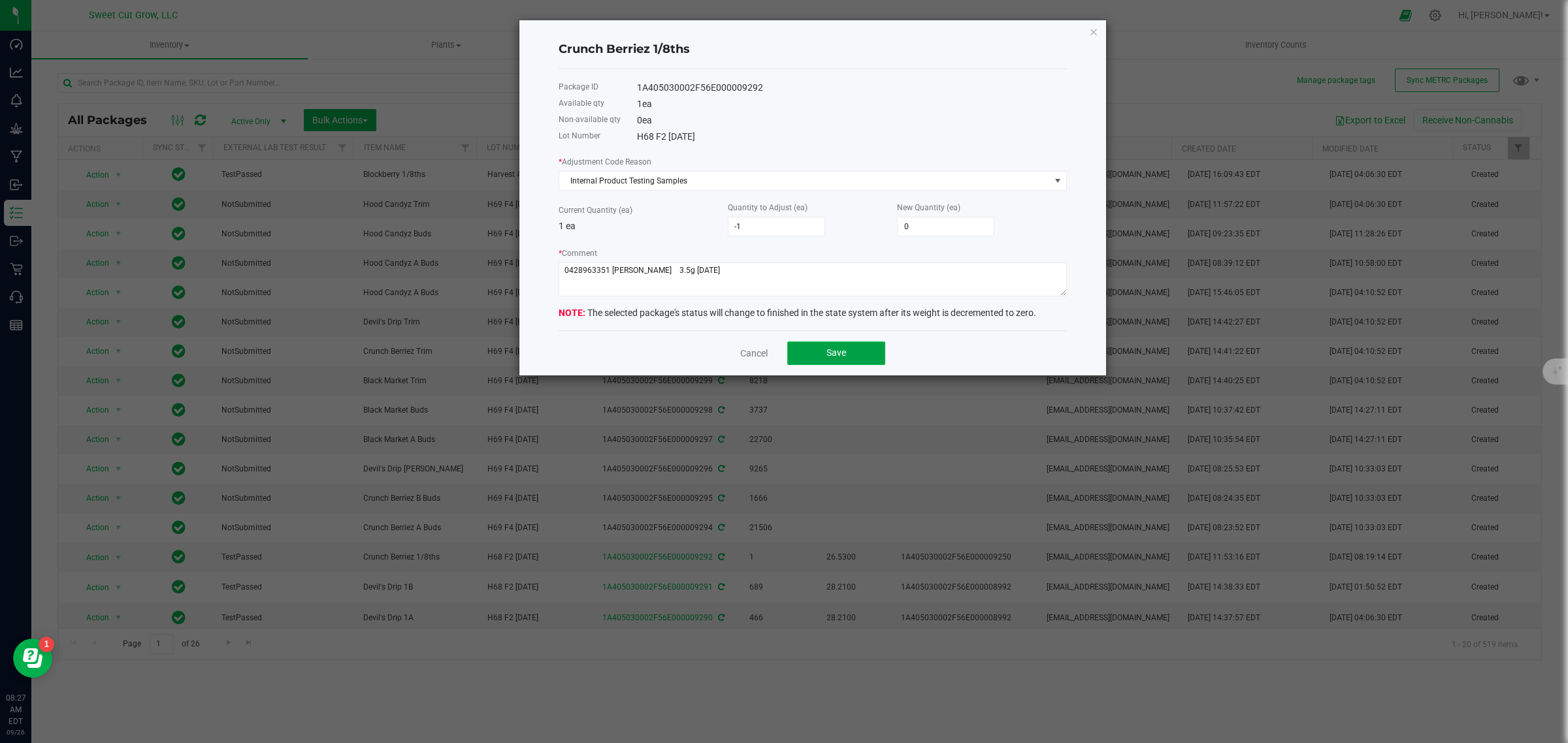
click at [841, 353] on span "Save" at bounding box center [836, 353] width 19 height 11
click at [825, 349] on button "Save" at bounding box center [836, 353] width 98 height 23
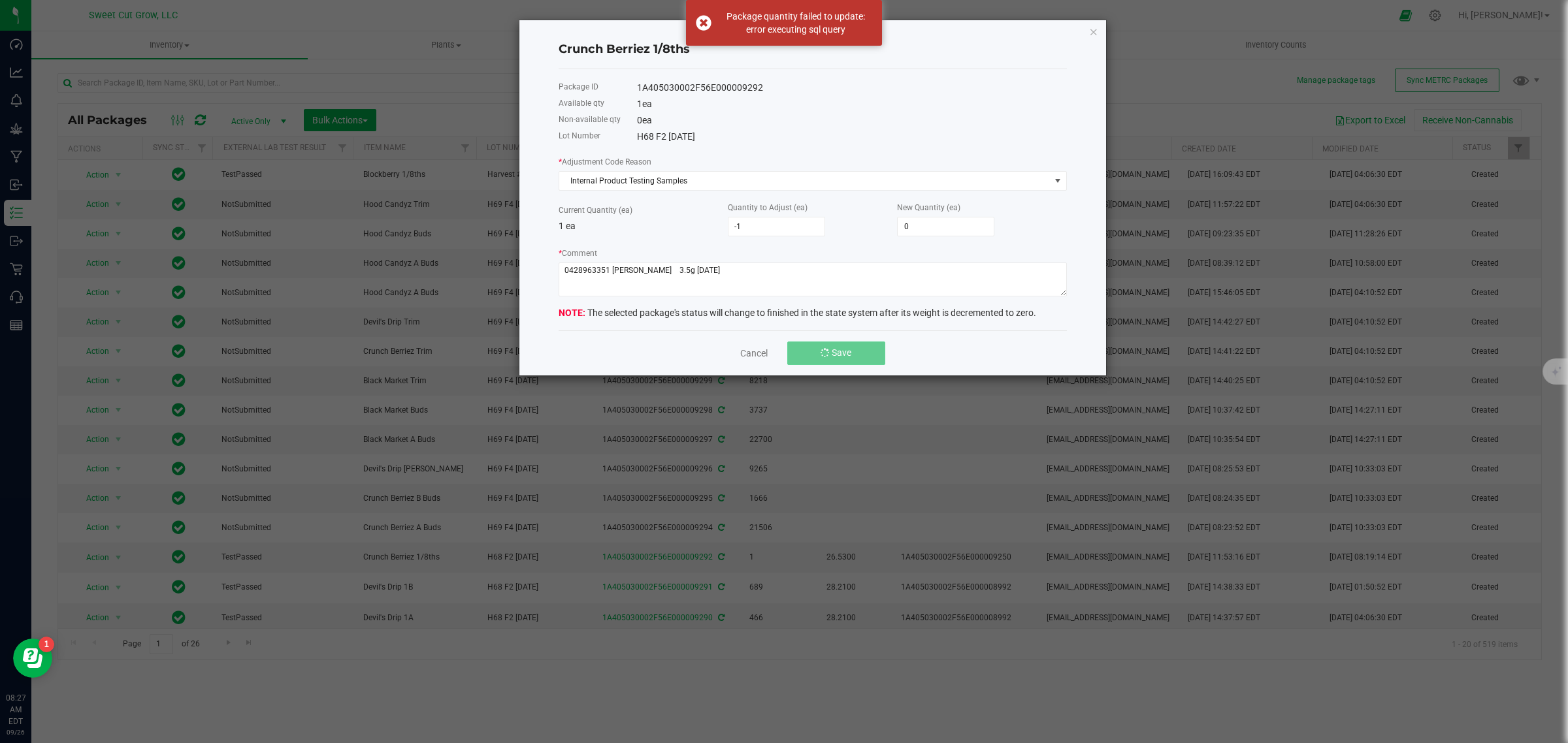
click at [825, 349] on button "Save" at bounding box center [836, 353] width 98 height 23
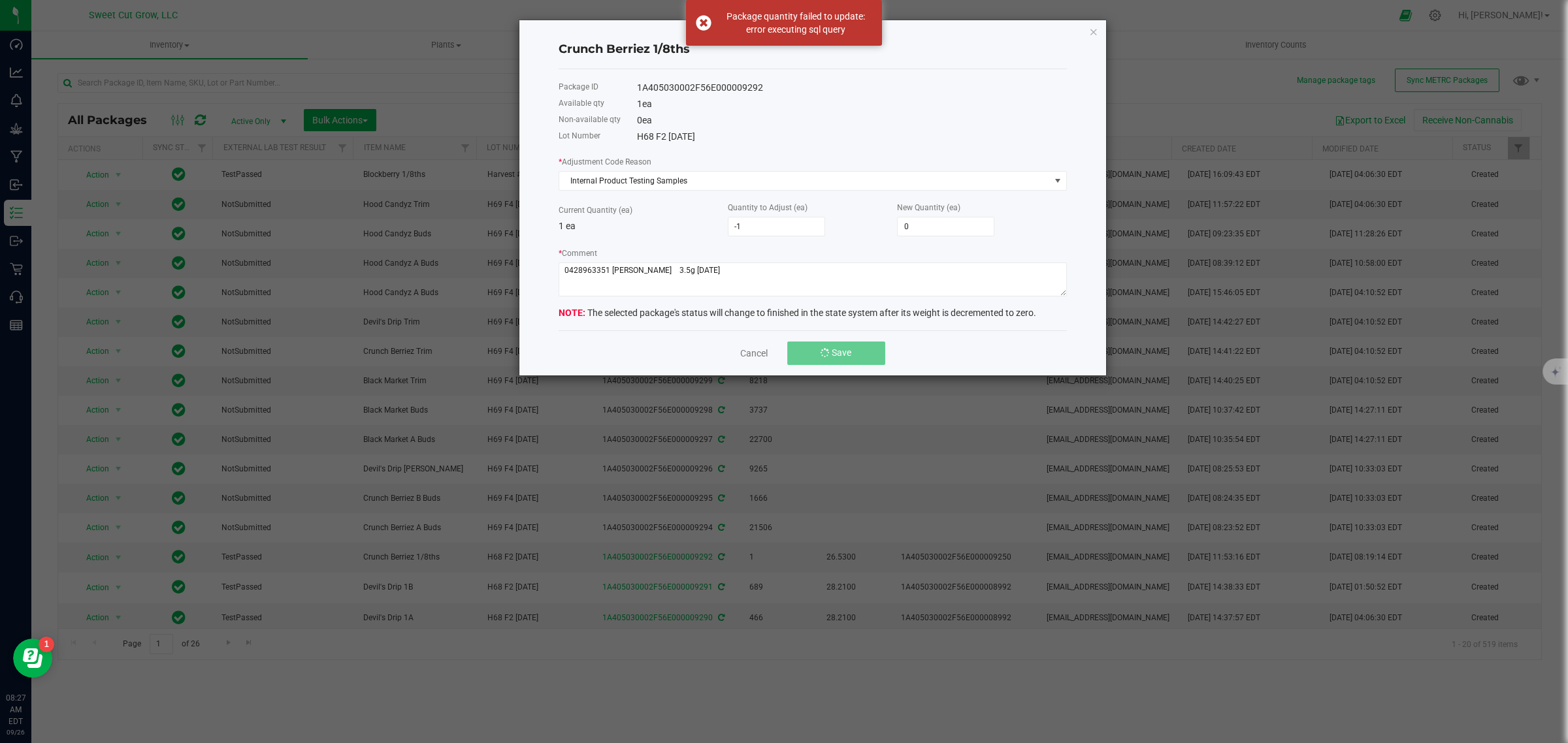
click at [825, 349] on button "Save" at bounding box center [836, 353] width 98 height 23
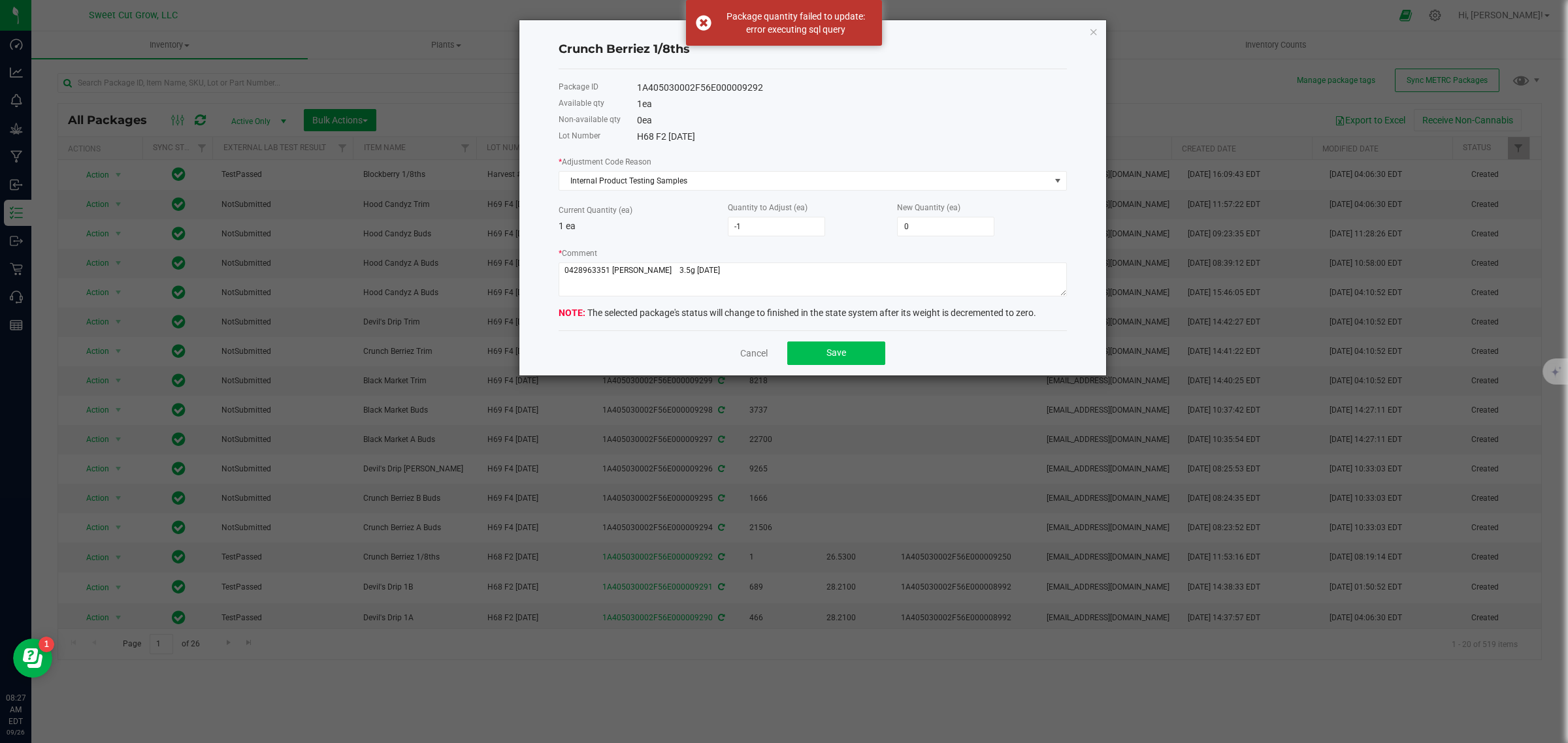
click at [825, 349] on button "Save" at bounding box center [836, 353] width 98 height 23
click at [609, 274] on textarea "* Comment" at bounding box center [812, 279] width 508 height 34
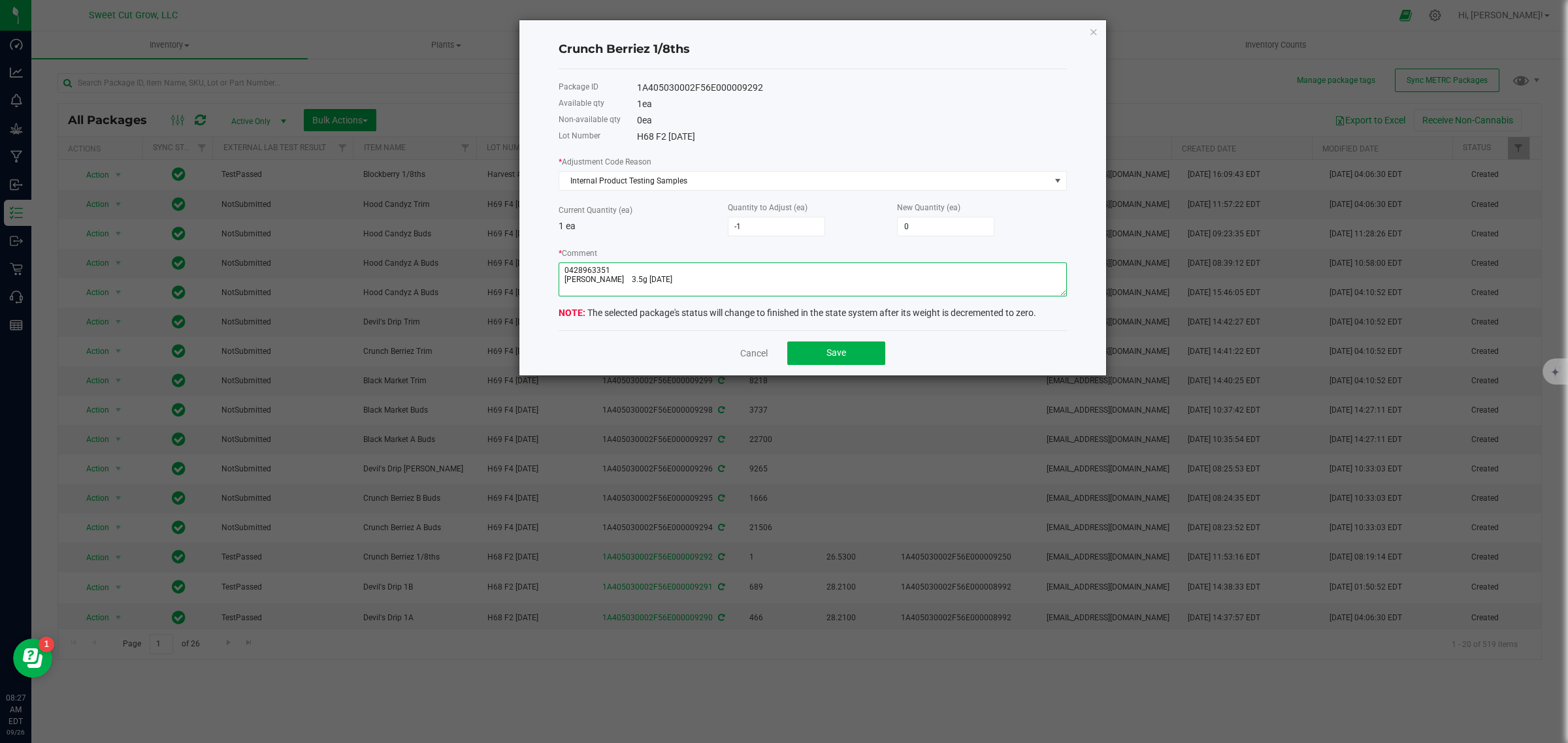
click at [596, 281] on textarea "* Comment" at bounding box center [812, 279] width 508 height 34
click at [588, 294] on textarea "* Comment" at bounding box center [812, 279] width 508 height 34
click at [827, 355] on span "Save" at bounding box center [836, 353] width 19 height 11
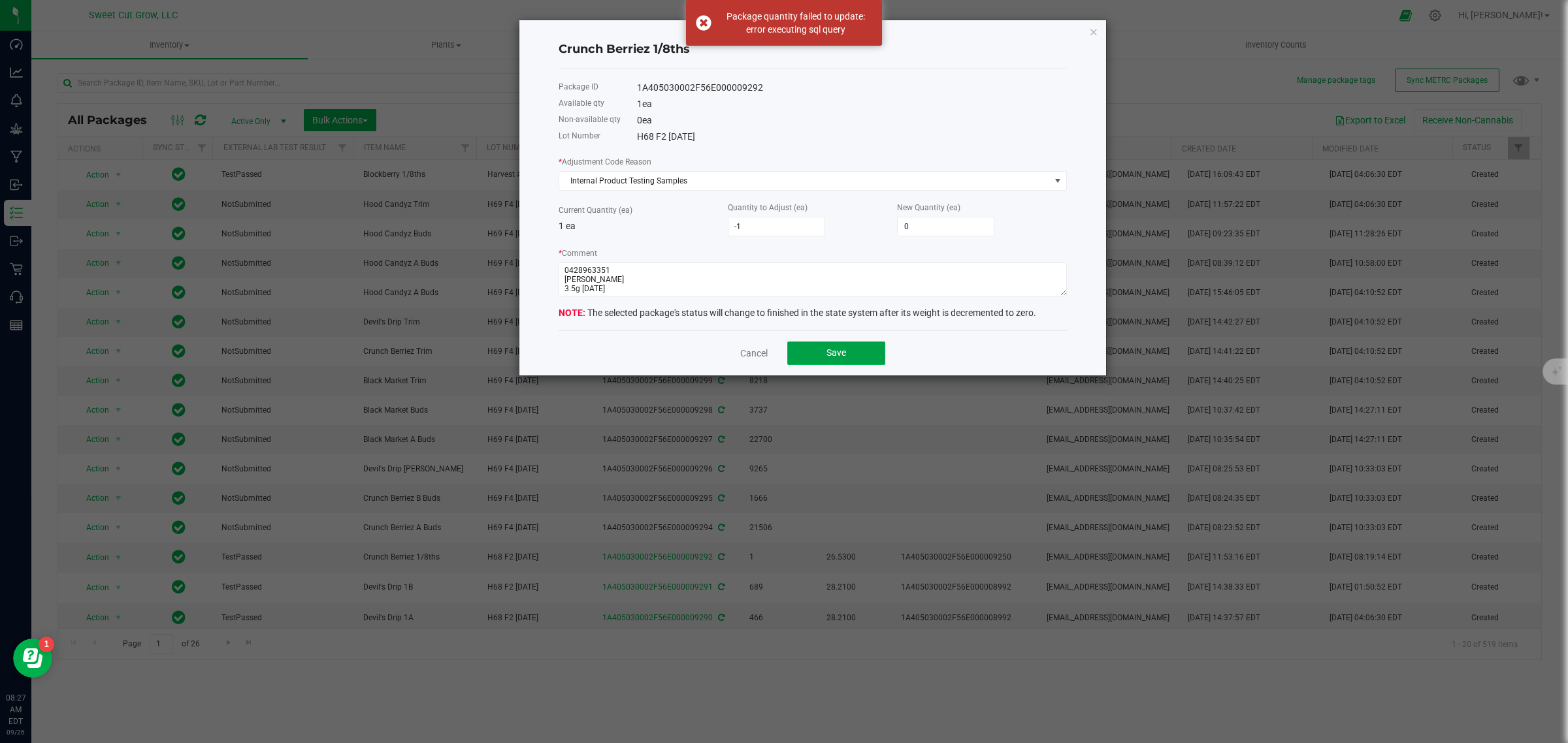
click at [827, 355] on span "Save" at bounding box center [836, 353] width 19 height 11
click at [563, 278] on textarea "* Comment" at bounding box center [812, 279] width 508 height 34
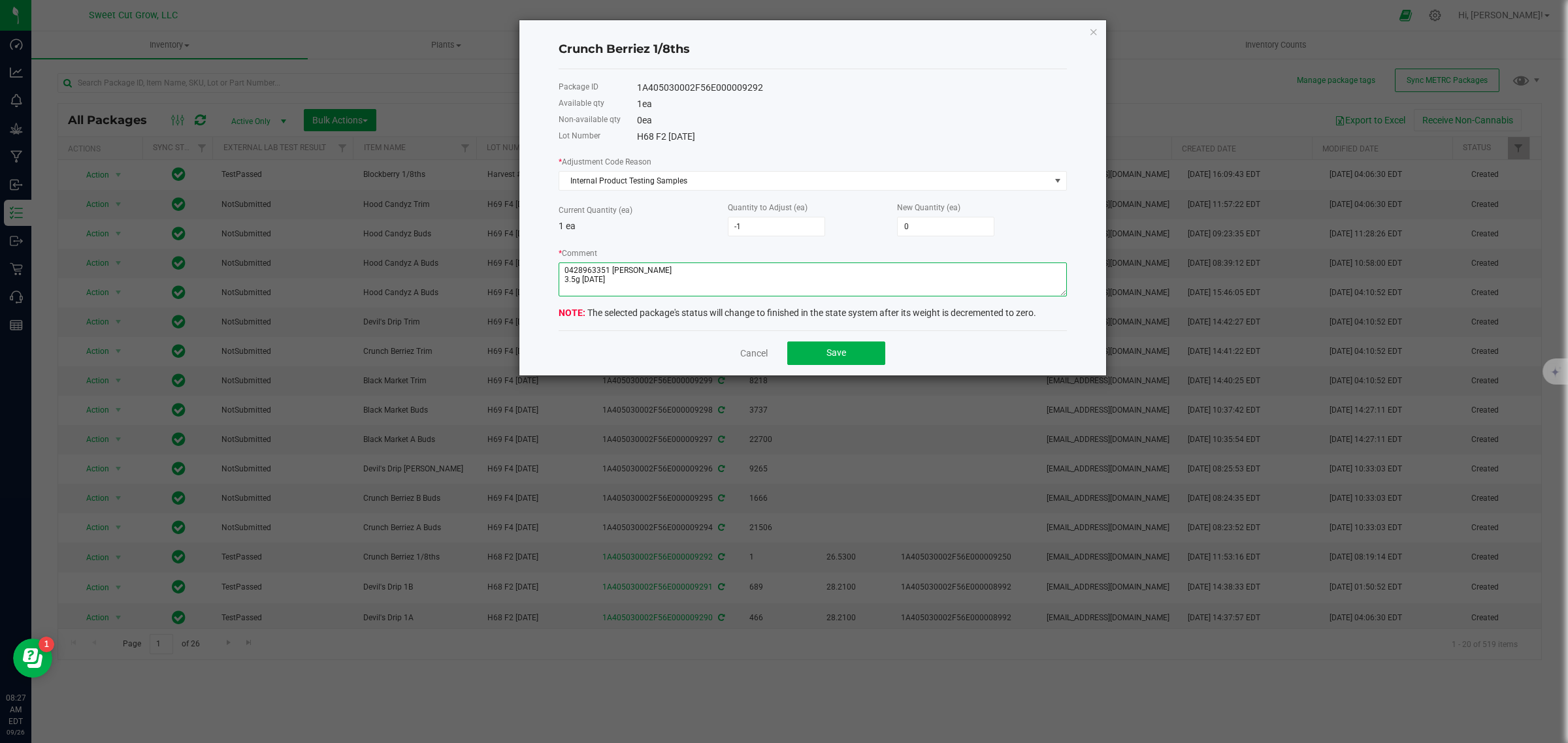
scroll to position [0, 0]
click at [836, 354] on span "Save" at bounding box center [836, 353] width 19 height 11
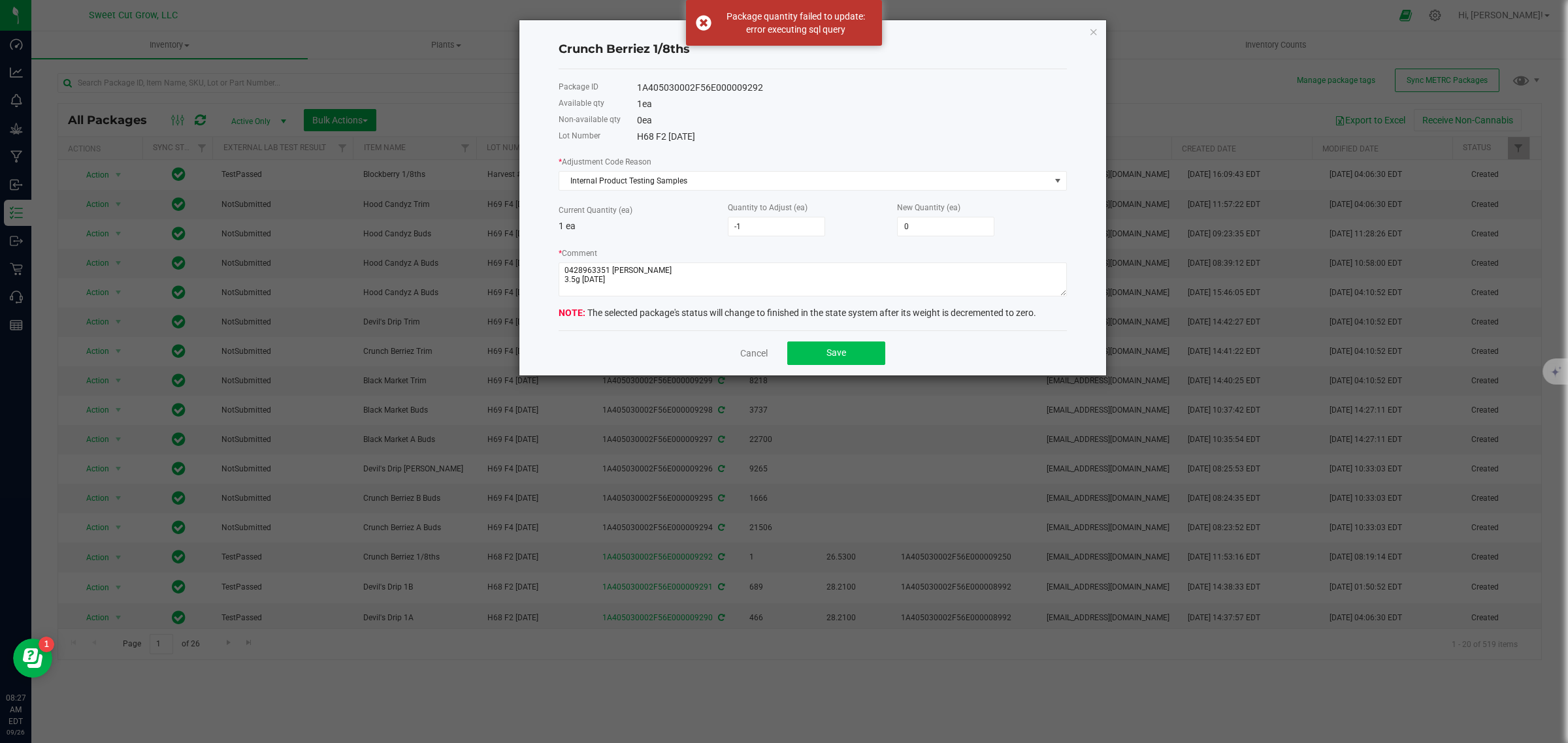
click at [835, 353] on span "Save" at bounding box center [836, 353] width 19 height 11
click at [835, 353] on span "Save" at bounding box center [841, 353] width 19 height 11
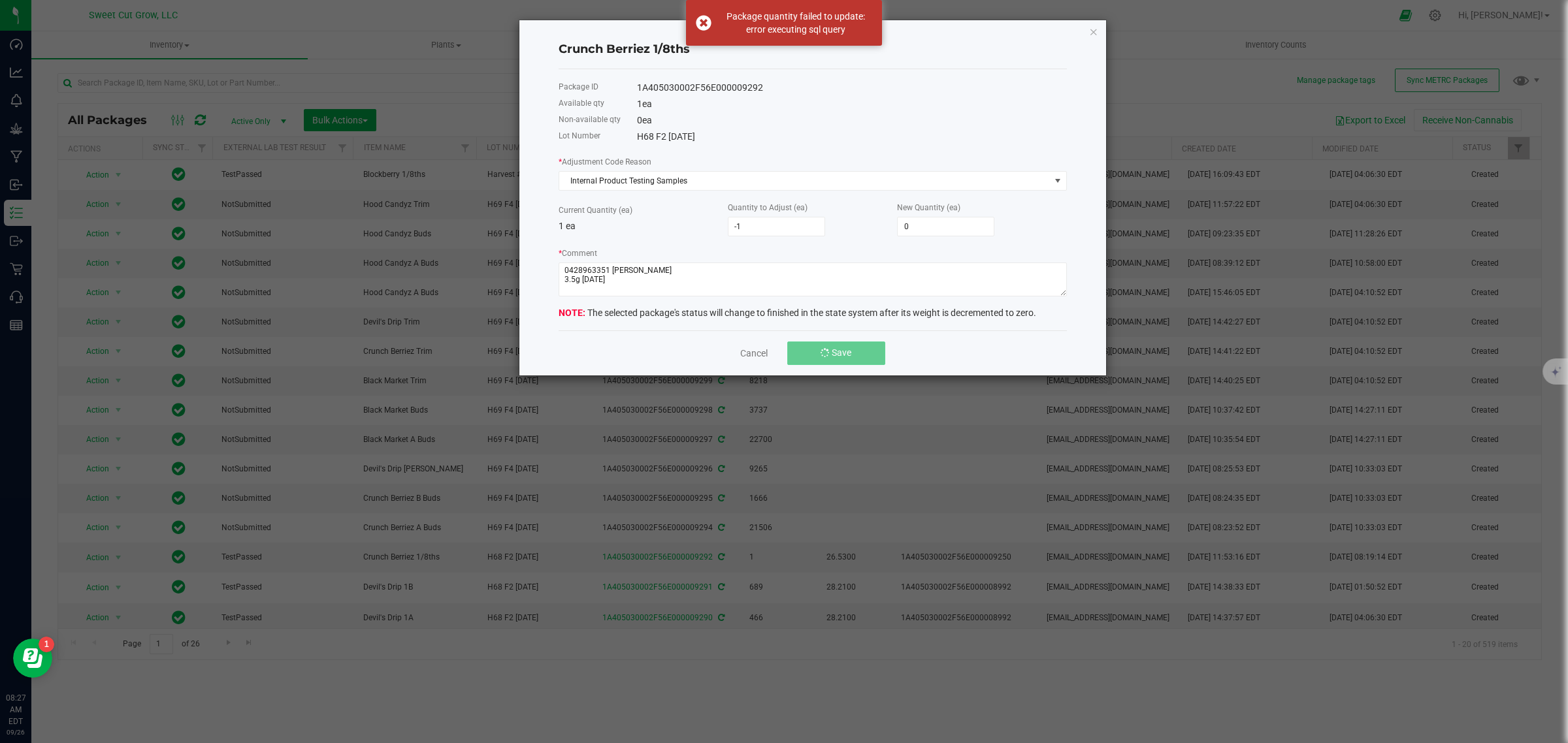
click at [835, 353] on span "Save" at bounding box center [841, 353] width 19 height 11
click at [835, 353] on span "Save" at bounding box center [836, 353] width 19 height 11
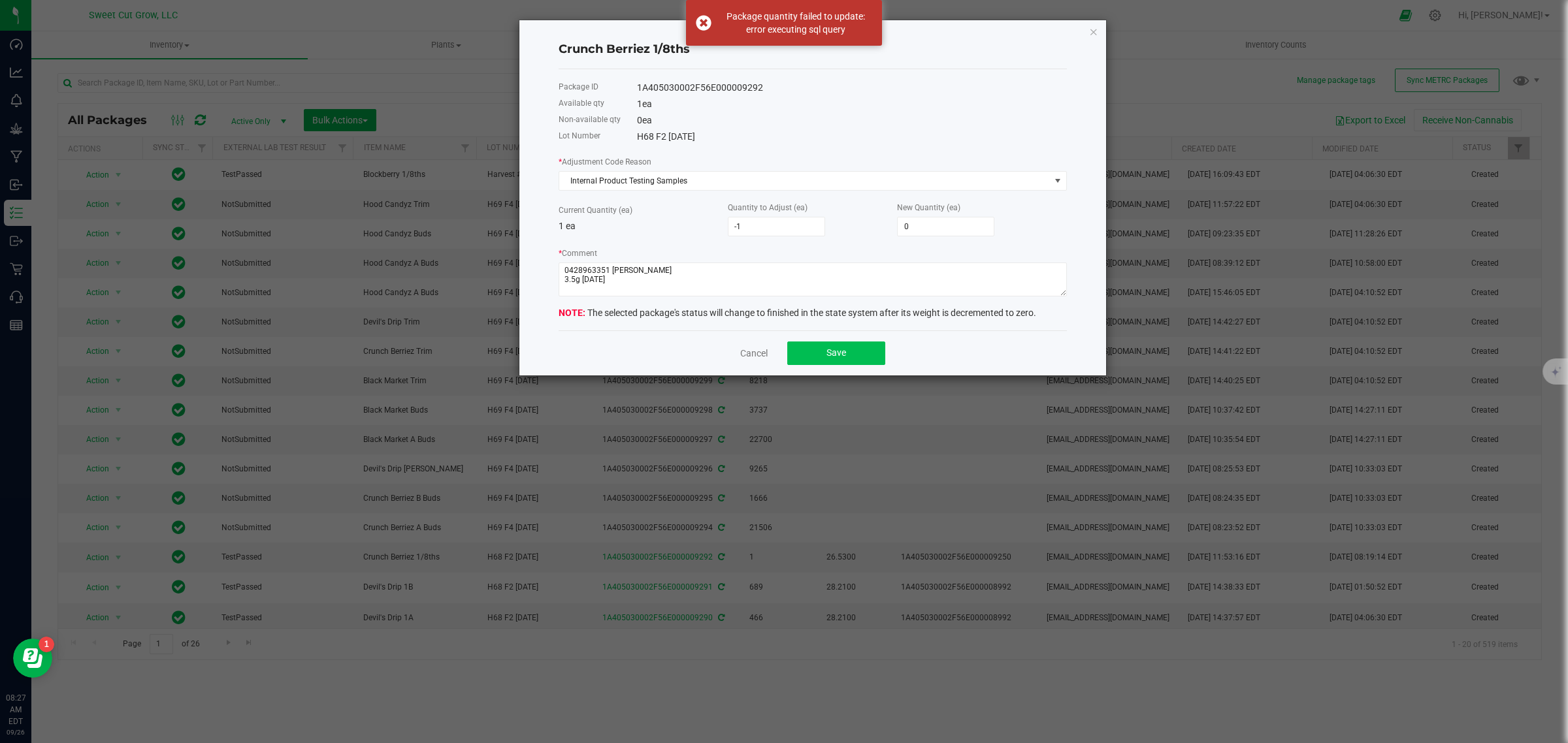
click at [835, 353] on span "Save" at bounding box center [836, 353] width 19 height 11
click at [835, 353] on span "Save" at bounding box center [841, 353] width 19 height 11
drag, startPoint x: 615, startPoint y: 293, endPoint x: 530, endPoint y: 309, distance: 86.5
click at [530, 309] on div "Crunch Berriez 1/8ths Package ID 1A405030002F56E000009292 Available qty 1 ea No…" at bounding box center [812, 197] width 587 height 355
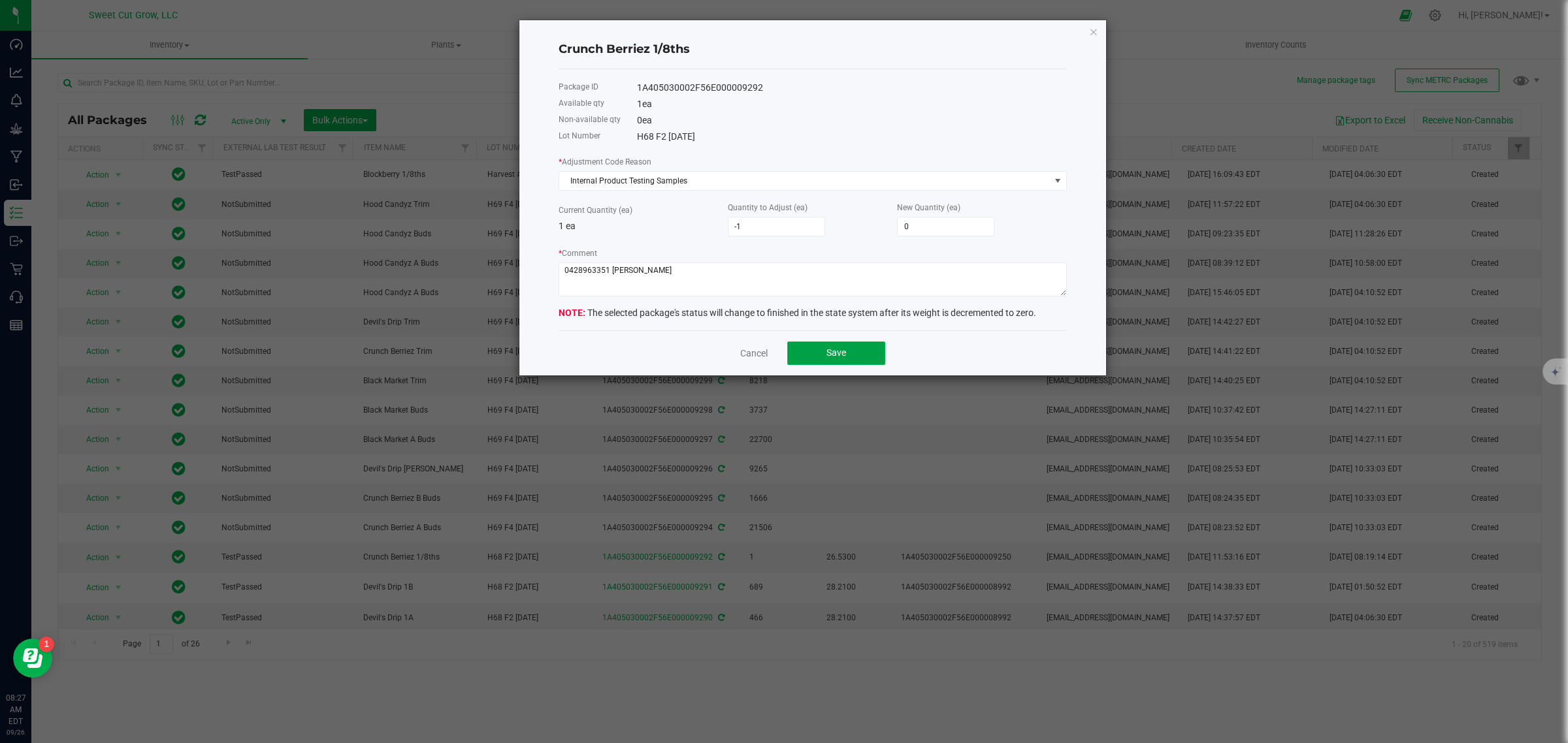
click at [833, 357] on span "Save" at bounding box center [836, 353] width 19 height 11
click at [573, 295] on textarea "* Comment" at bounding box center [812, 279] width 508 height 34
type textarea "0428963351‬ [PERSON_NAME] 3.5 [DATE]"
click at [825, 363] on button "Save" at bounding box center [836, 353] width 98 height 23
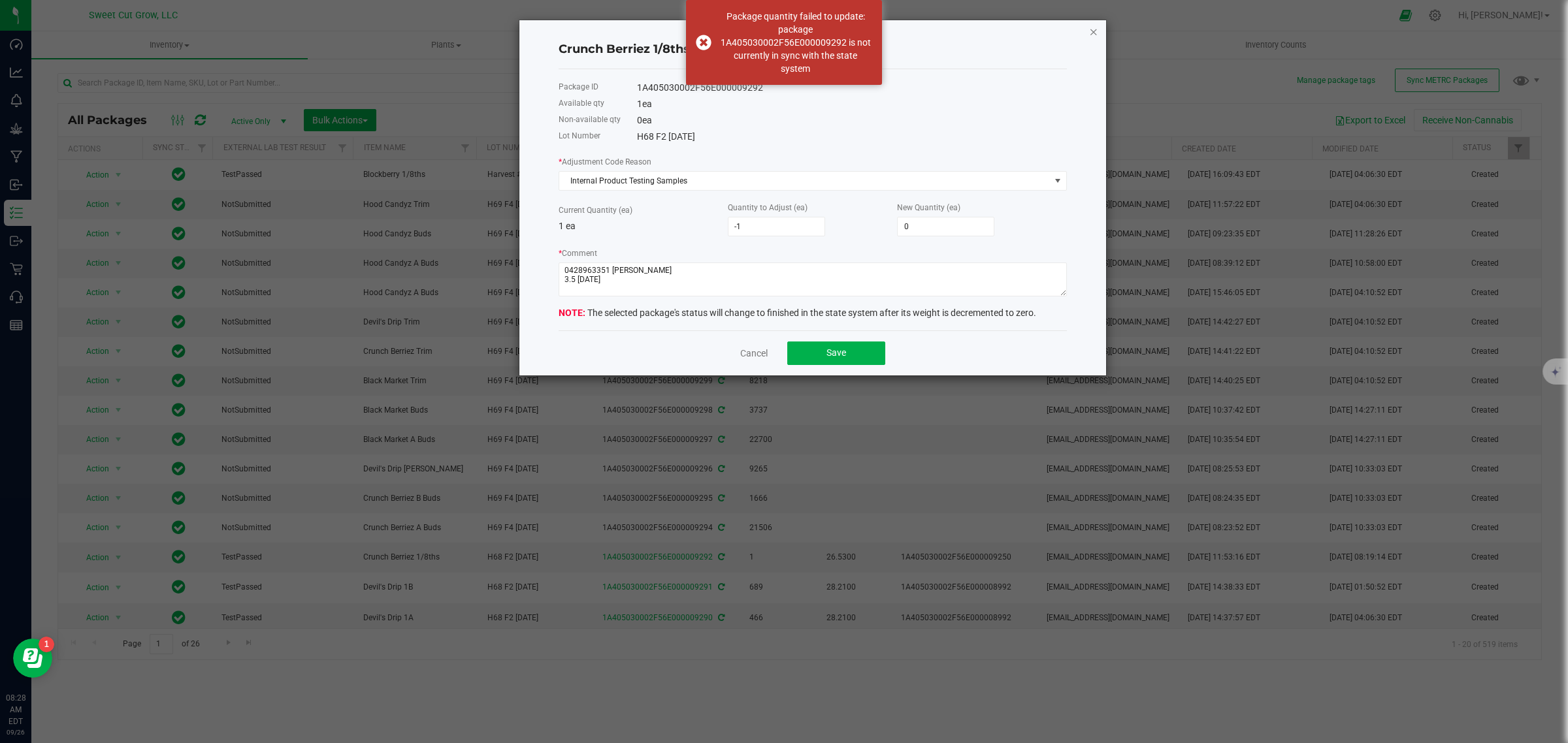
click at [1093, 33] on icon "button" at bounding box center [1094, 31] width 9 height 15
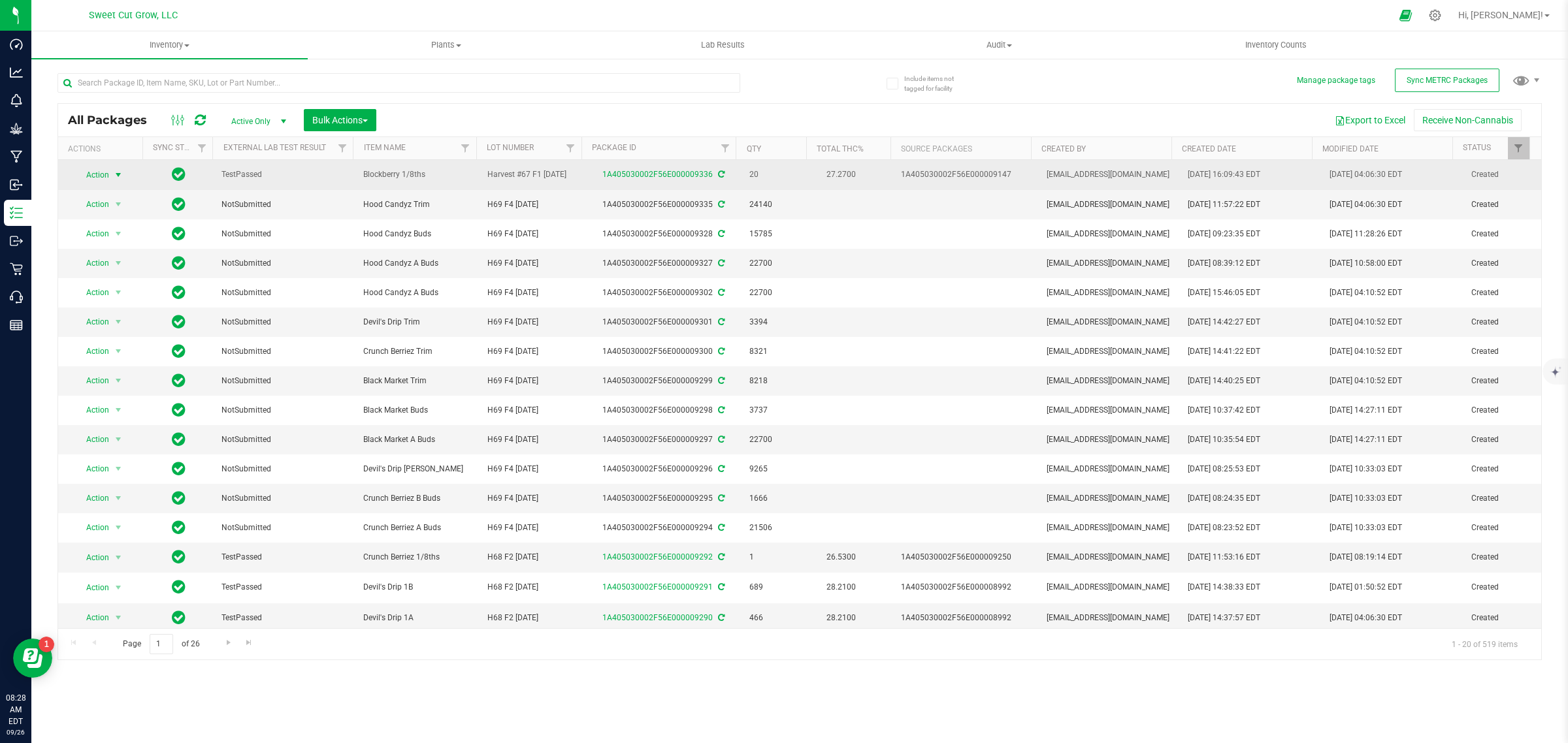
click at [104, 176] on span "Action" at bounding box center [92, 175] width 35 height 18
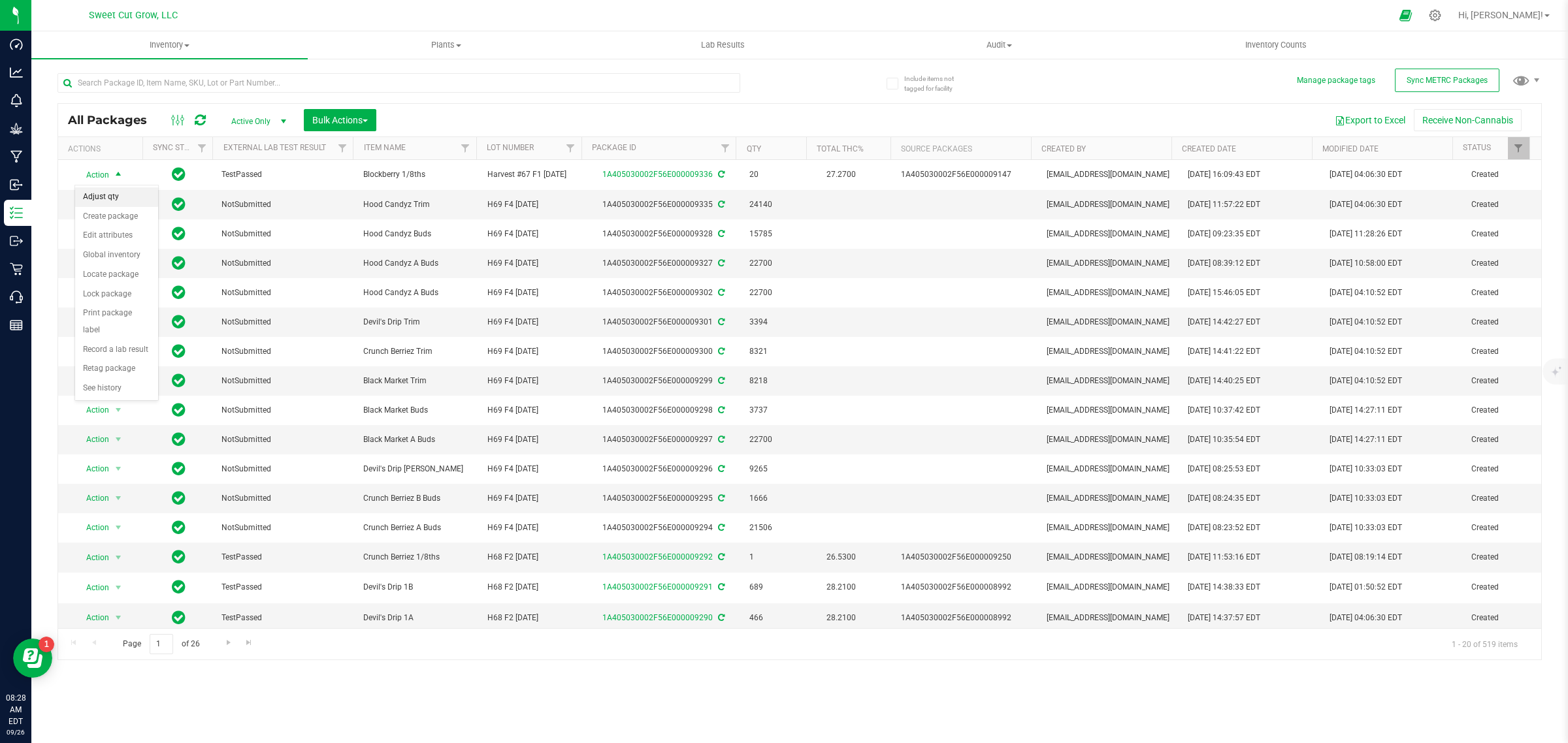
click at [102, 197] on li "Adjust qty" at bounding box center [117, 197] width 83 height 19
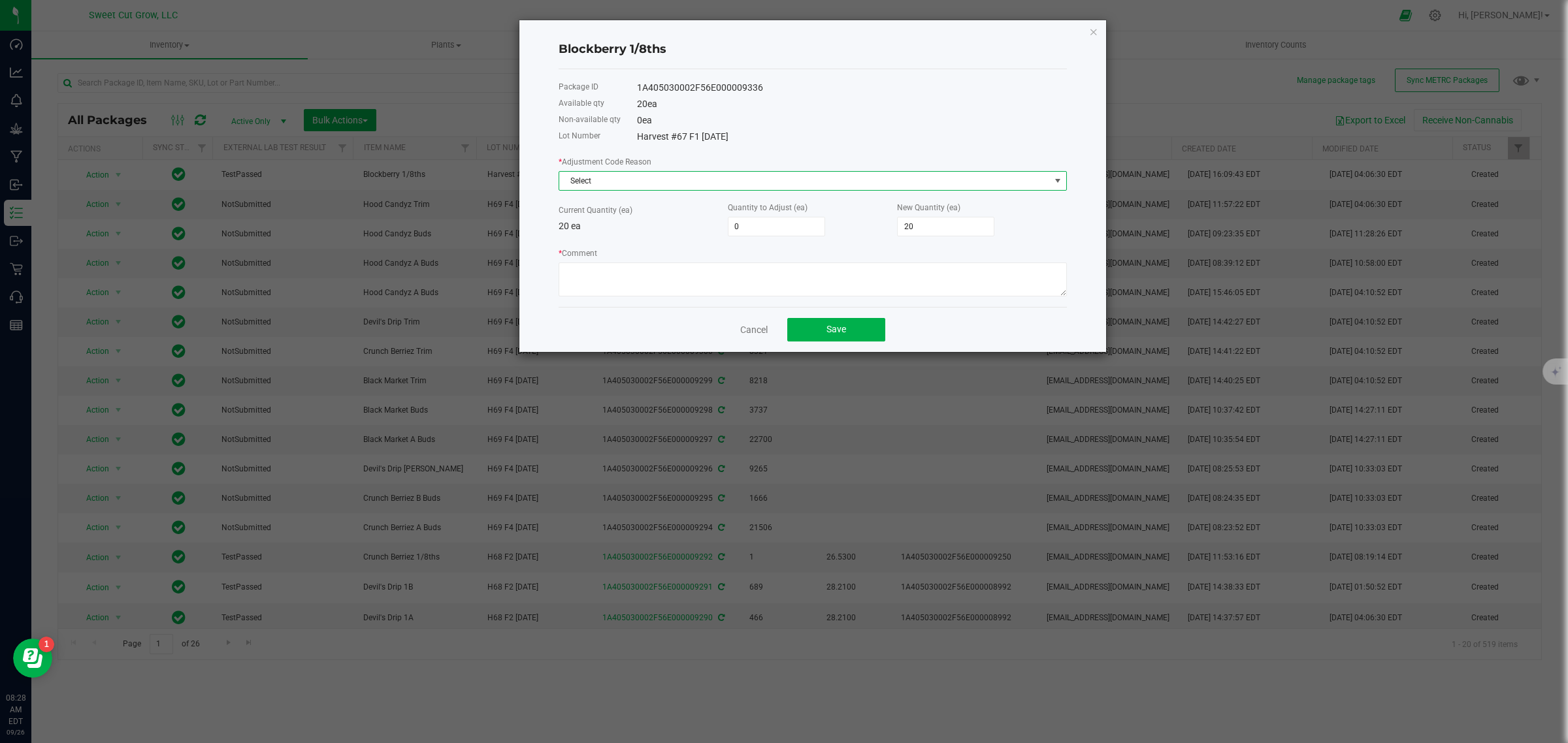
click at [644, 178] on span "Select" at bounding box center [804, 181] width 490 height 18
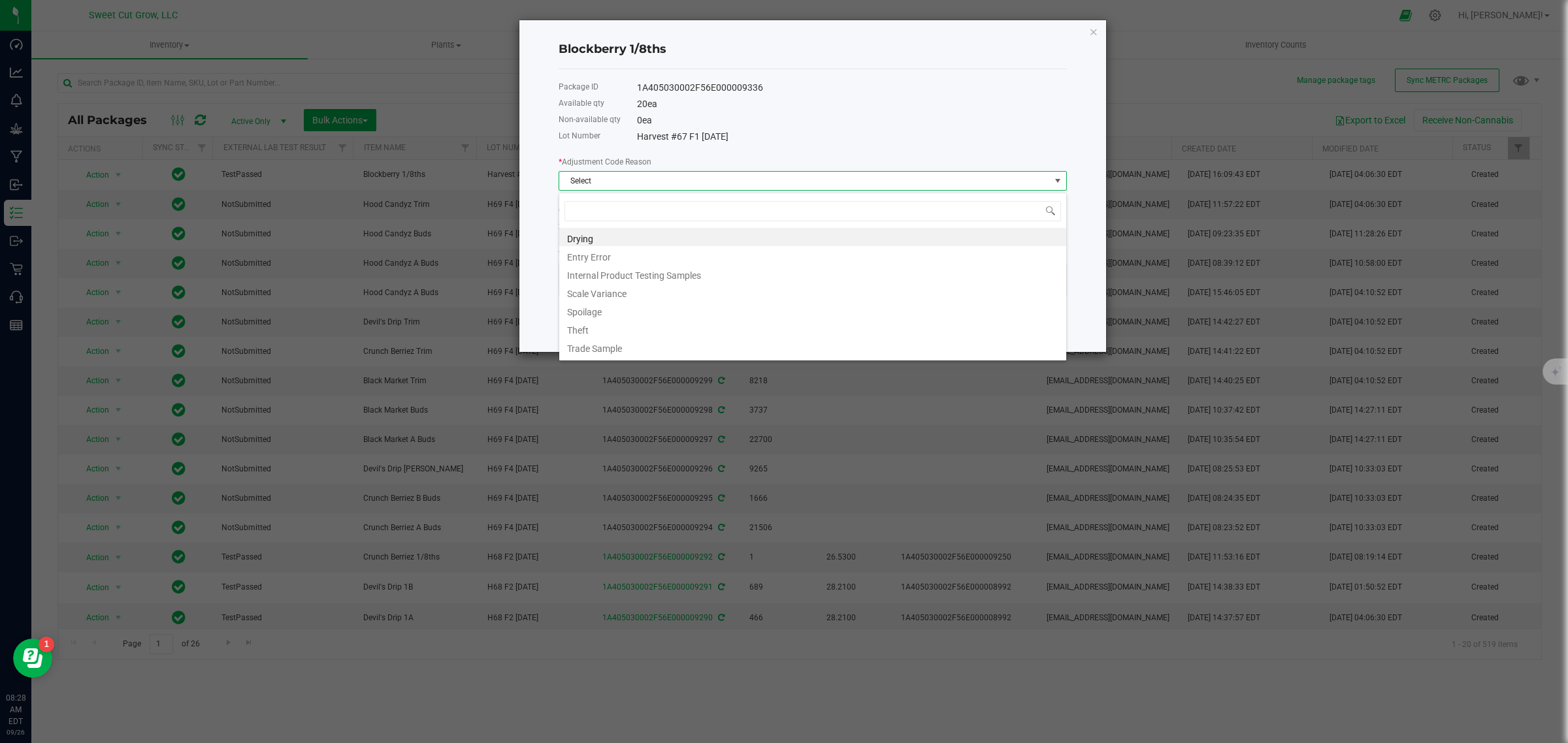
scroll to position [20, 508]
click at [657, 276] on li "Internal Product Testing Samples" at bounding box center [812, 273] width 507 height 18
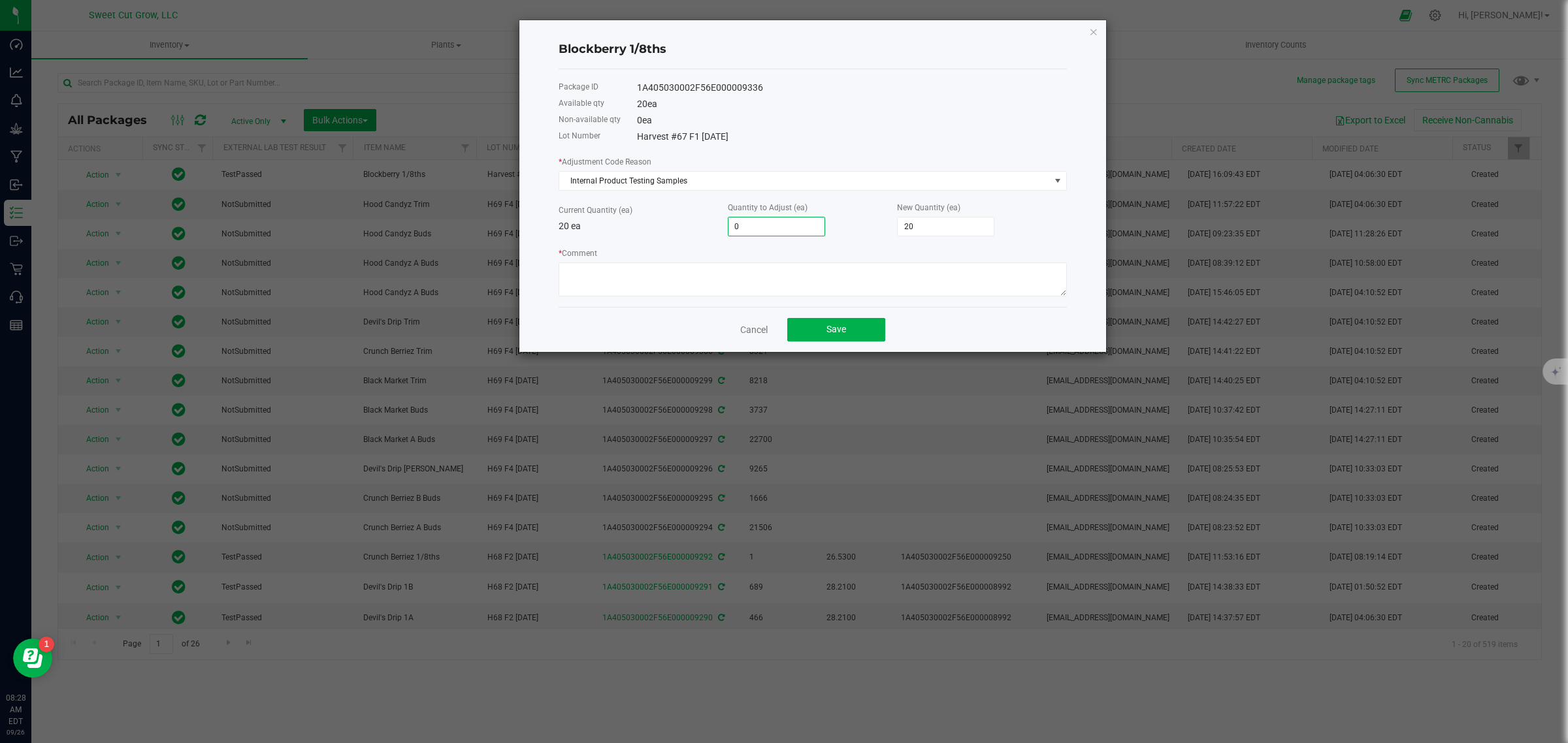
click at [804, 225] on input "0" at bounding box center [776, 226] width 96 height 18
type input "-1"
type input "19"
type input "-15"
type input "5"
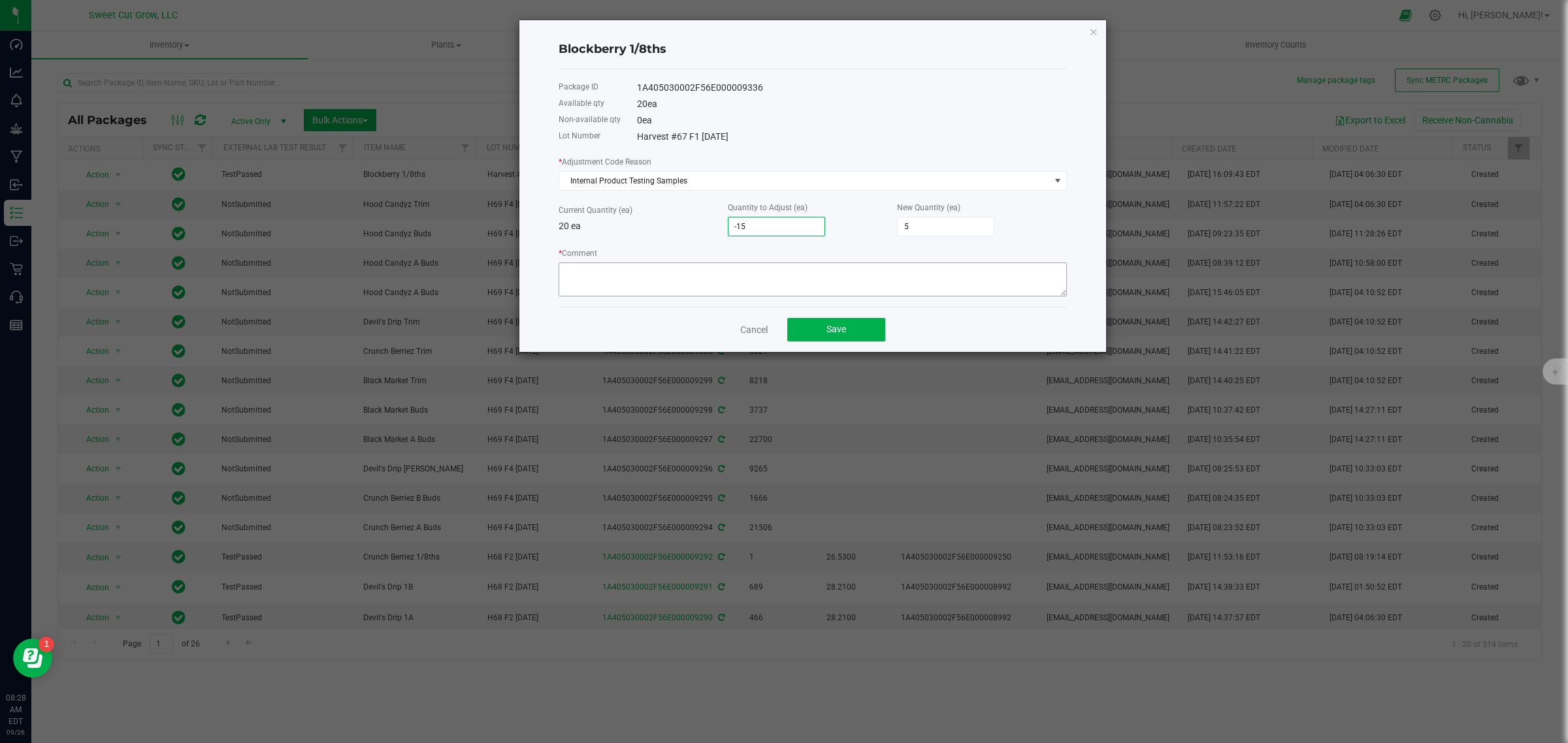
type input "-15"
click at [768, 268] on textarea "* Comment" at bounding box center [812, 279] width 508 height 34
paste textarea "0320742121 [PERSON_NAME] 0823927059 [PERSON_NAME] 1115941908 [PERSON_NAME] 0602…"
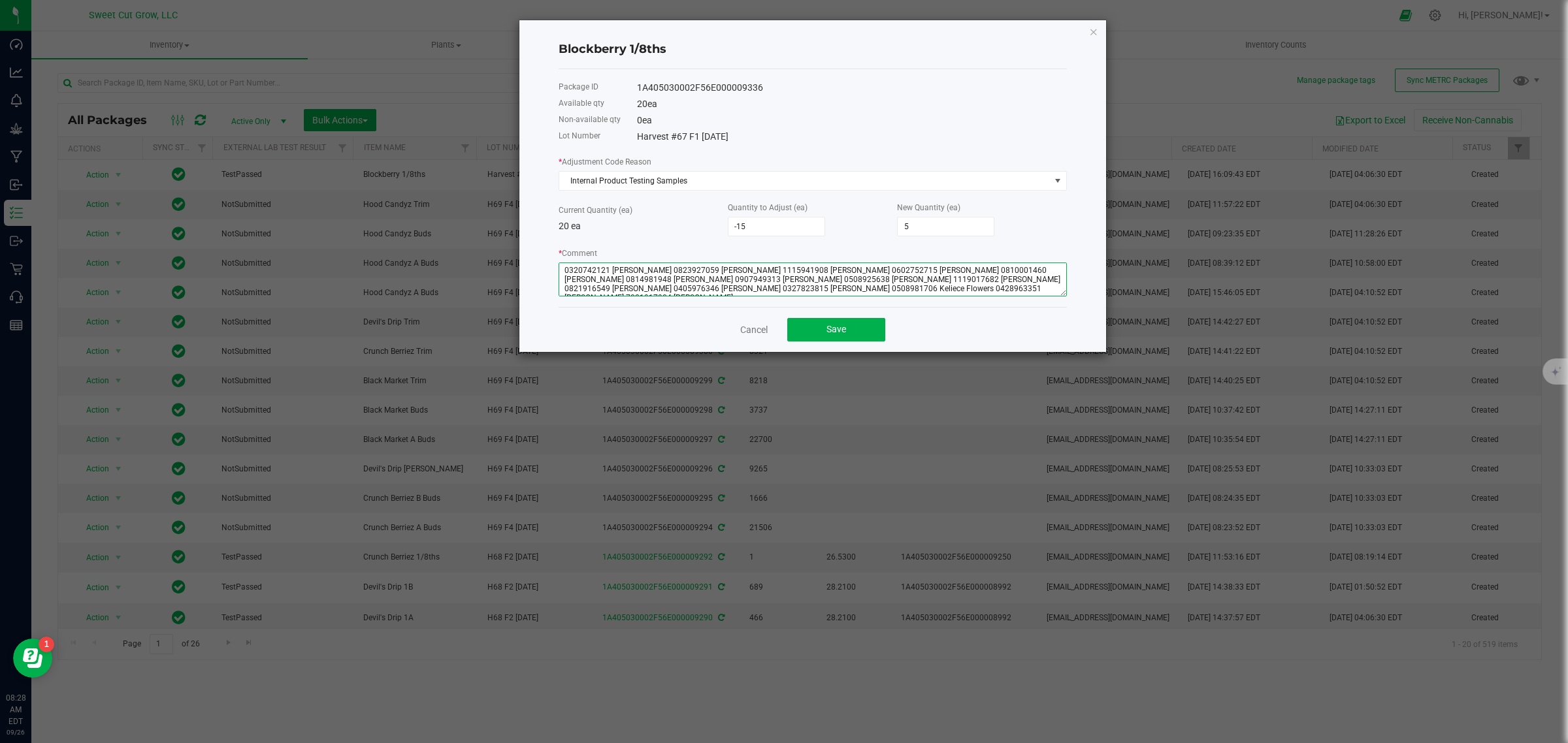
scroll to position [7, 0]
click at [832, 324] on button "Save" at bounding box center [836, 329] width 98 height 23
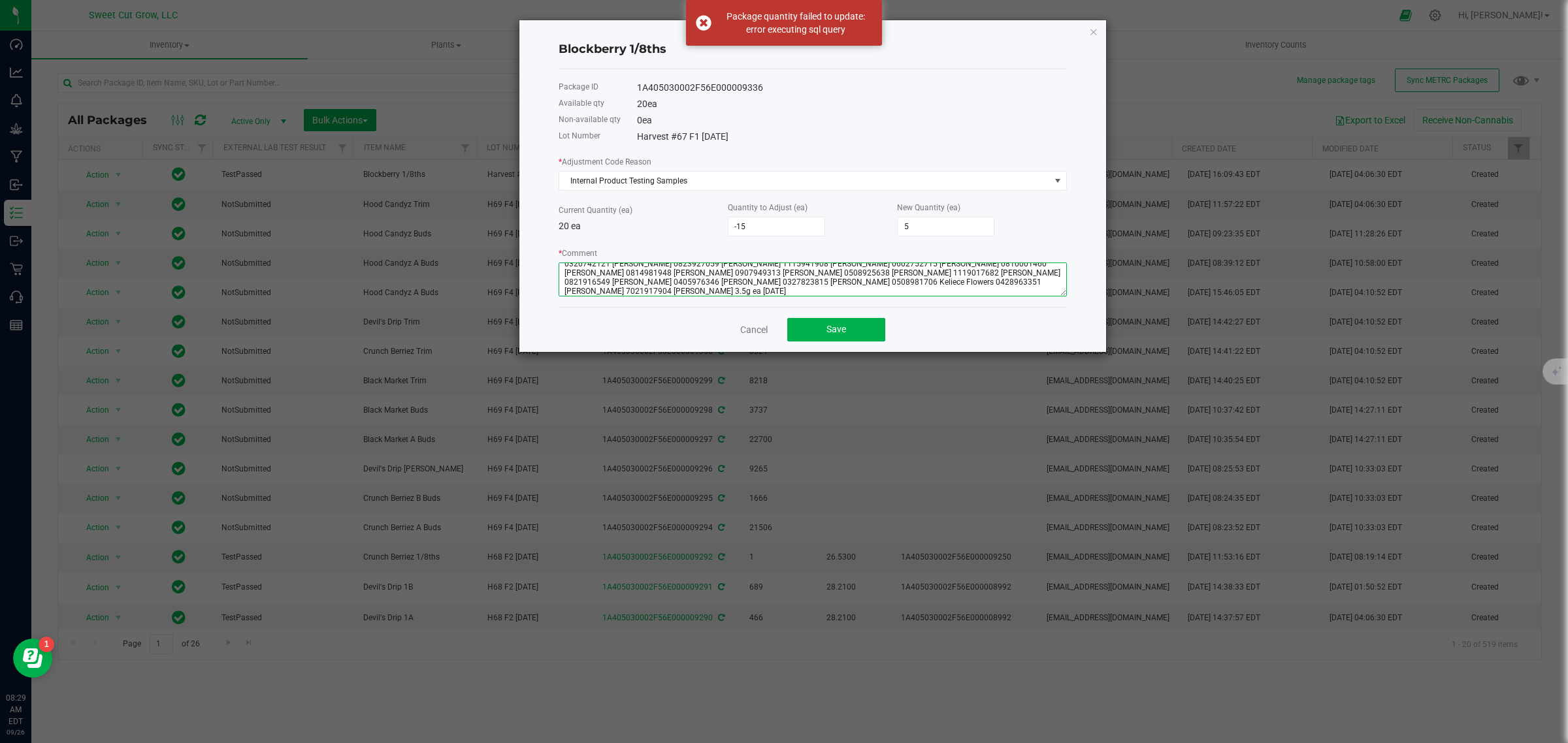
click at [562, 296] on textarea "* Comment" at bounding box center [812, 279] width 508 height 34
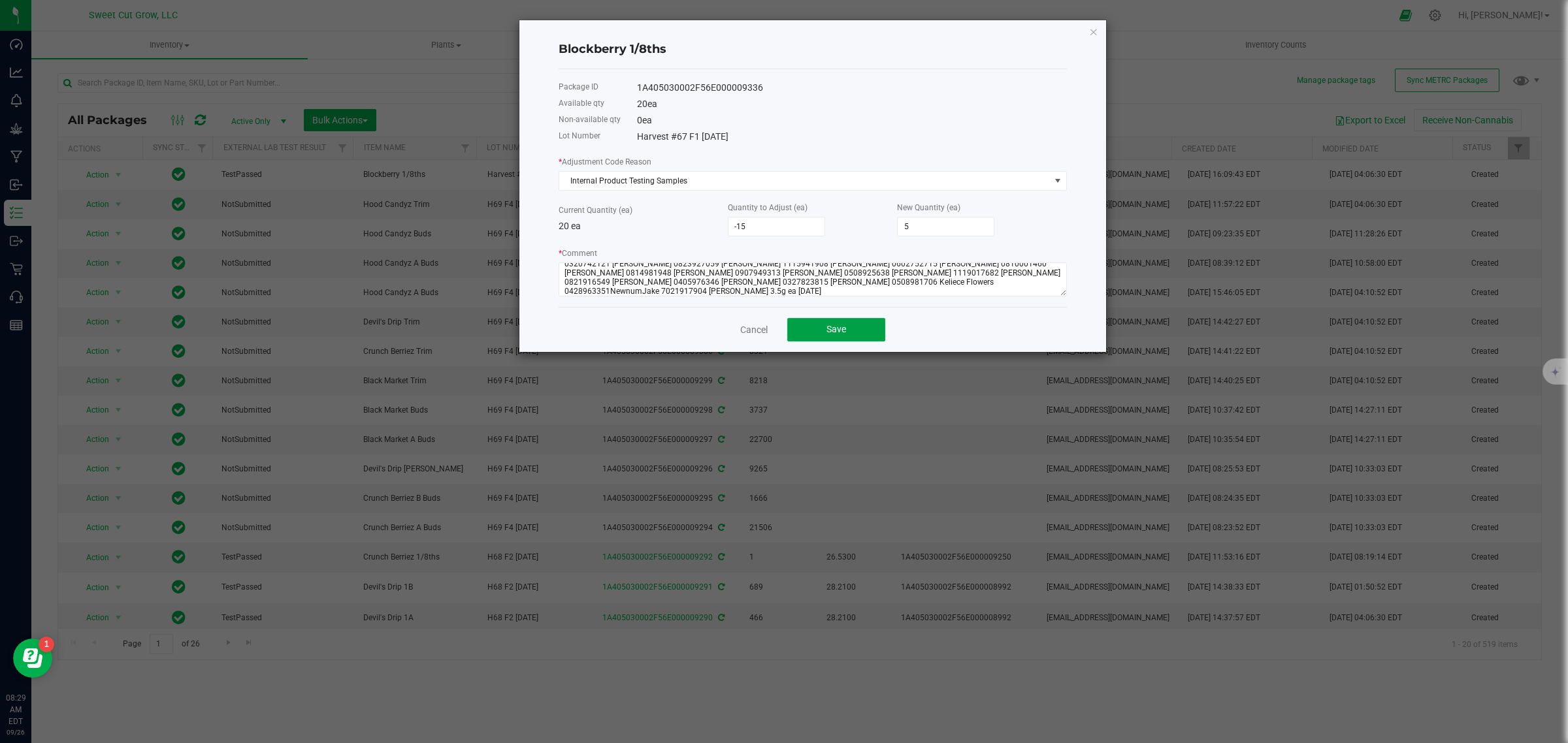
click at [847, 333] on button "Save" at bounding box center [836, 329] width 98 height 23
click at [653, 295] on textarea "* Comment" at bounding box center [812, 279] width 508 height 34
click at [851, 335] on button "Save" at bounding box center [836, 329] width 98 height 23
click at [997, 285] on textarea "* Comment" at bounding box center [812, 279] width 508 height 34
click at [848, 331] on button "Save" at bounding box center [836, 329] width 98 height 23
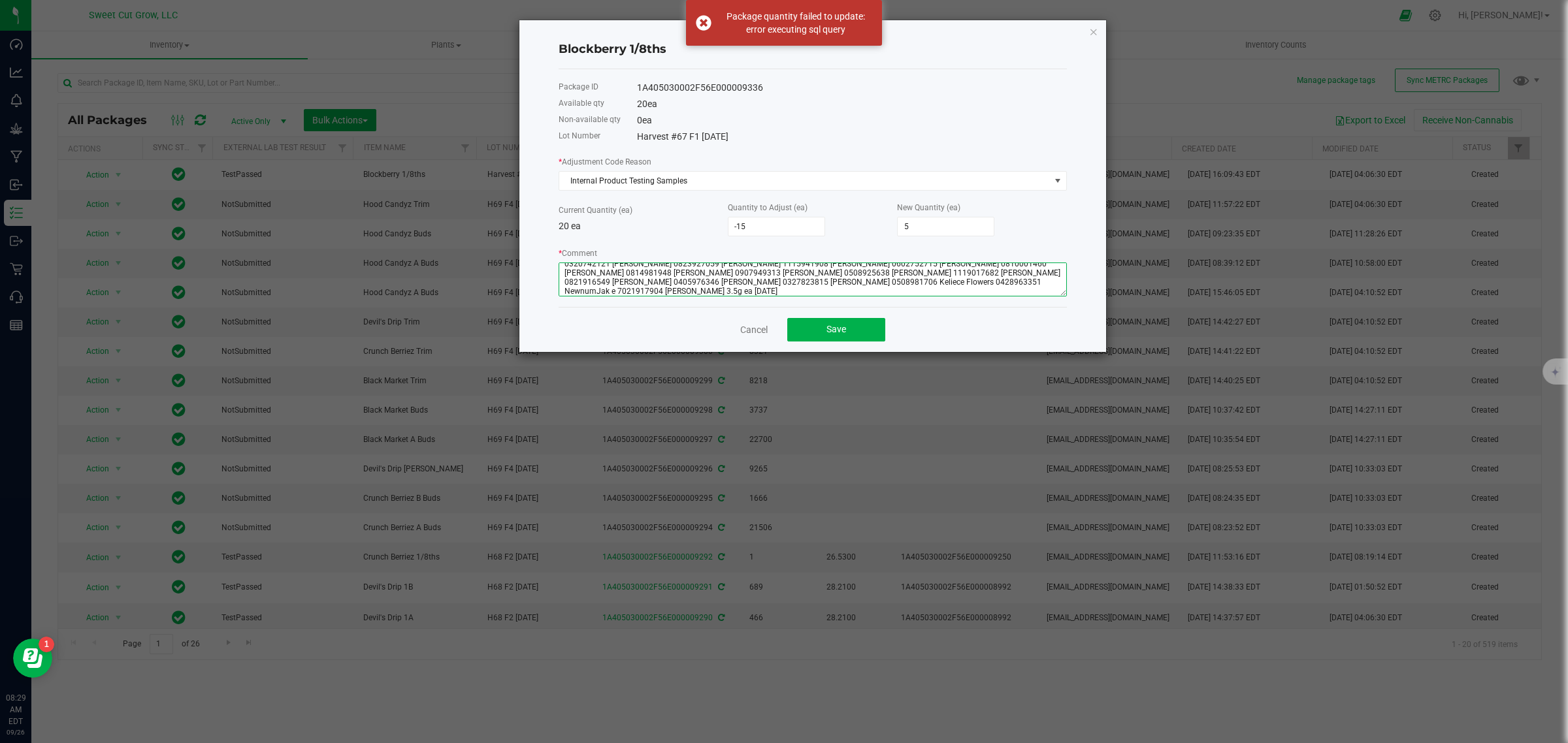
click at [960, 281] on textarea "* Comment" at bounding box center [812, 279] width 508 height 34
click at [567, 295] on textarea "* Comment" at bounding box center [812, 279] width 508 height 34
click at [855, 328] on button "Save" at bounding box center [836, 329] width 98 height 23
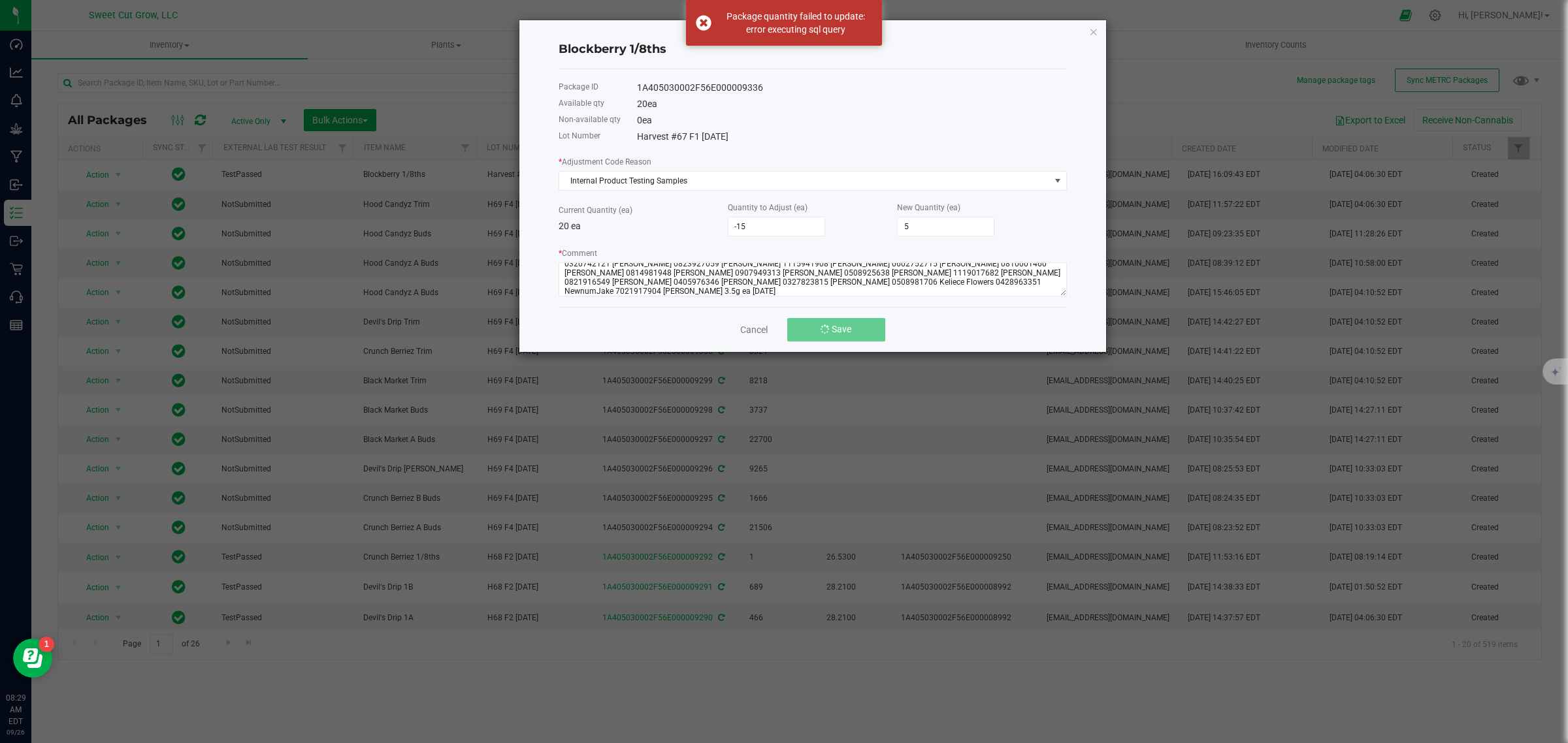
click at [855, 328] on button "Save" at bounding box center [836, 329] width 98 height 23
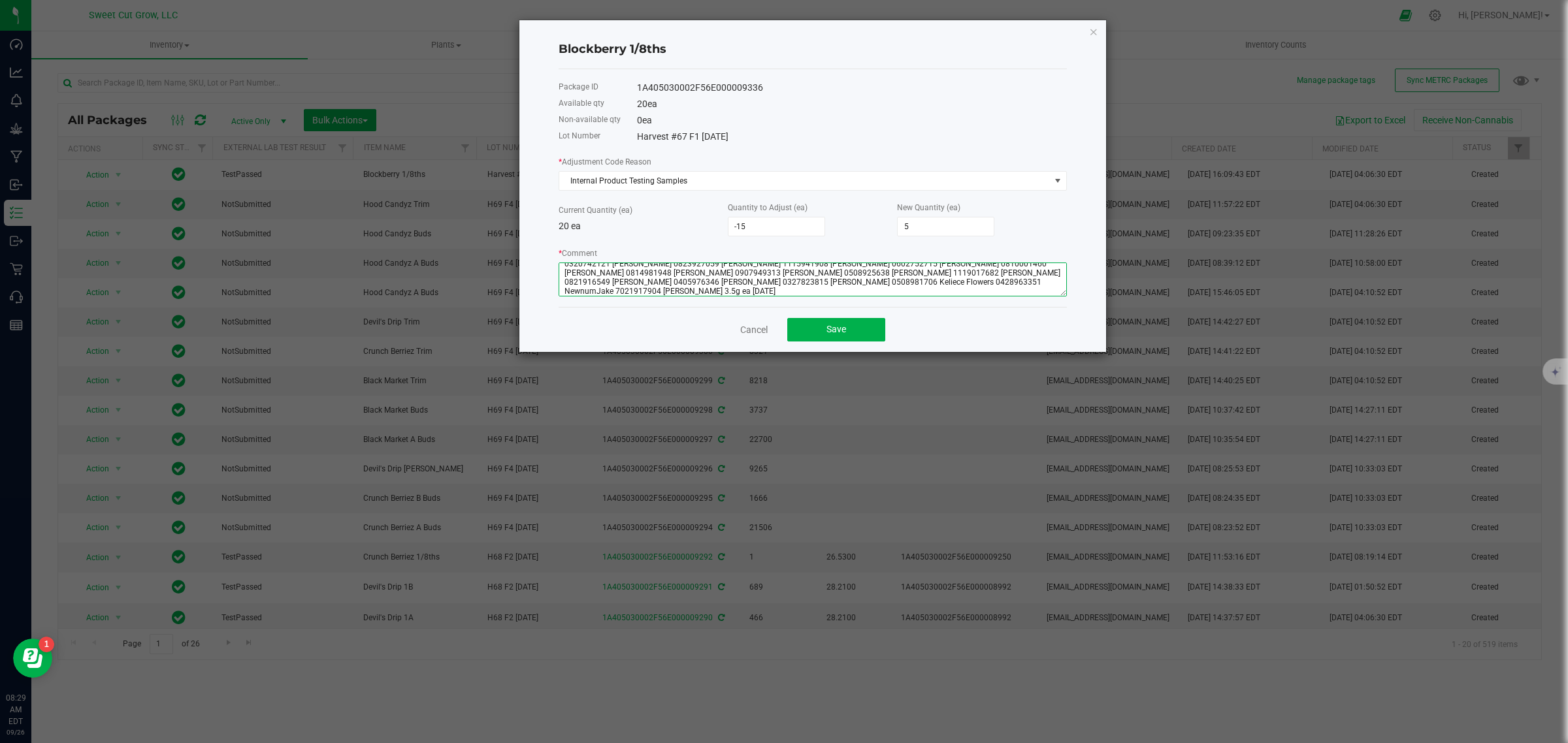
click at [565, 295] on textarea "* Comment" at bounding box center [812, 279] width 508 height 34
click at [810, 334] on button "Save" at bounding box center [836, 329] width 98 height 23
click at [1010, 287] on textarea "* Comment" at bounding box center [812, 279] width 508 height 34
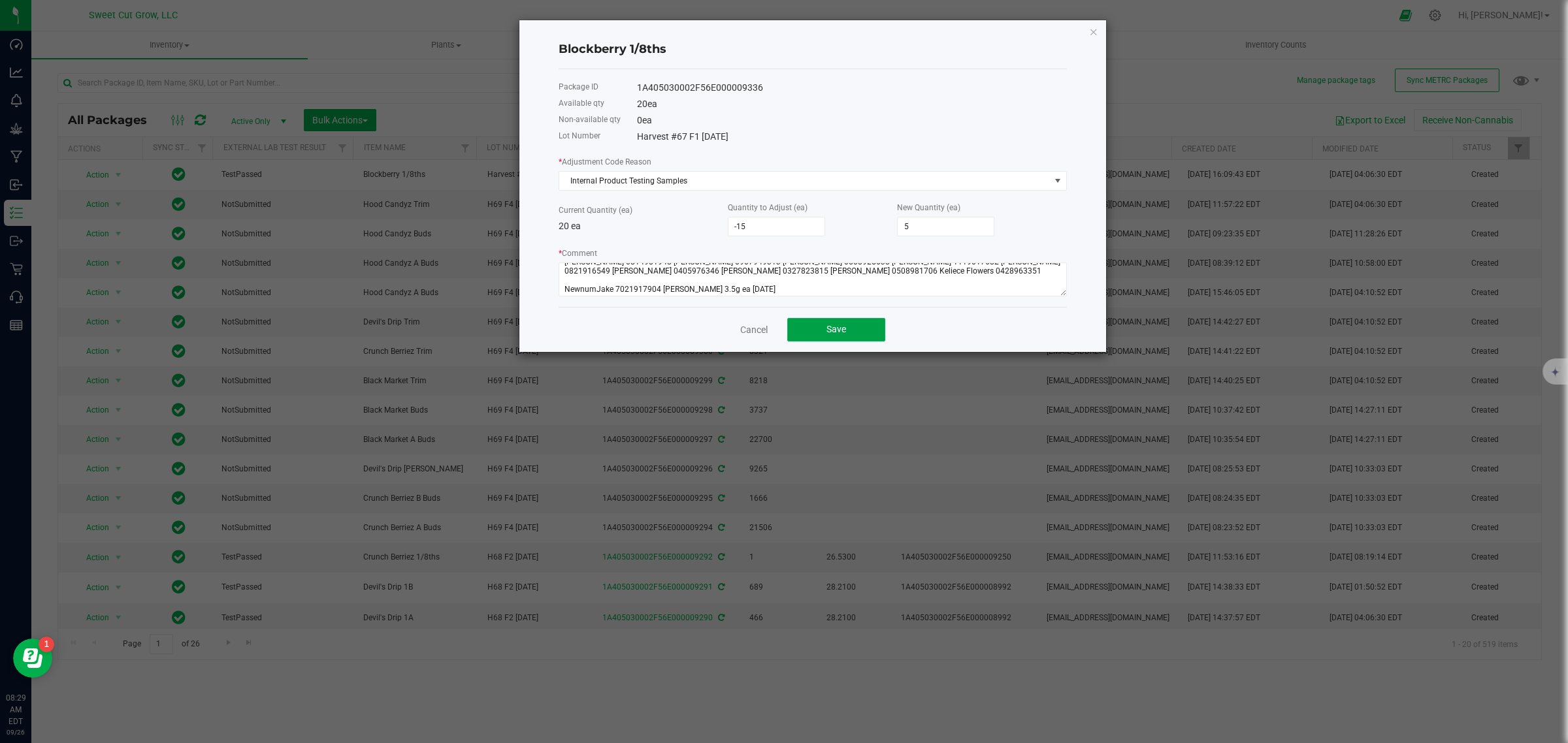
click at [856, 322] on button "Save" at bounding box center [836, 329] width 98 height 23
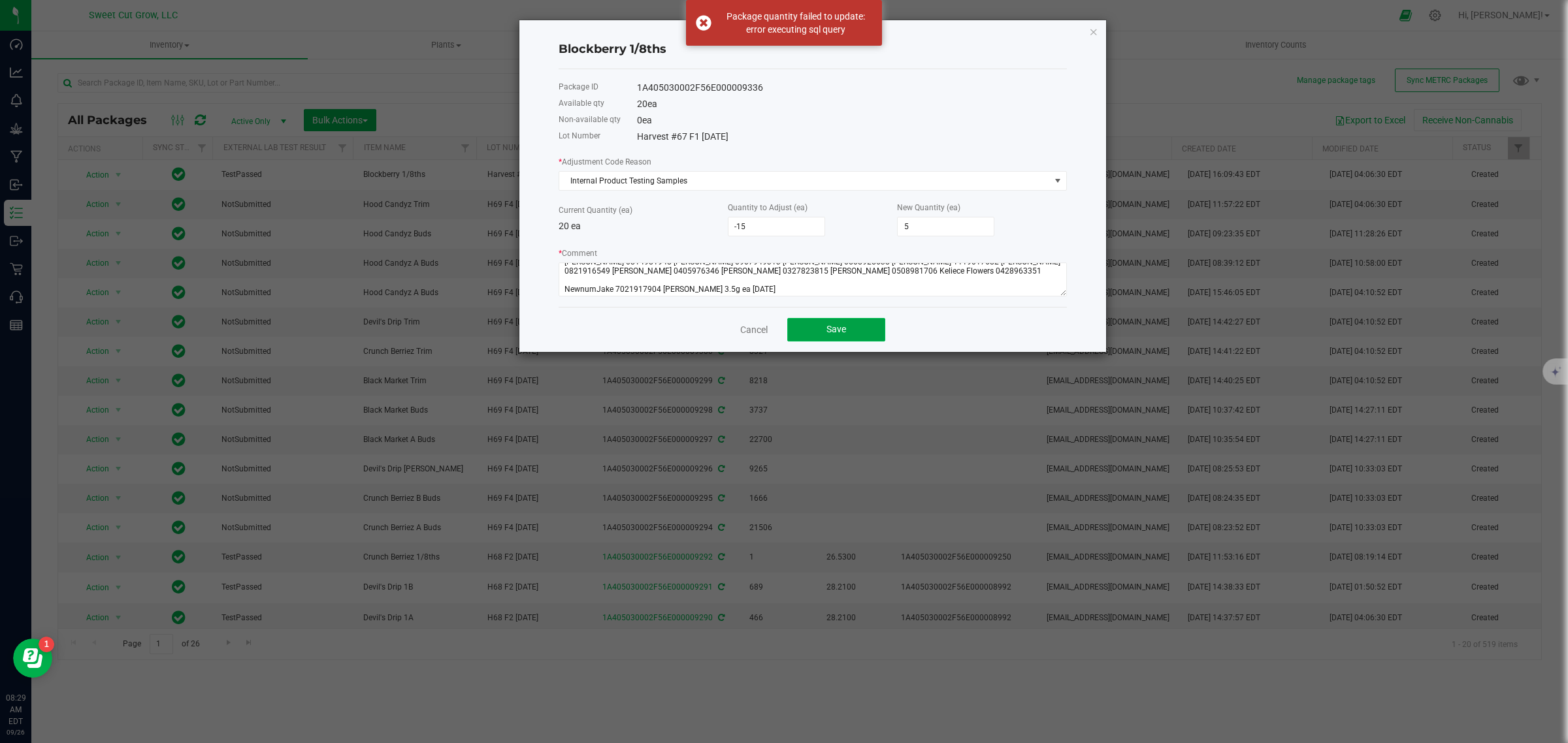
click at [856, 322] on button "Save" at bounding box center [836, 329] width 98 height 23
click at [562, 294] on textarea "* Comment" at bounding box center [812, 279] width 508 height 34
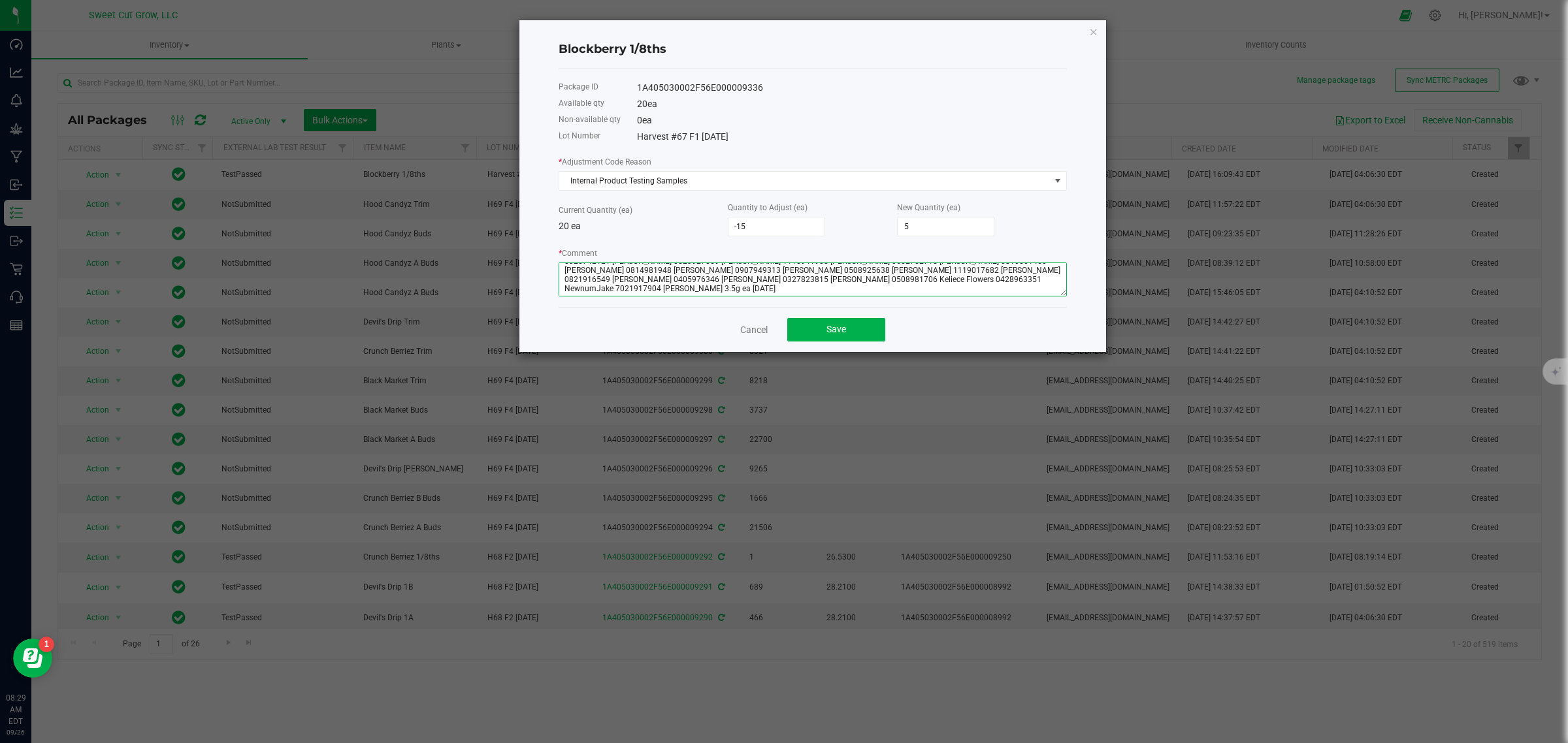
scroll to position [9, 0]
click at [823, 324] on button "Save" at bounding box center [836, 329] width 98 height 23
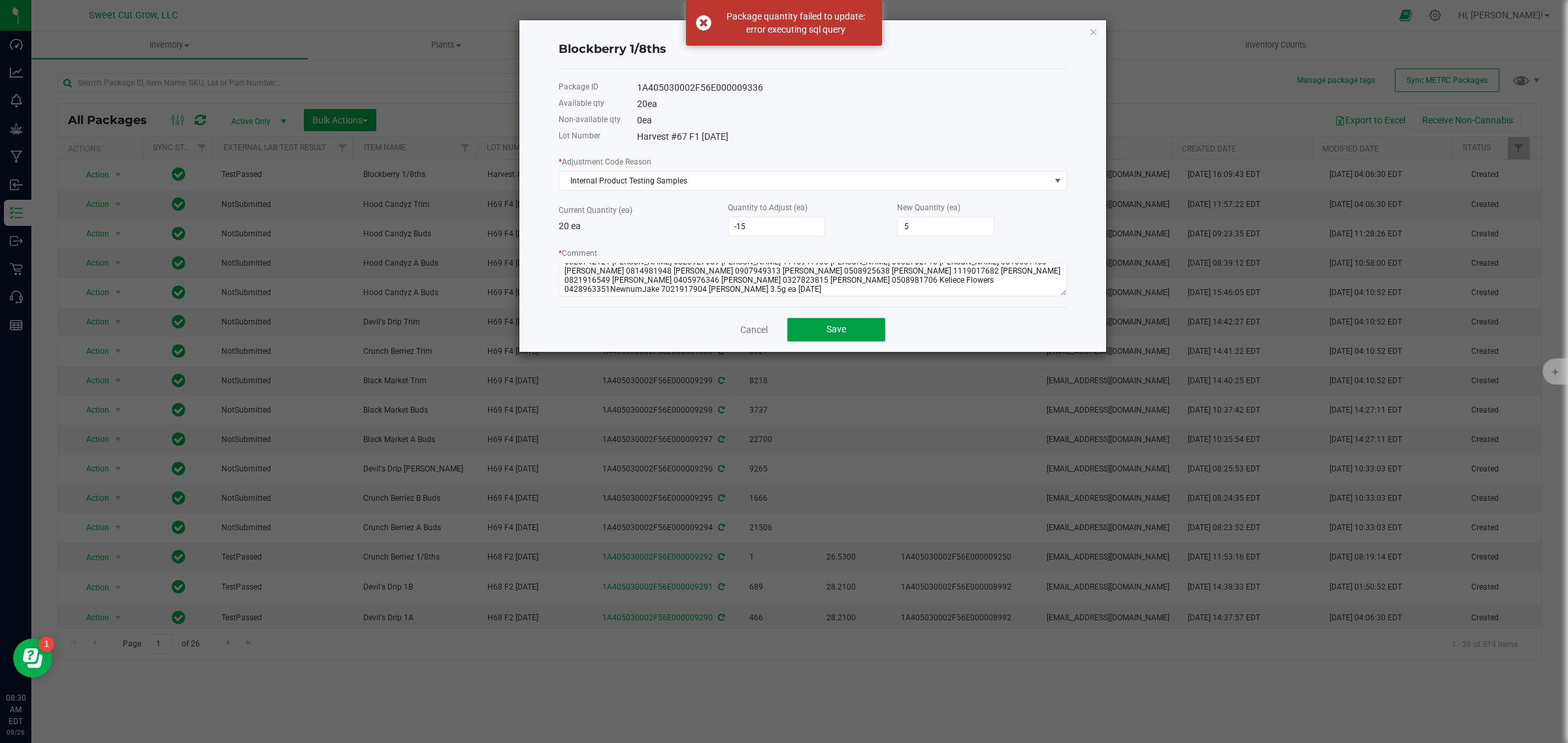
click at [823, 324] on button "Save" at bounding box center [836, 329] width 98 height 23
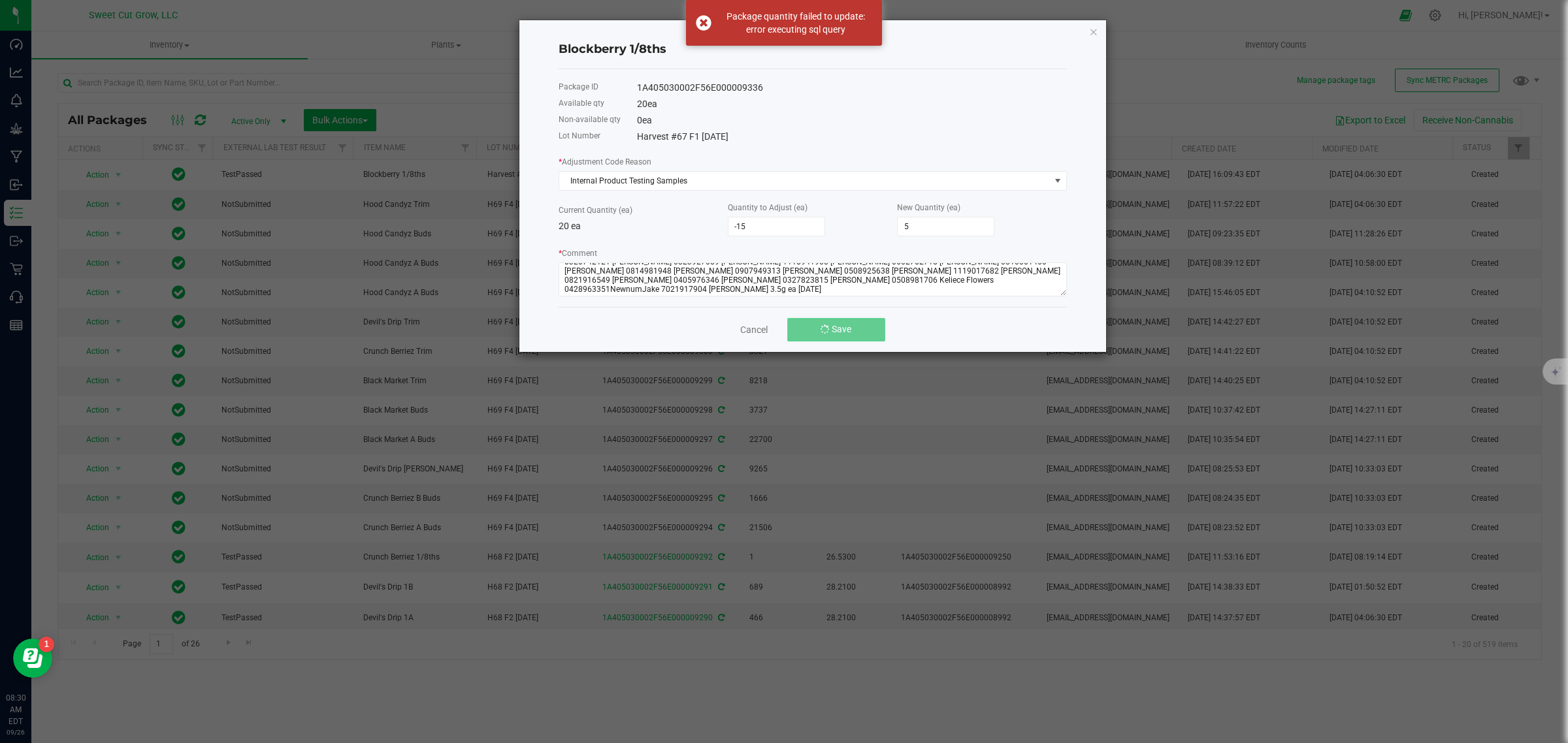
click at [823, 324] on button "Save" at bounding box center [836, 329] width 98 height 23
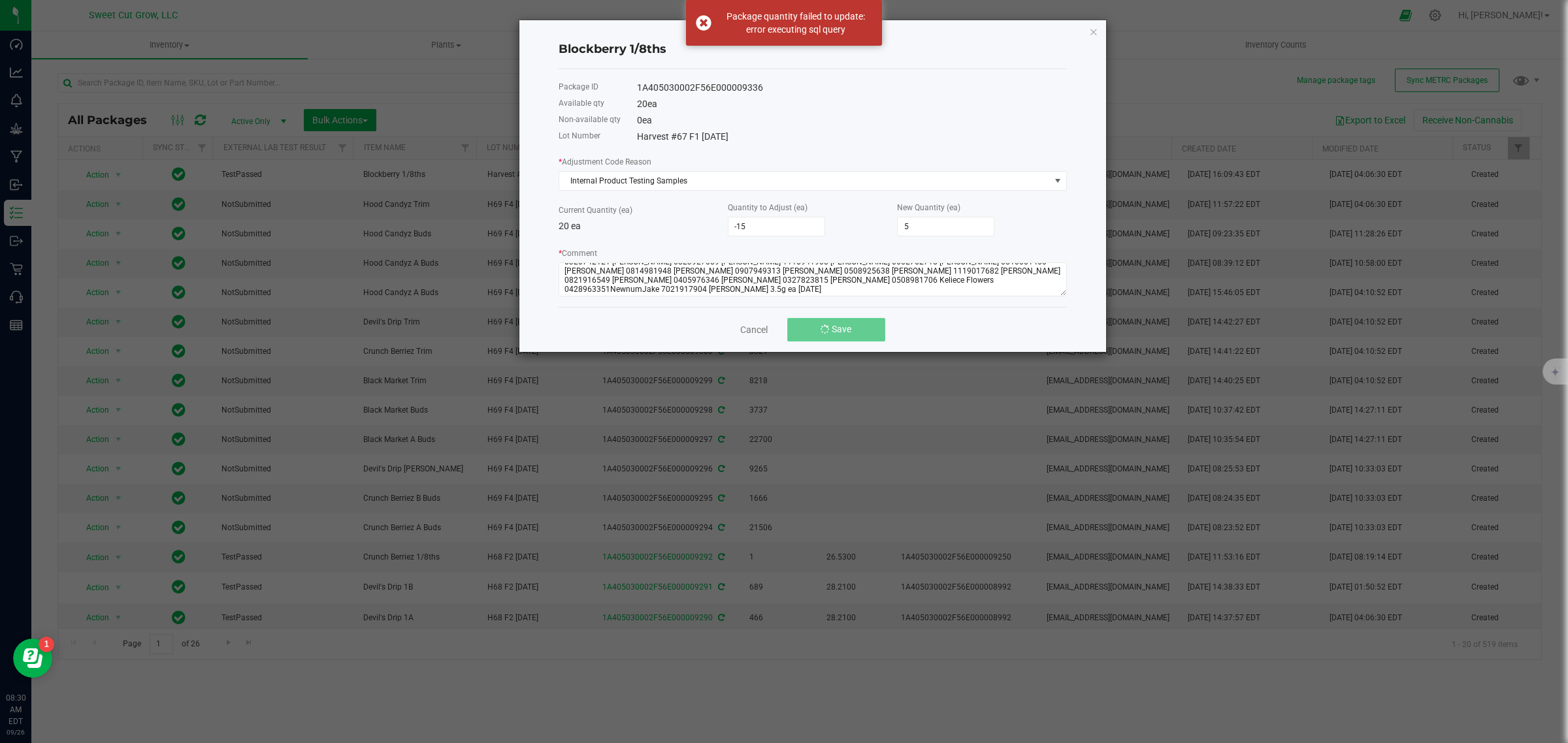
click at [823, 324] on button "Save" at bounding box center [836, 329] width 98 height 23
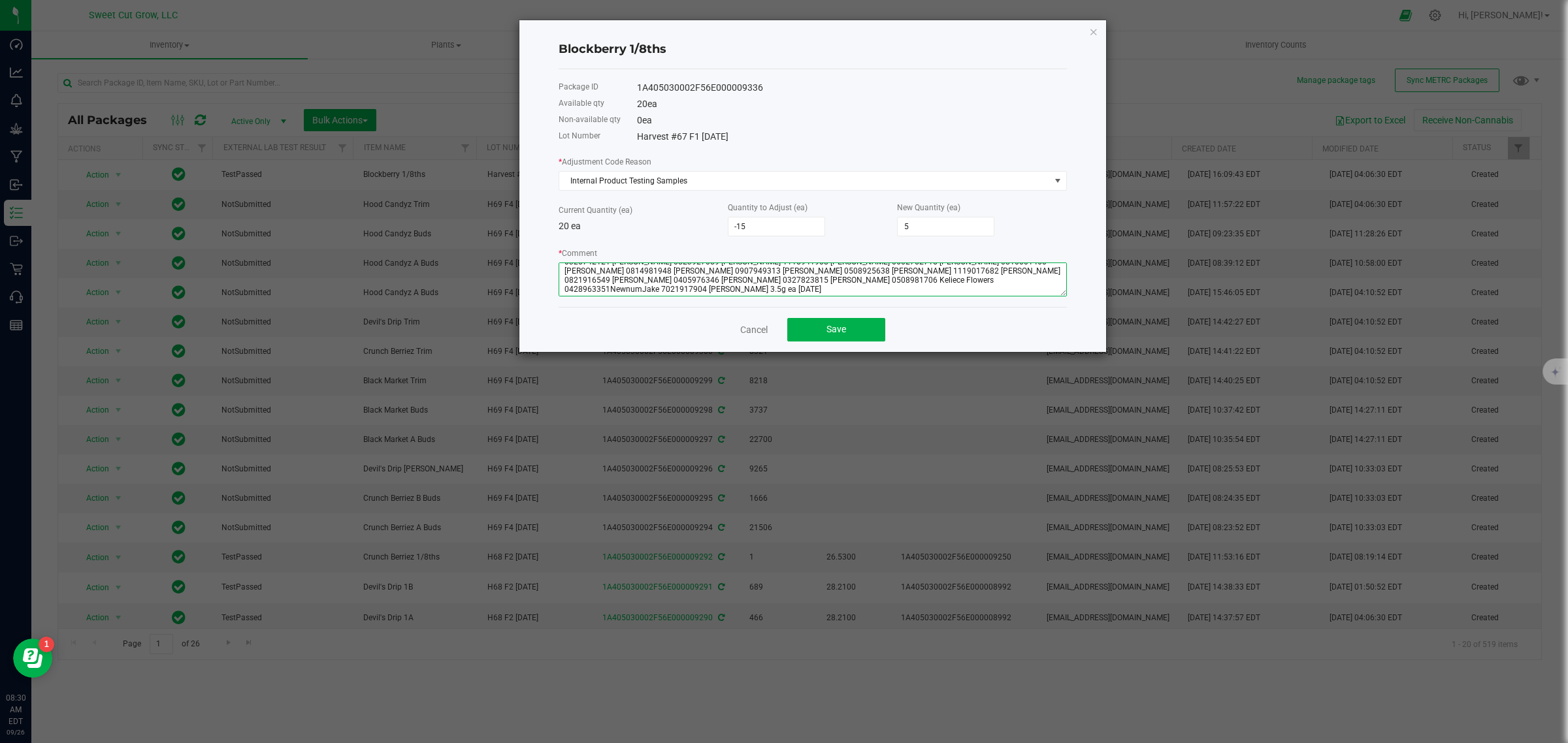
click at [635, 297] on textarea "* Comment" at bounding box center [812, 279] width 508 height 34
click at [816, 327] on button "Save" at bounding box center [836, 329] width 98 height 23
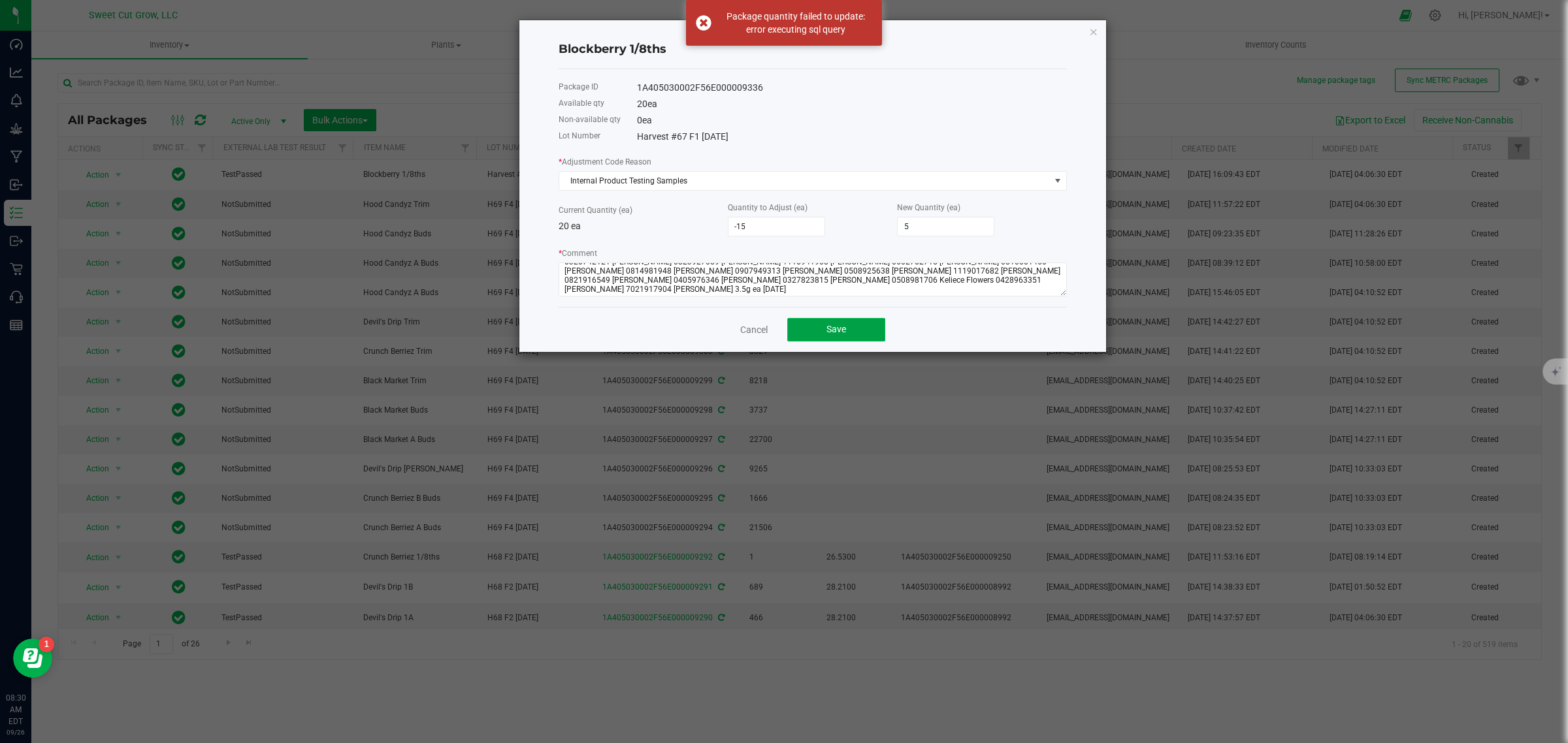
click at [833, 334] on span "Save" at bounding box center [836, 329] width 19 height 11
click at [579, 295] on textarea "* Comment" at bounding box center [812, 279] width 508 height 34
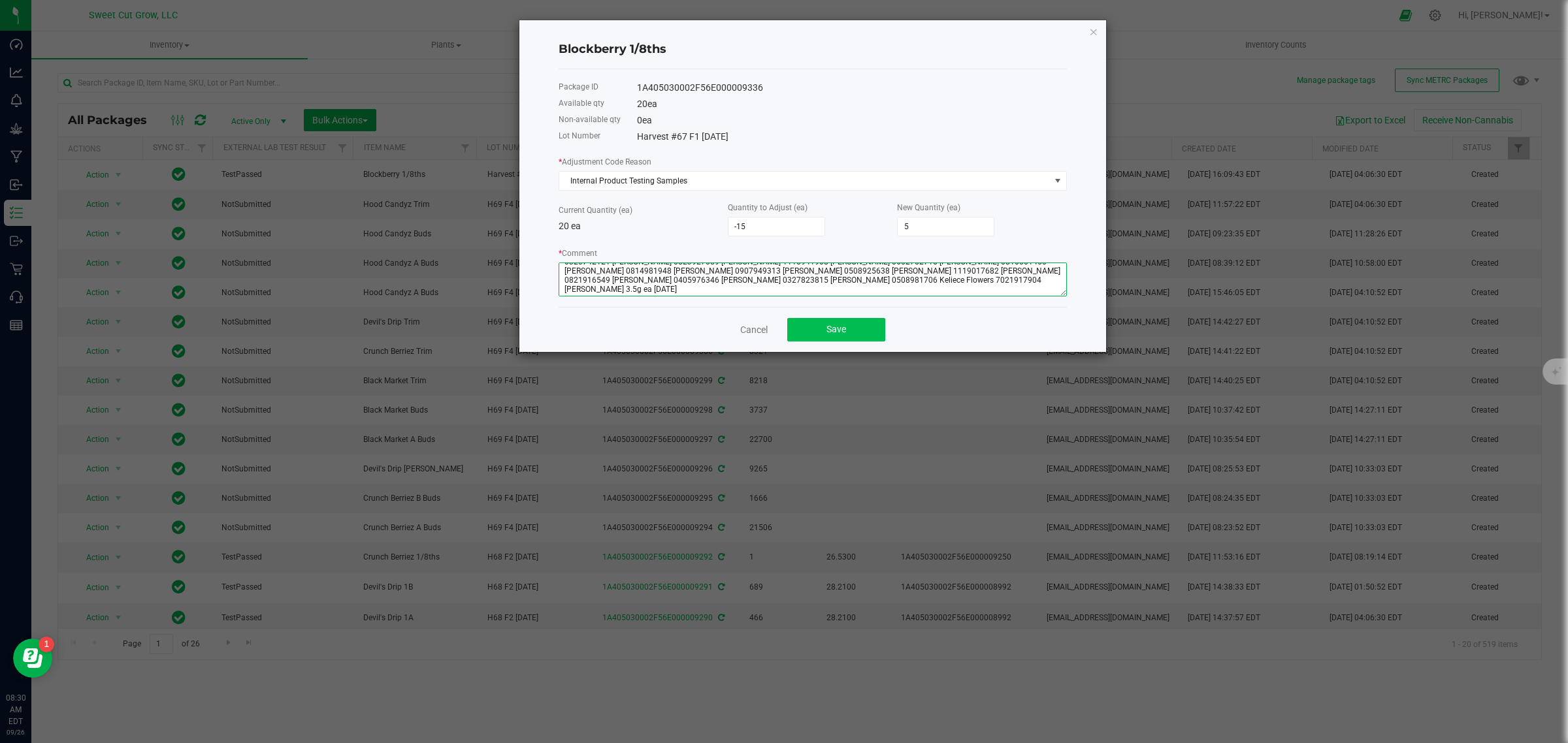
type textarea "0320742121 [PERSON_NAME] 0823927059 [PERSON_NAME] 1115941908 [PERSON_NAME] 0602…"
click at [846, 341] on button "Save" at bounding box center [836, 329] width 98 height 23
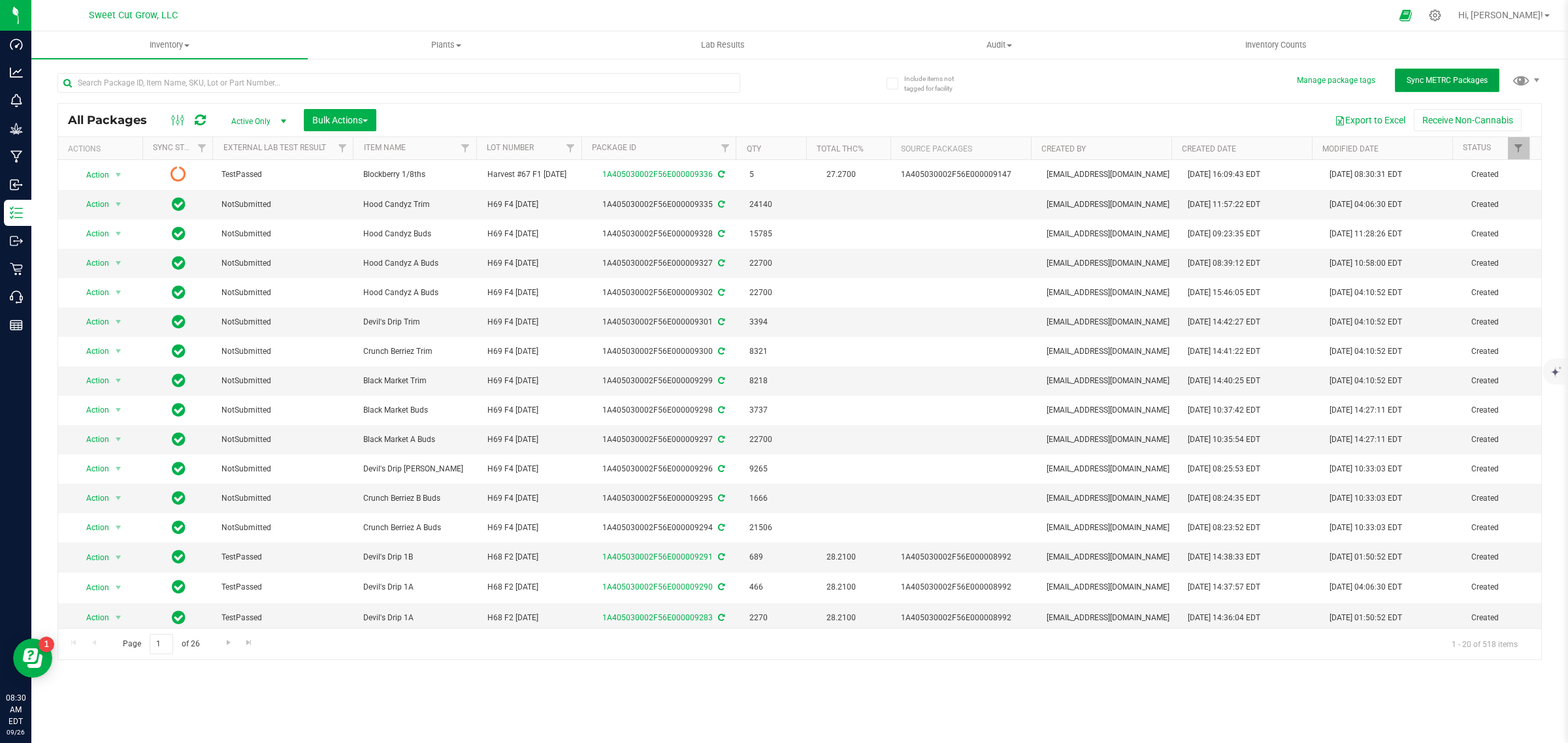
click at [1399, 74] on button "Sync METRC Packages" at bounding box center [1447, 80] width 104 height 23
